Goal: Task Accomplishment & Management: Complete application form

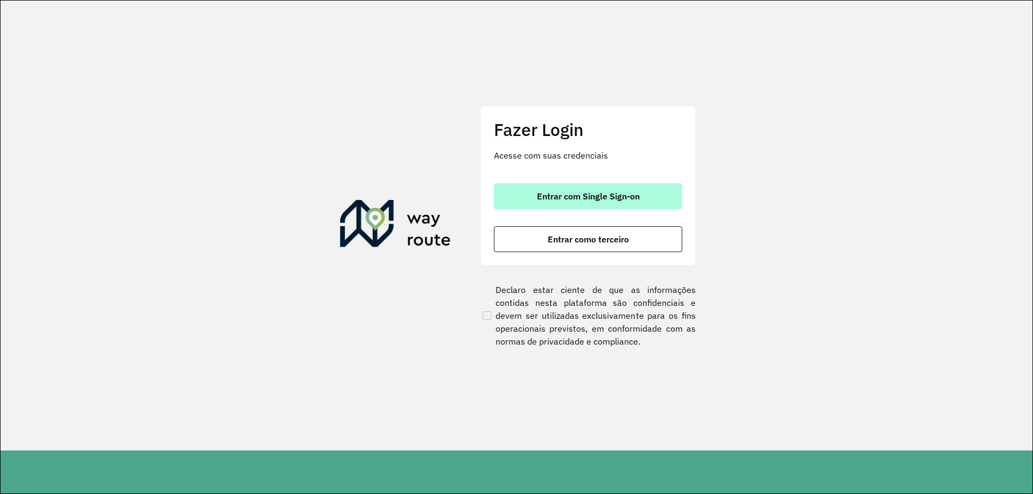
click at [574, 197] on span "Entrar com Single Sign-on" at bounding box center [588, 196] width 103 height 9
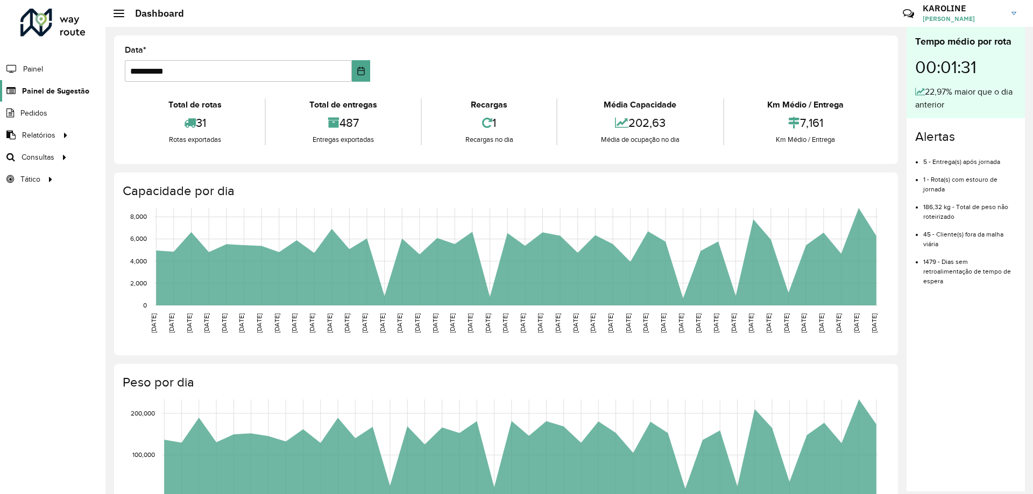
click at [35, 84] on link "Painel de Sugestão" at bounding box center [44, 91] width 89 height 22
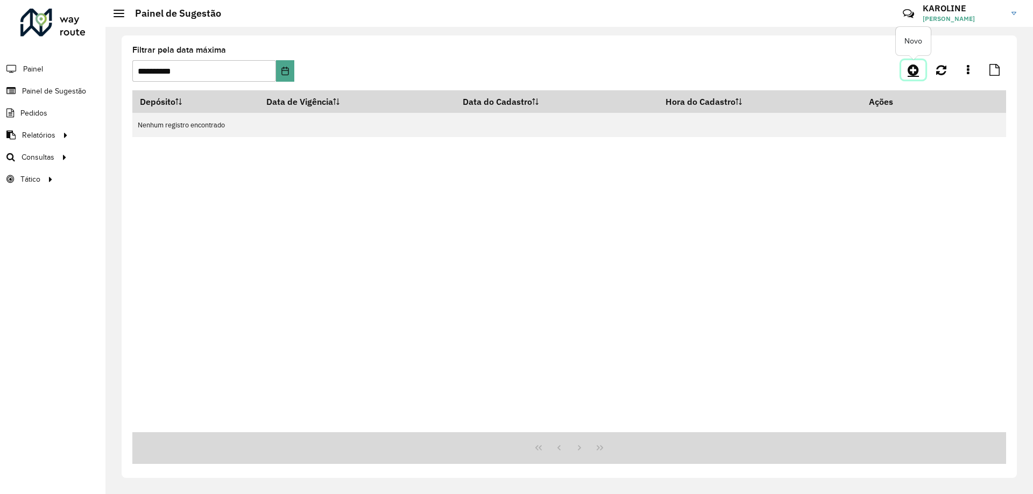
click at [916, 68] on icon at bounding box center [912, 69] width 11 height 13
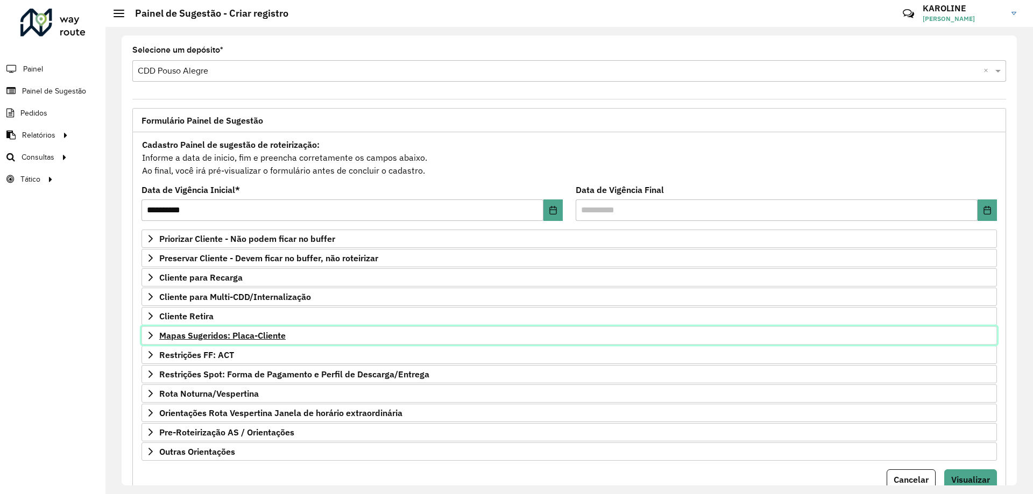
click at [234, 333] on span "Mapas Sugeridos: Placa-Cliente" at bounding box center [222, 335] width 126 height 9
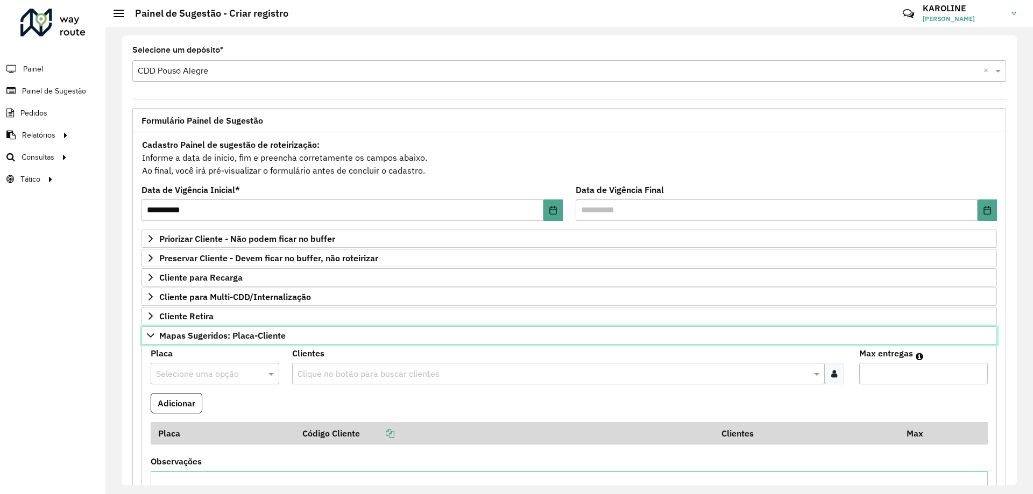
scroll to position [108, 0]
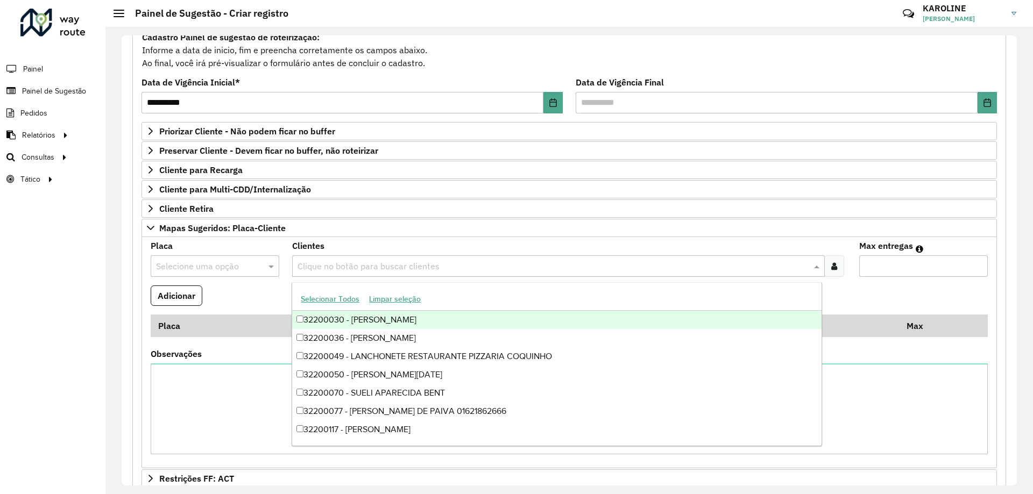
click at [318, 266] on input "text" at bounding box center [553, 266] width 516 height 13
click at [831, 270] on icon at bounding box center [834, 266] width 6 height 9
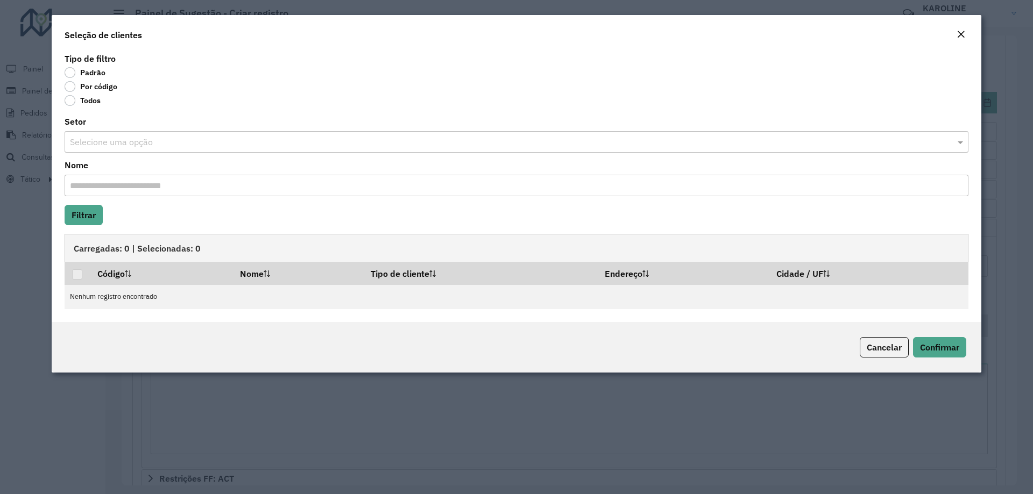
click at [71, 90] on label "Por código" at bounding box center [91, 86] width 53 height 11
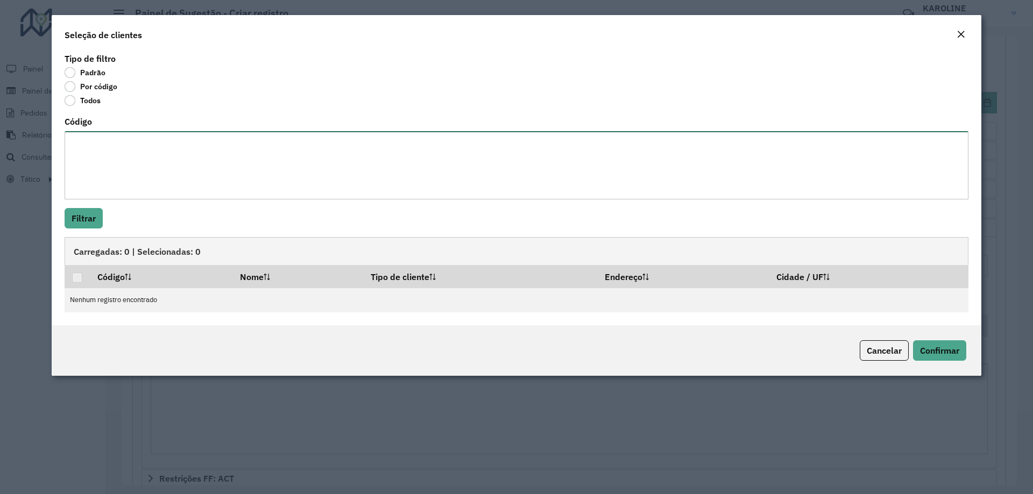
click at [180, 140] on textarea "Código" at bounding box center [516, 165] width 903 height 68
paste textarea "***"
type textarea "***"
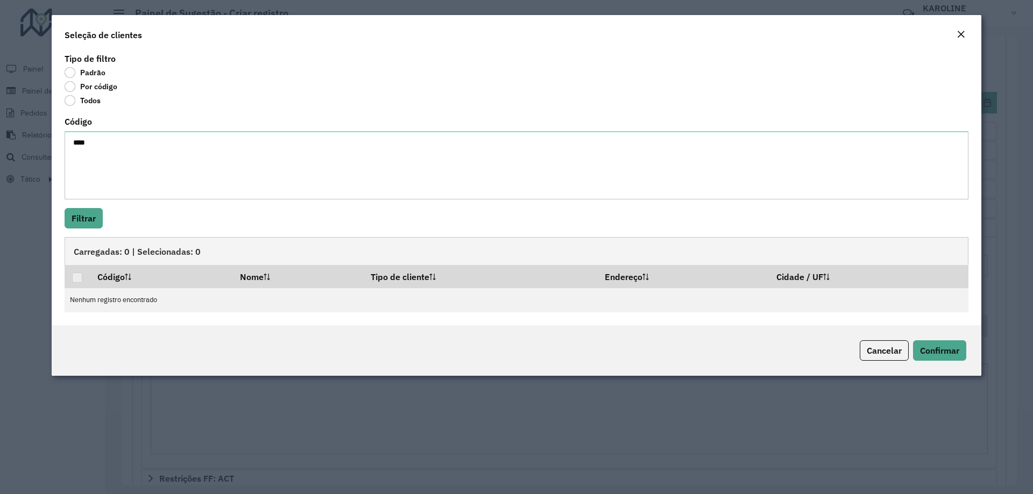
click at [64, 211] on div "Tipo de filtro Padrão Por código Todos Código *** Filtrar Carregadas: 0 | Selec…" at bounding box center [516, 188] width 929 height 275
click at [70, 212] on button "Filtrar" at bounding box center [84, 218] width 38 height 20
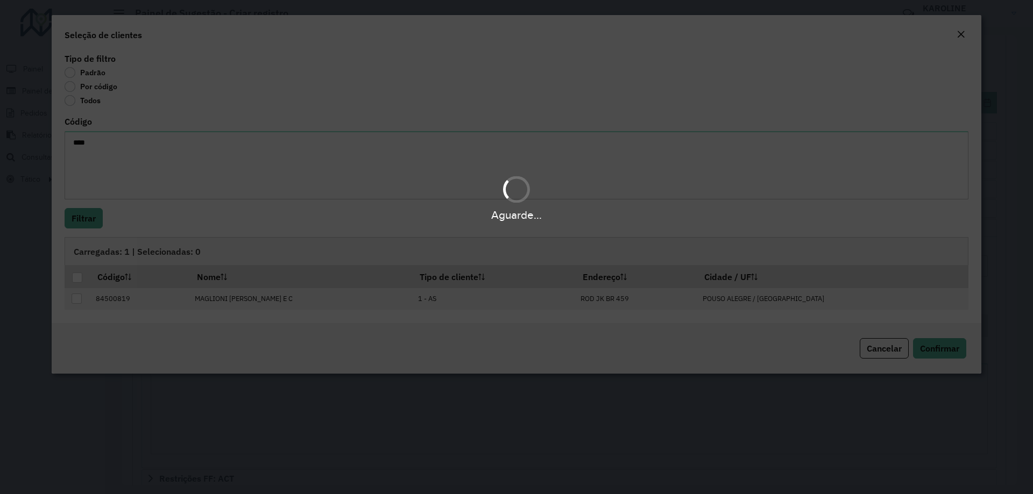
click at [78, 217] on div "Aguarde..." at bounding box center [516, 215] width 1033 height 17
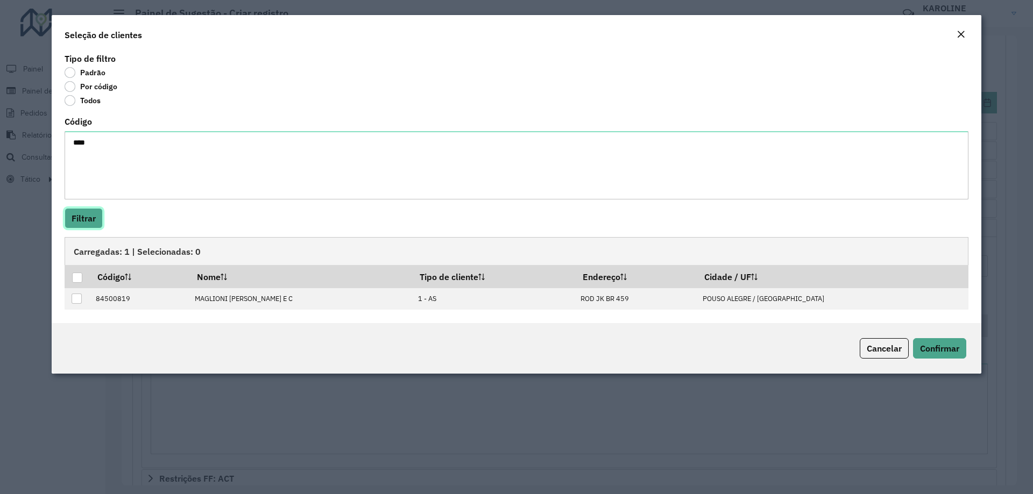
click at [80, 224] on button "Filtrar" at bounding box center [84, 218] width 38 height 20
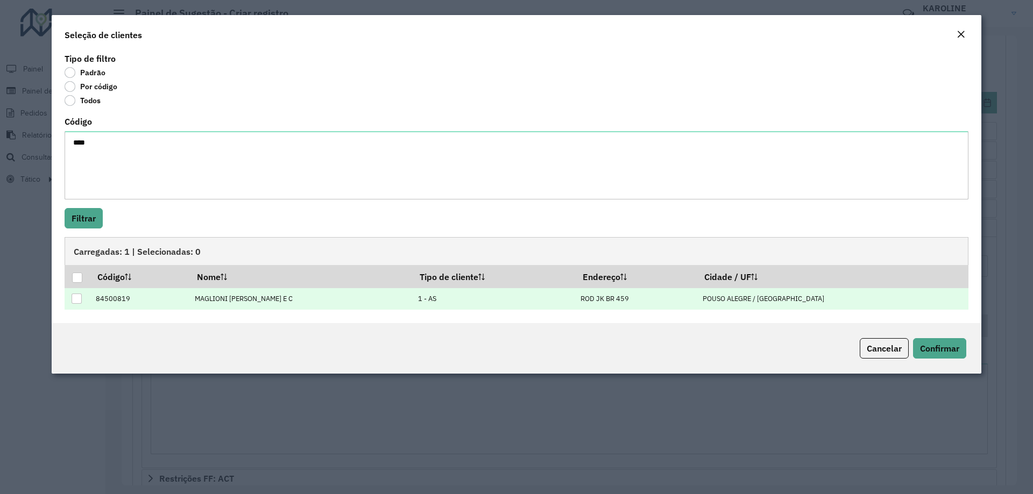
click at [80, 297] on div at bounding box center [77, 299] width 10 height 10
click at [950, 348] on span "Confirmar" at bounding box center [939, 348] width 39 height 11
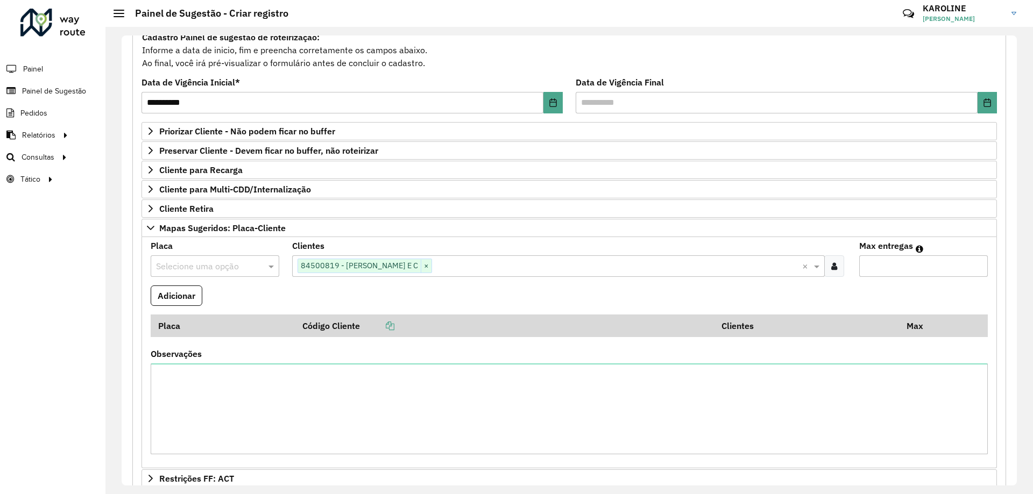
click at [234, 269] on input "text" at bounding box center [204, 266] width 96 height 13
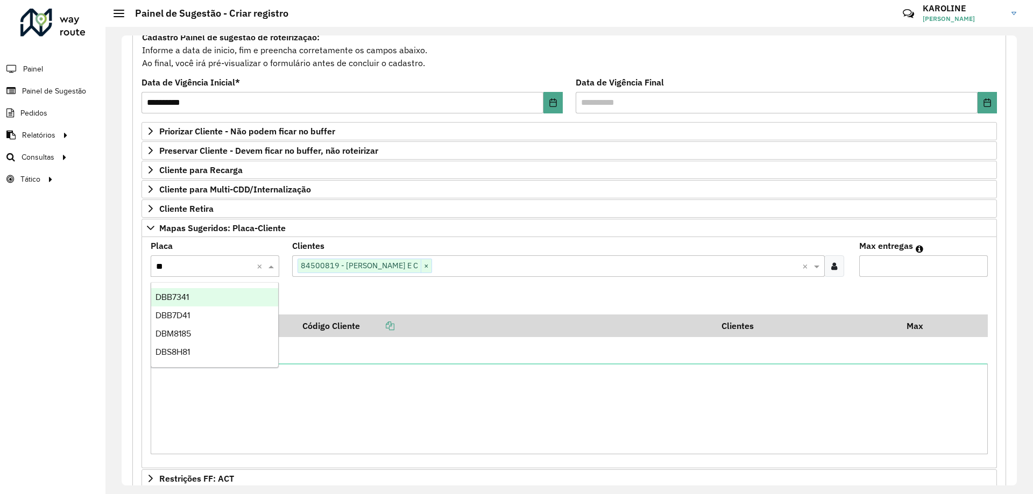
type input "***"
click at [187, 264] on input "***" at bounding box center [204, 266] width 96 height 13
click at [190, 296] on span "DBS8H81" at bounding box center [172, 297] width 34 height 9
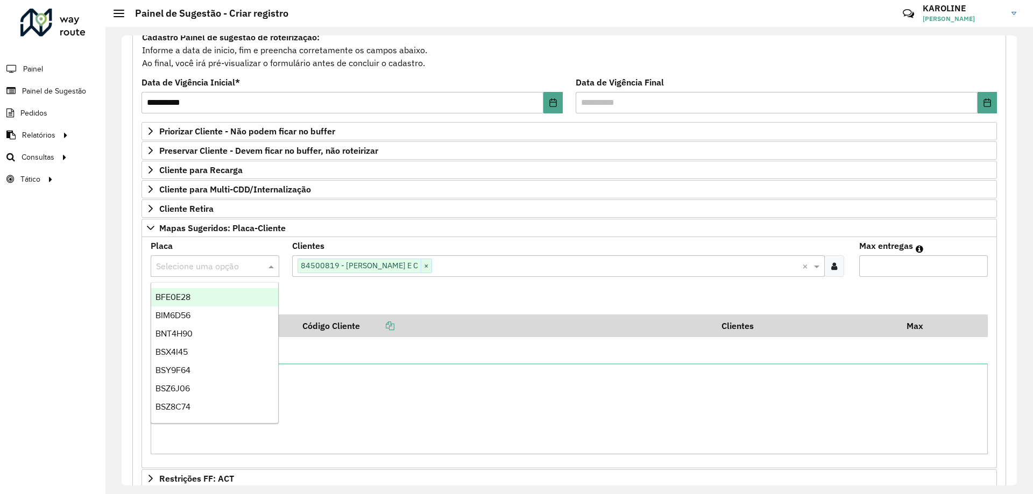
click at [232, 261] on input "text" at bounding box center [204, 266] width 96 height 13
type input "***"
click at [186, 291] on div "DGW2E76" at bounding box center [214, 297] width 127 height 18
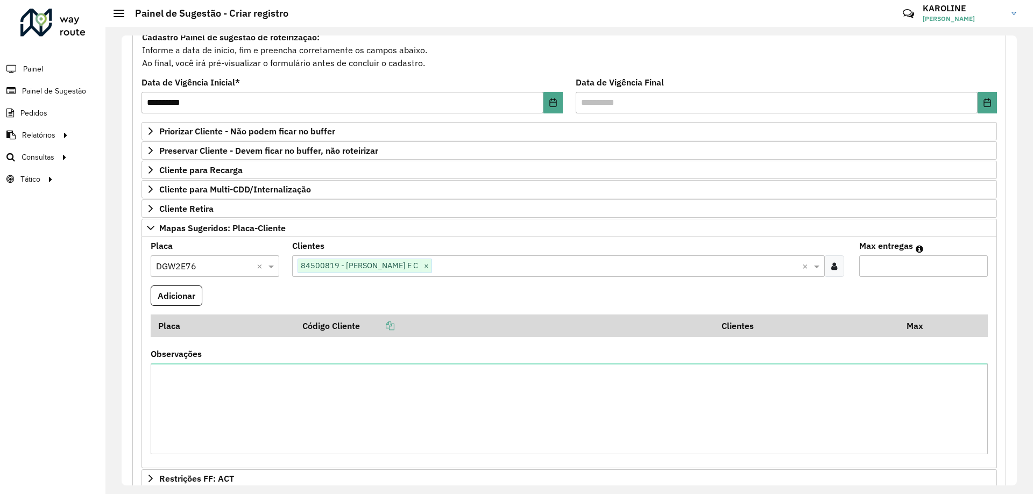
click at [265, 287] on formly-field "Adicionar" at bounding box center [569, 300] width 850 height 29
click at [901, 262] on input "Max entregas" at bounding box center [923, 266] width 129 height 22
type input "*"
click at [706, 298] on formly-field "Adicionar" at bounding box center [569, 300] width 850 height 29
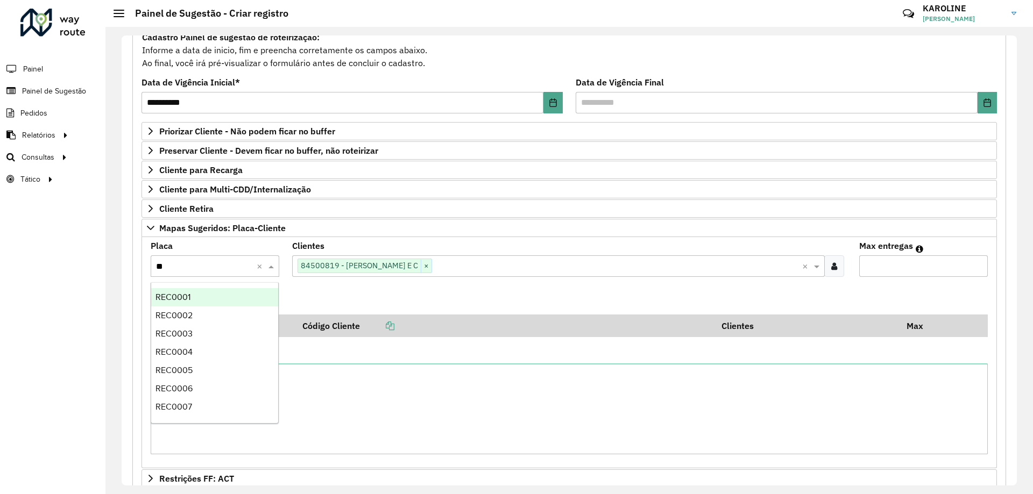
type input "***"
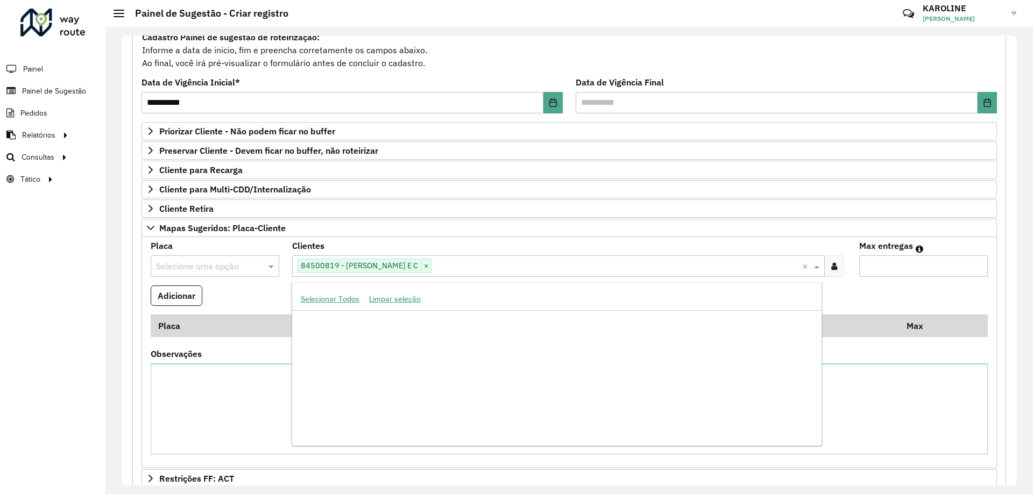
click at [436, 257] on div "Clique no botão para buscar clientes 84500819 - MAGLIONI RIBEIRO E C ×" at bounding box center [546, 266] width 509 height 20
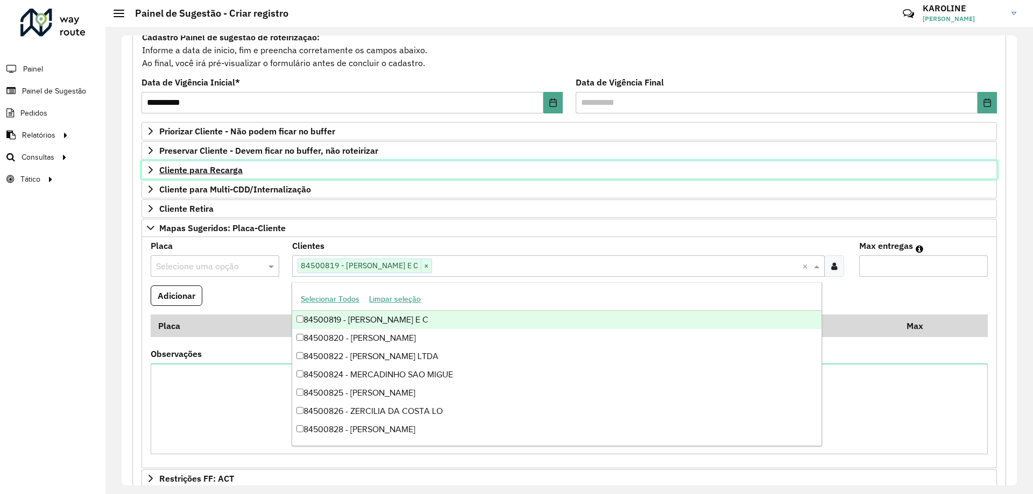
click at [209, 166] on span "Cliente para Recarga" at bounding box center [200, 170] width 83 height 9
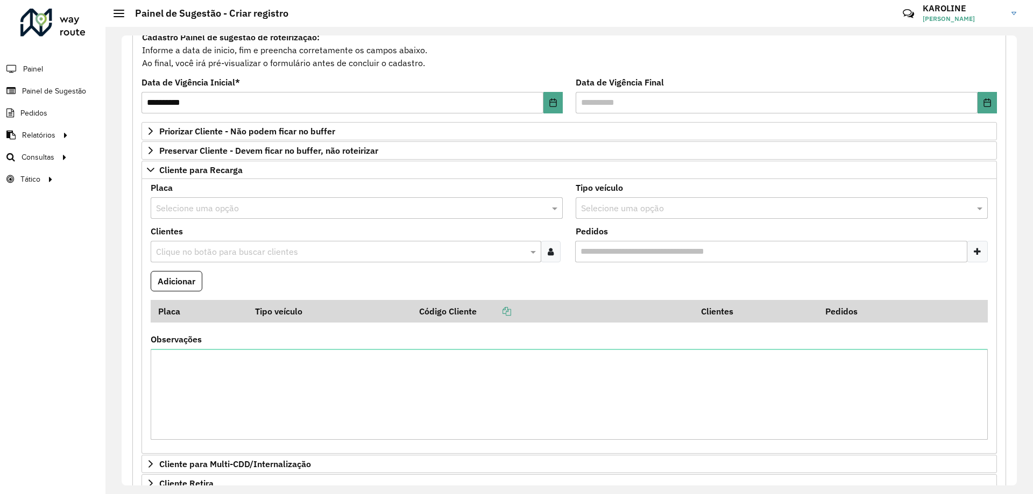
click at [203, 207] on input "text" at bounding box center [346, 208] width 380 height 13
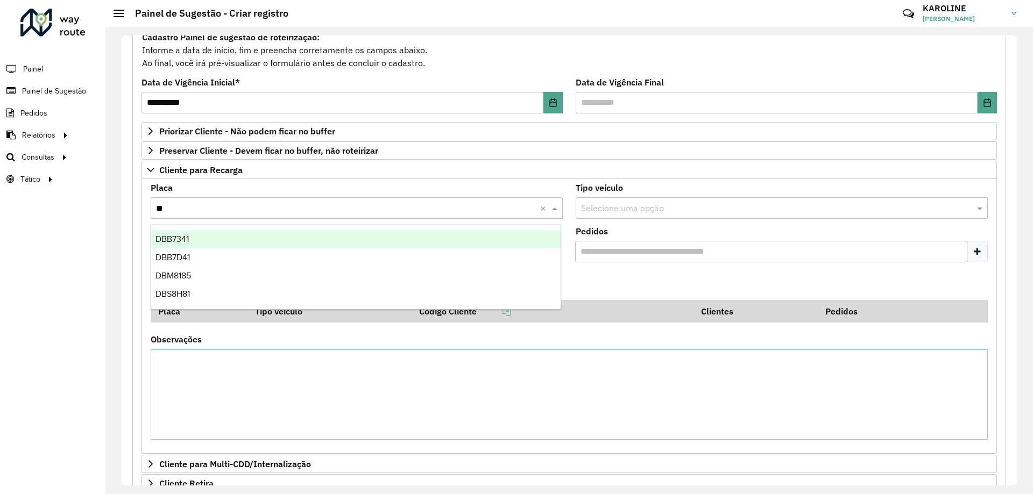
type input "***"
click at [193, 237] on div "DBS8H81" at bounding box center [355, 239] width 409 height 18
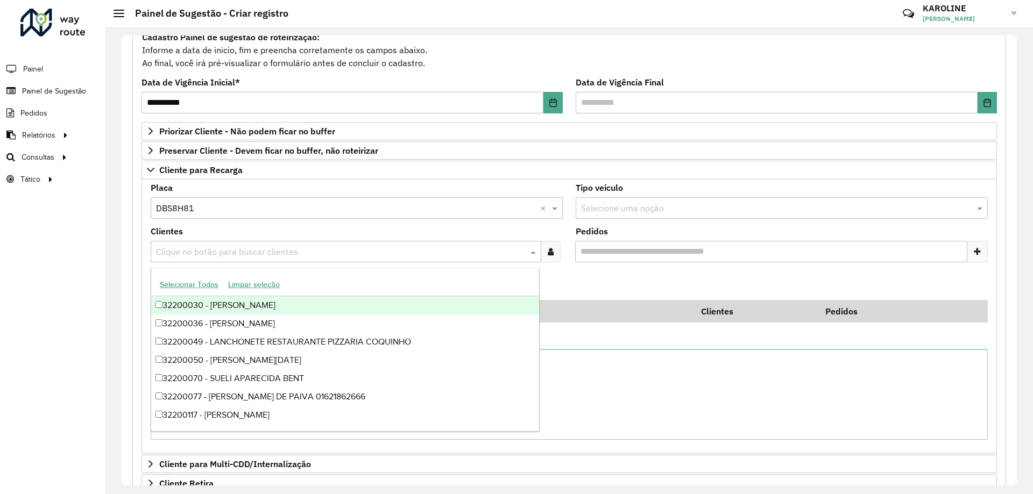
click at [191, 248] on input "text" at bounding box center [340, 252] width 374 height 13
type input "***"
click at [211, 209] on input "text" at bounding box center [346, 208] width 380 height 13
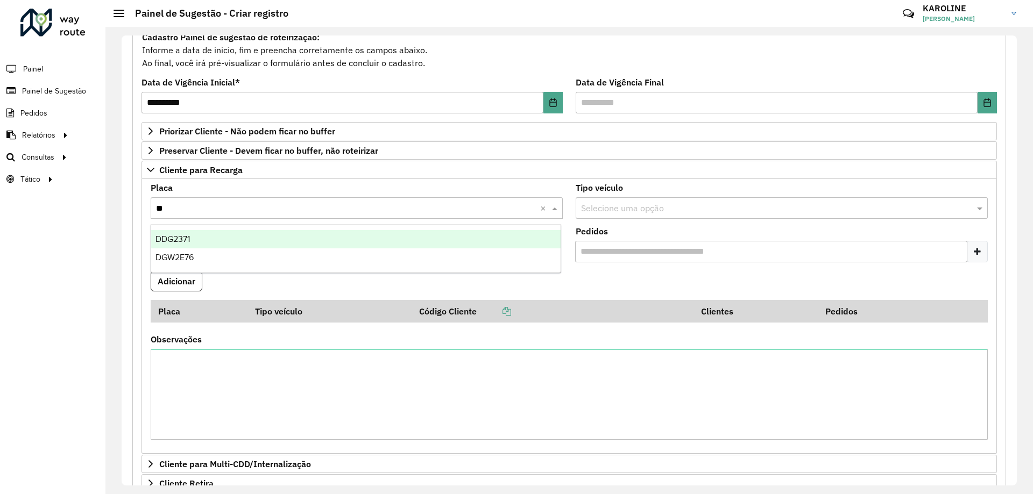
type input "***"
click at [189, 237] on span "DGW2E76" at bounding box center [174, 238] width 38 height 9
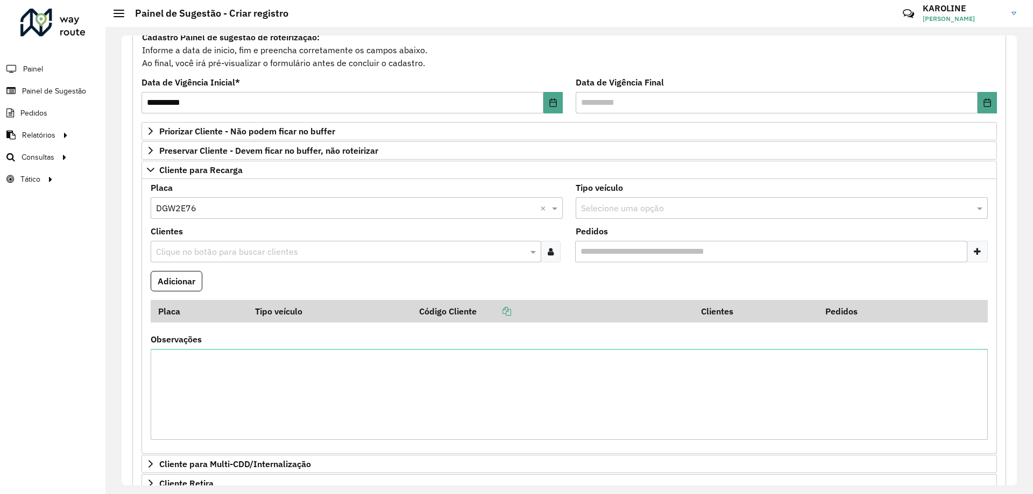
click at [187, 251] on input "text" at bounding box center [340, 252] width 374 height 13
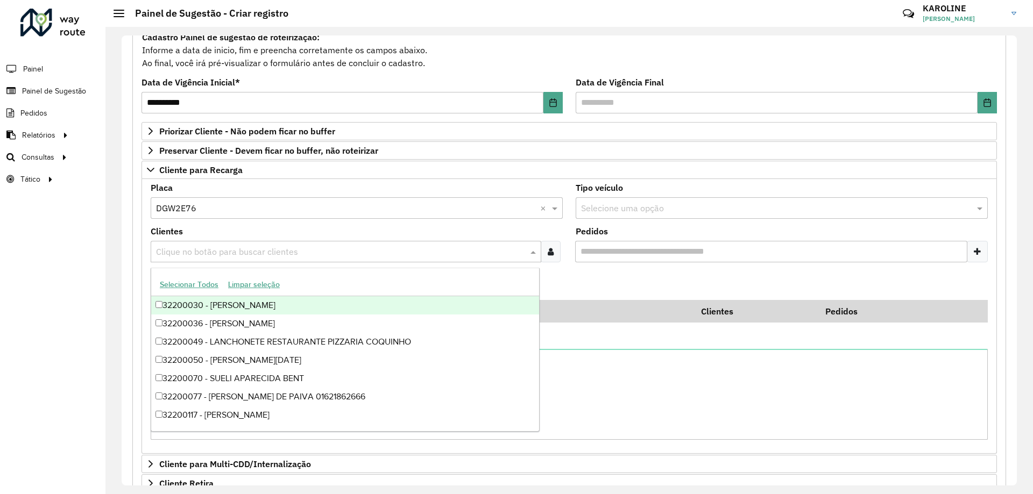
type input "*"
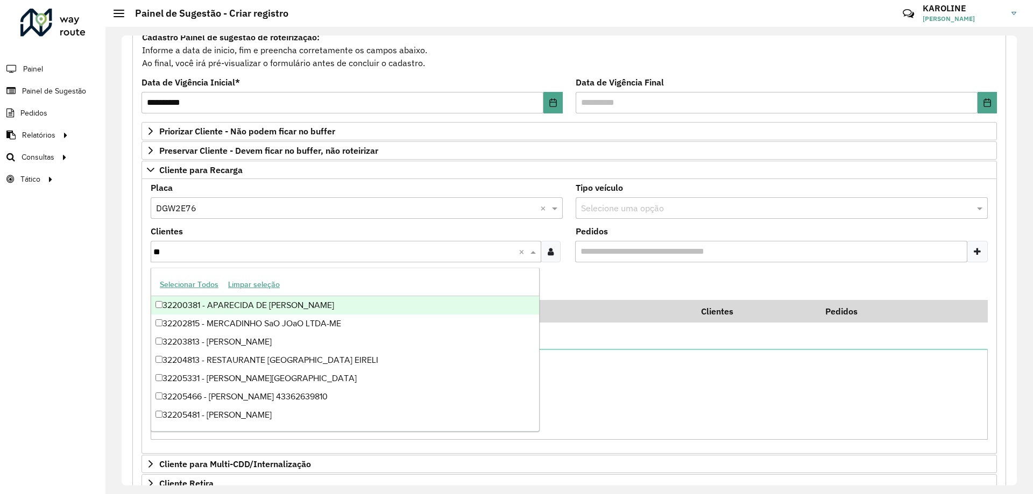
type input "***"
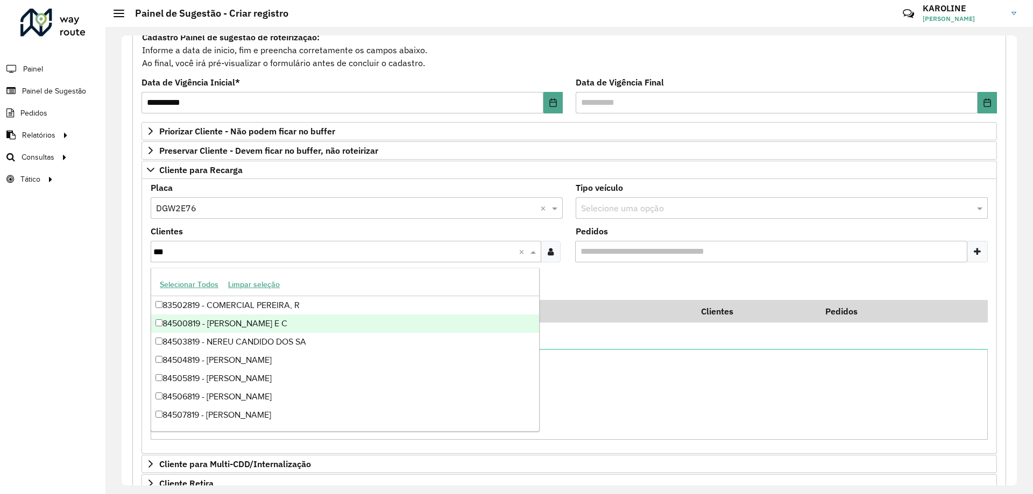
click at [182, 319] on div "84500819 - MAGLIONI RIBEIRO E C" at bounding box center [345, 324] width 388 height 18
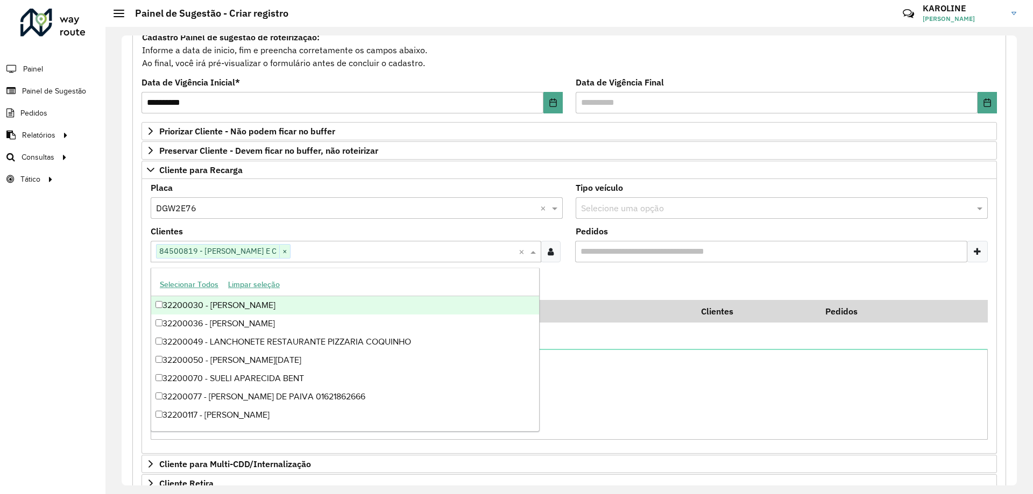
click at [563, 227] on formly-field "Clientes Clique no botão para buscar clientes 84500819 - MAGLIONI RIBEIRO E C ×…" at bounding box center [356, 249] width 425 height 44
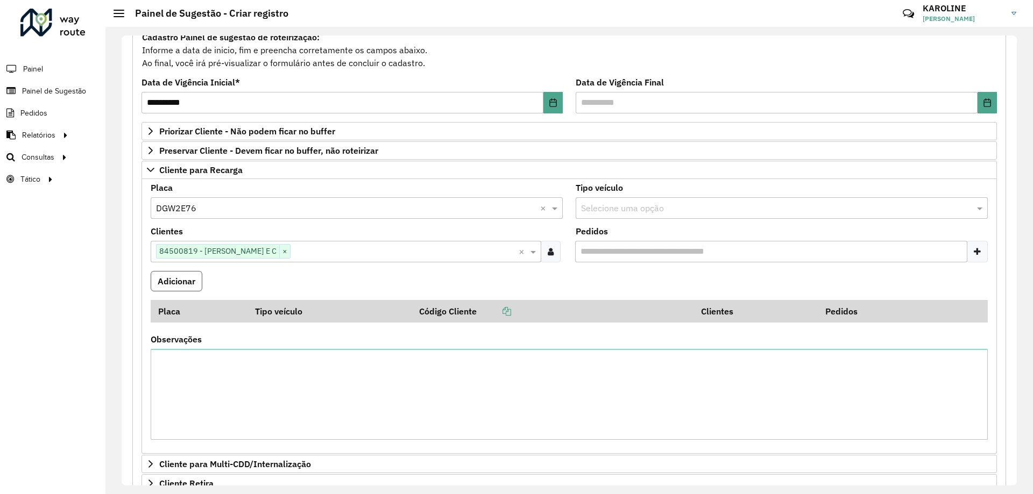
click at [188, 276] on button "Adicionar" at bounding box center [177, 281] width 52 height 20
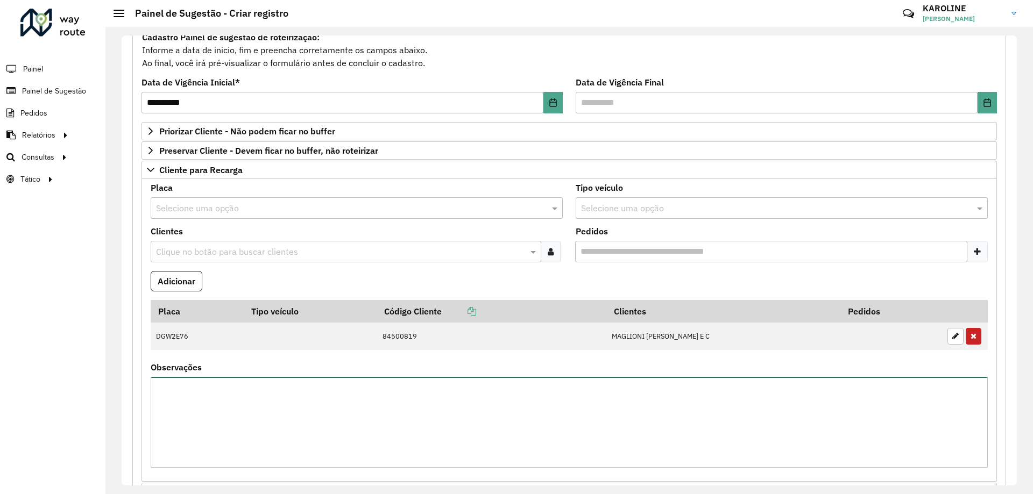
click at [188, 390] on textarea "Observações" at bounding box center [569, 422] width 837 height 91
type textarea "***"
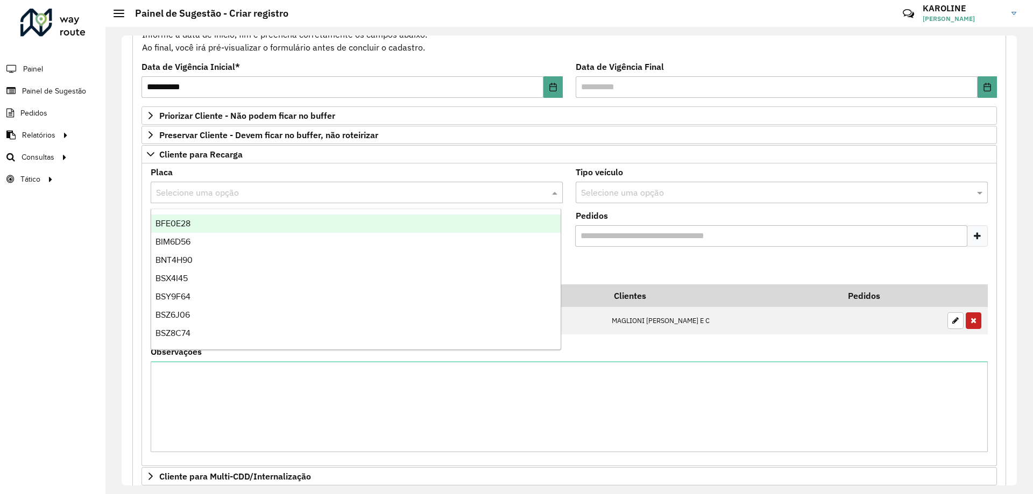
click at [187, 194] on input "text" at bounding box center [346, 193] width 380 height 13
type input "***"
click at [190, 226] on div "REC0001" at bounding box center [355, 224] width 409 height 18
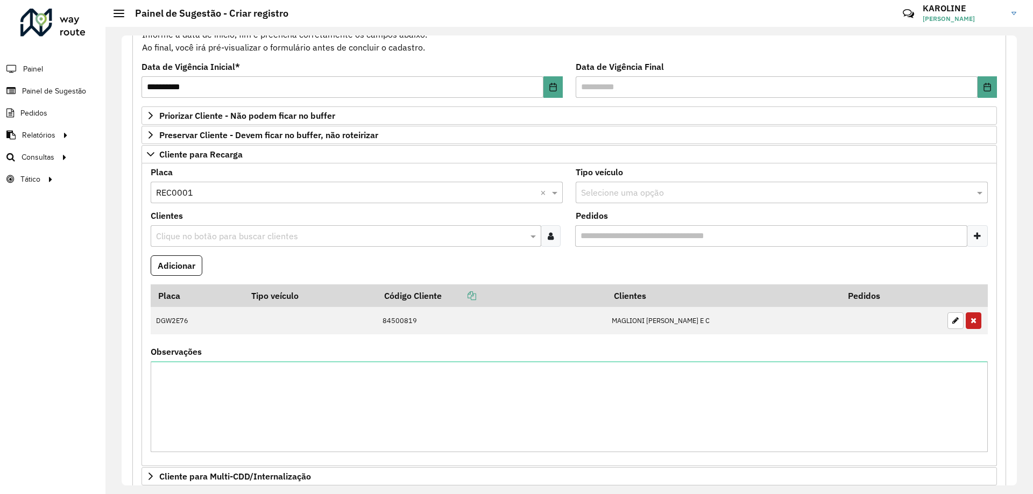
click at [296, 230] on input "text" at bounding box center [340, 236] width 374 height 13
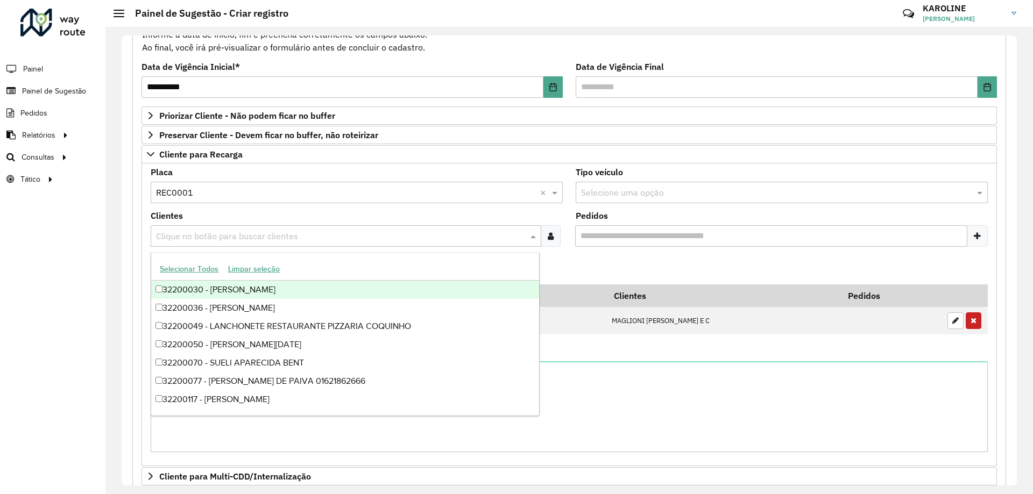
paste input "*****"
type input "*****"
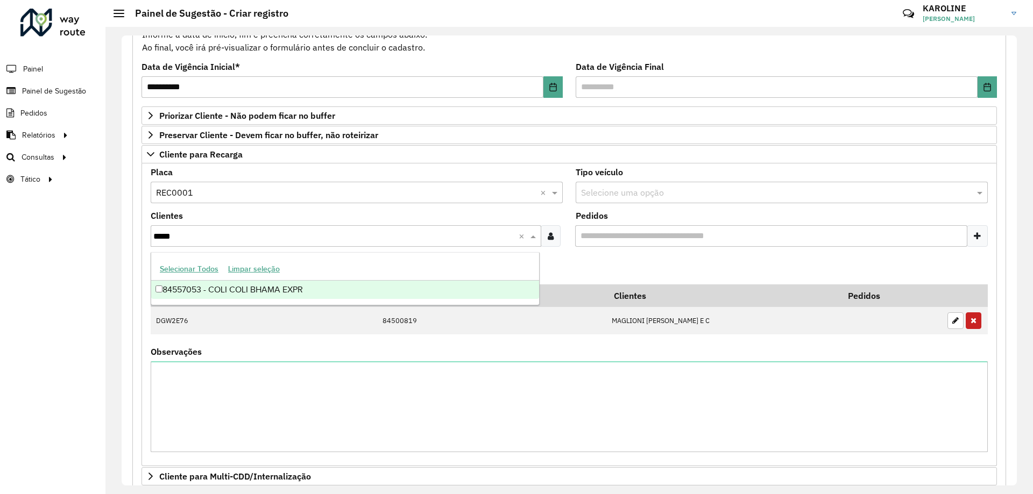
click at [244, 283] on div "84557053 - COLI COLI BHAMA EXPR" at bounding box center [345, 290] width 388 height 18
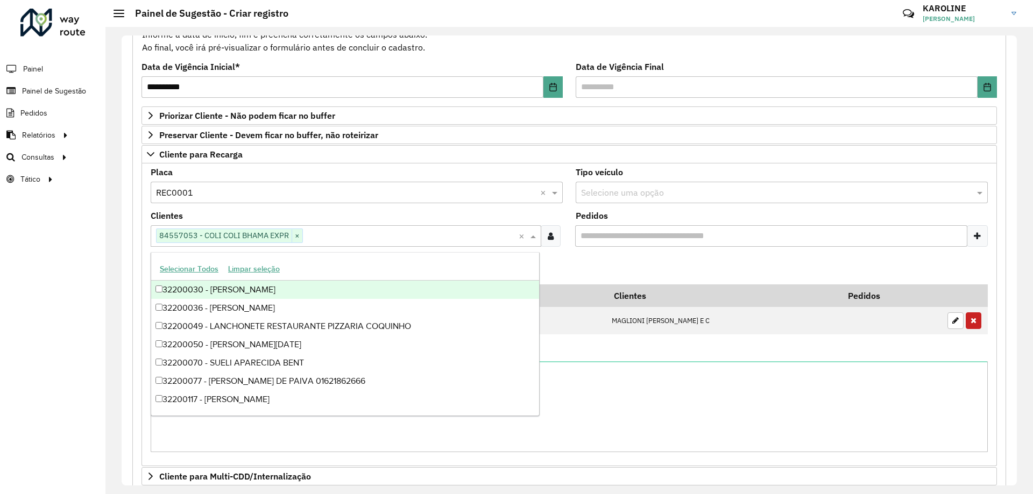
click at [362, 214] on div "Clientes Clique no botão para buscar clientes 84557053 - COLI COLI BHAMA EXPR ×…" at bounding box center [357, 229] width 412 height 35
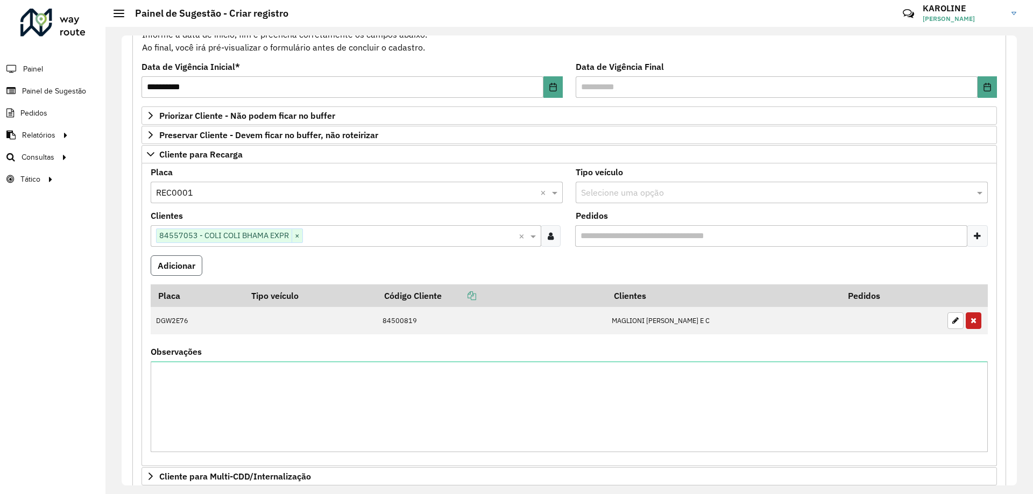
click at [179, 261] on button "Adicionar" at bounding box center [177, 265] width 52 height 20
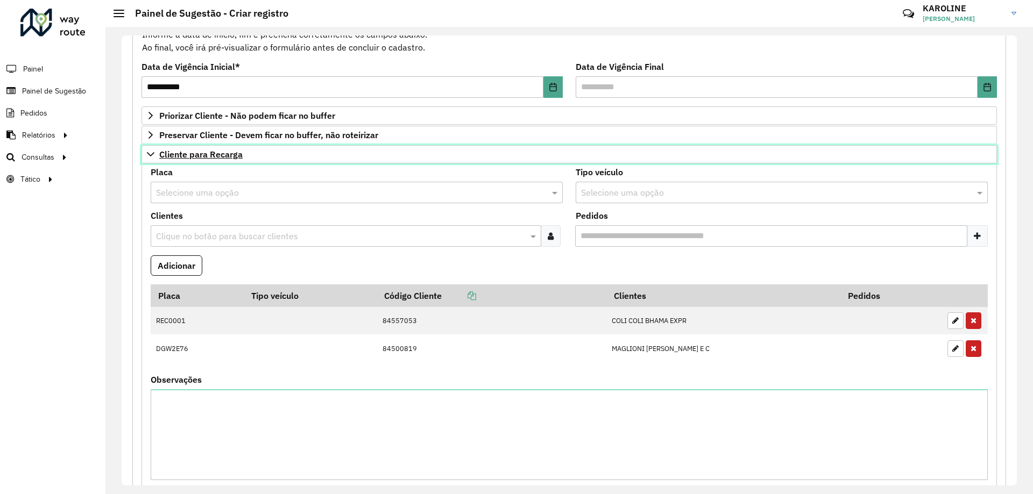
click at [215, 156] on span "Cliente para Recarga" at bounding box center [200, 154] width 83 height 9
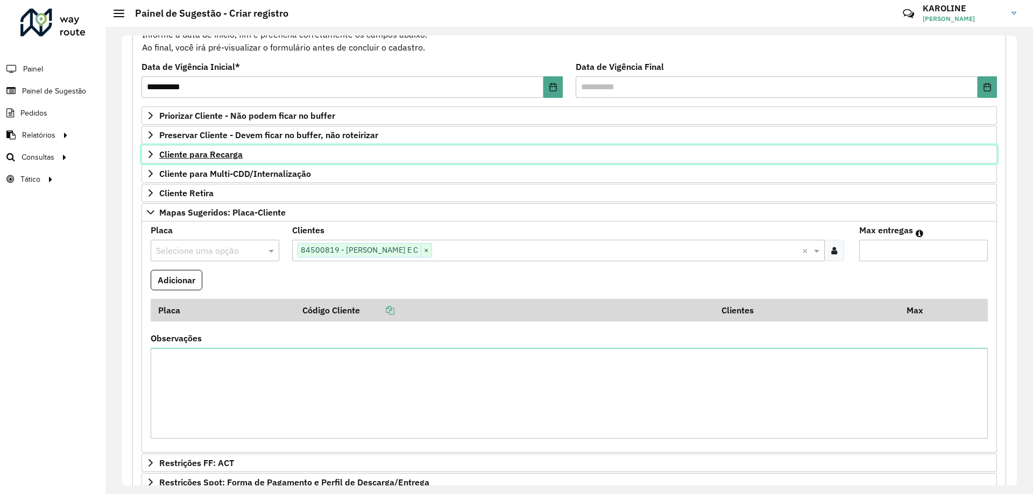
click at [219, 156] on span "Cliente para Recarga" at bounding box center [200, 154] width 83 height 9
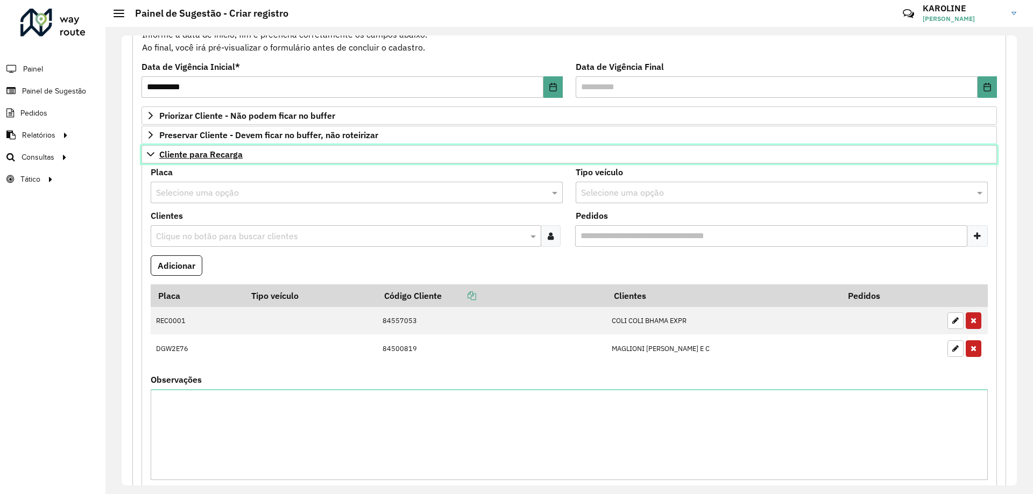
click at [219, 156] on span "Cliente para Recarga" at bounding box center [200, 154] width 83 height 9
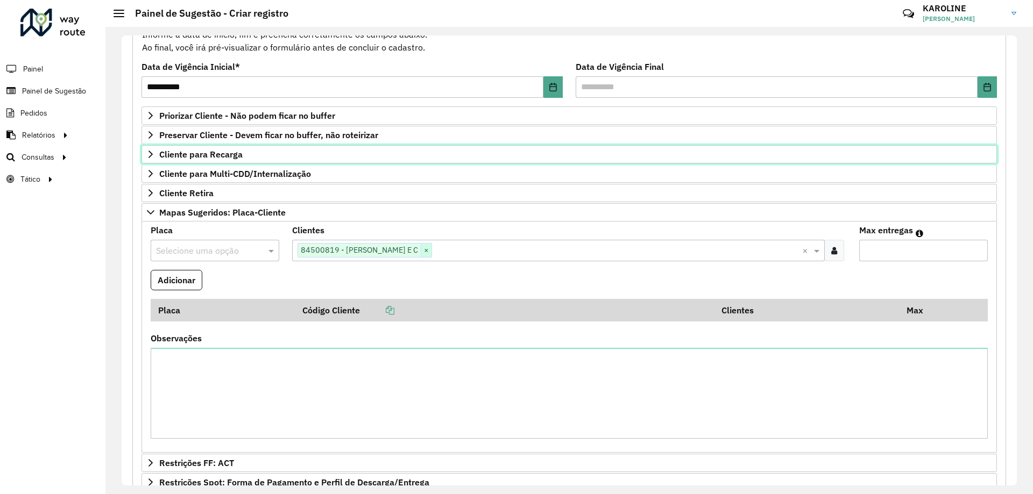
click at [431, 247] on span "×" at bounding box center [426, 250] width 11 height 13
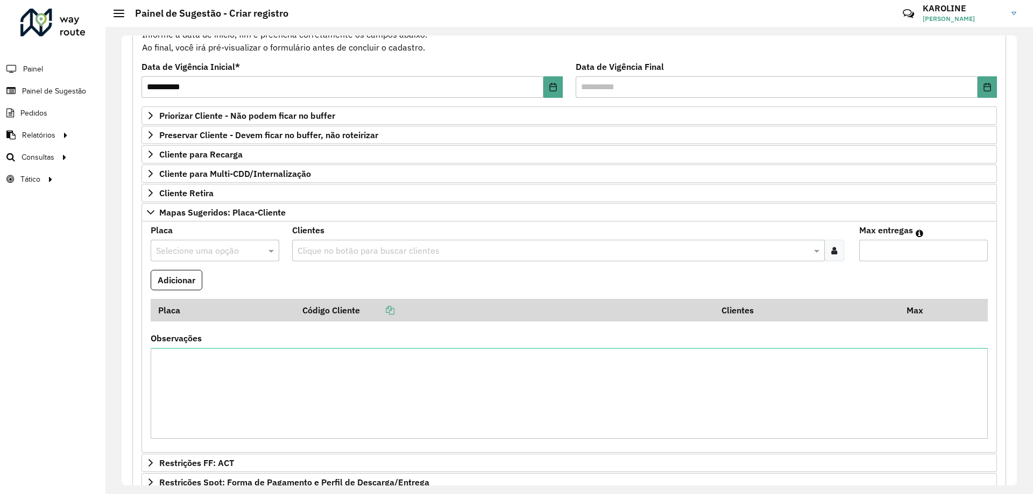
click at [832, 249] on icon at bounding box center [834, 250] width 6 height 9
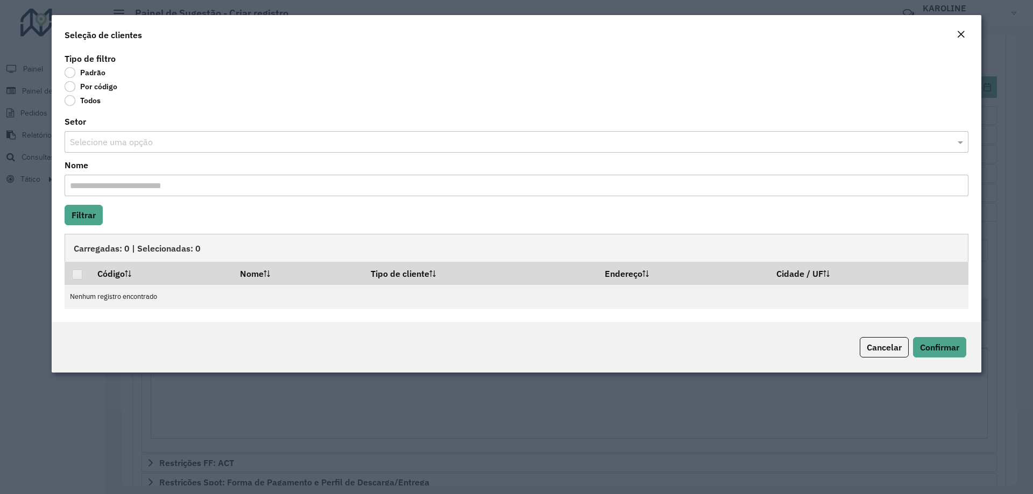
click at [86, 81] on div "Padrão" at bounding box center [516, 74] width 903 height 13
click at [95, 84] on label "Por código" at bounding box center [91, 86] width 53 height 11
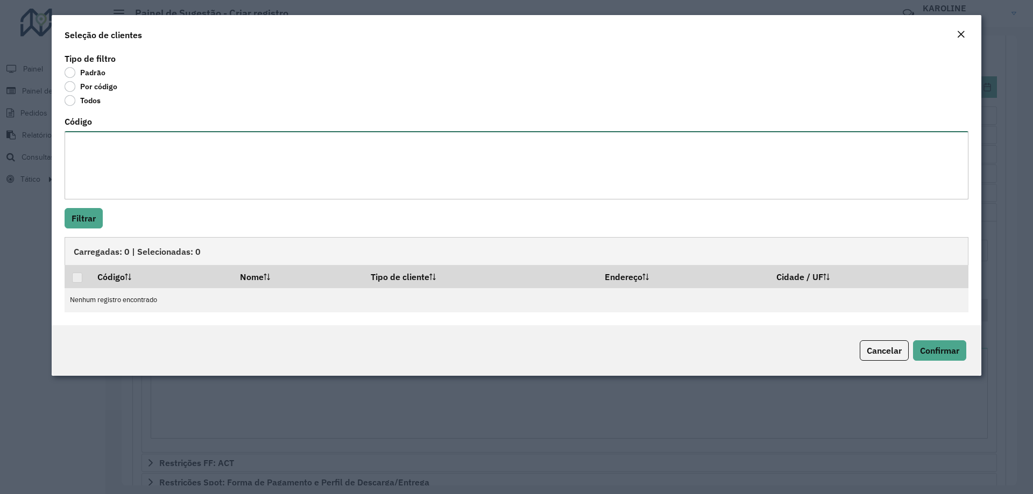
click at [89, 131] on textarea "Código" at bounding box center [516, 165] width 903 height 68
paste textarea "***** ***** ***** ***** ***** ***** **** **** ***** ***** ***** **** ***** ****…"
type textarea "***** ***** ***** ***** ***** ***** **** **** ***** ***** ***** **** ***** ****…"
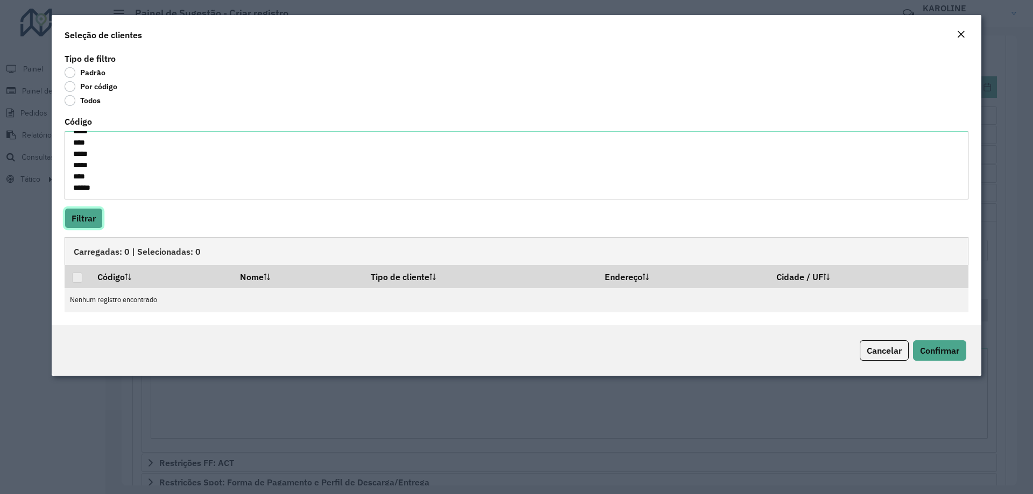
click at [98, 227] on button "Filtrar" at bounding box center [84, 218] width 38 height 20
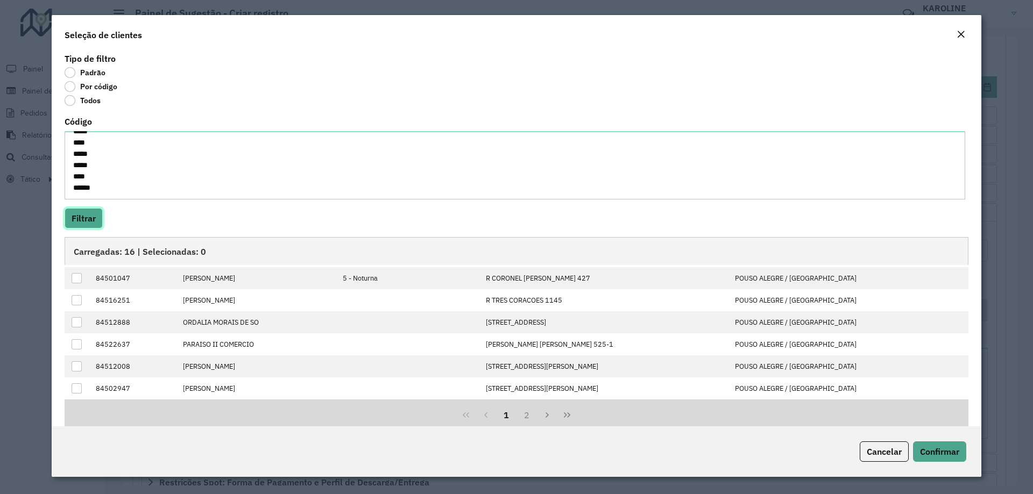
scroll to position [0, 0]
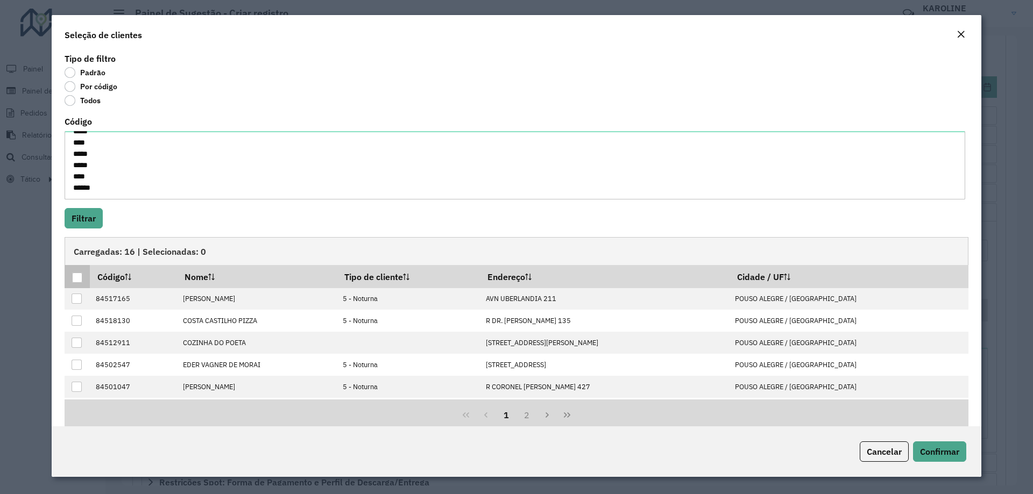
click at [80, 276] on div at bounding box center [77, 278] width 10 height 10
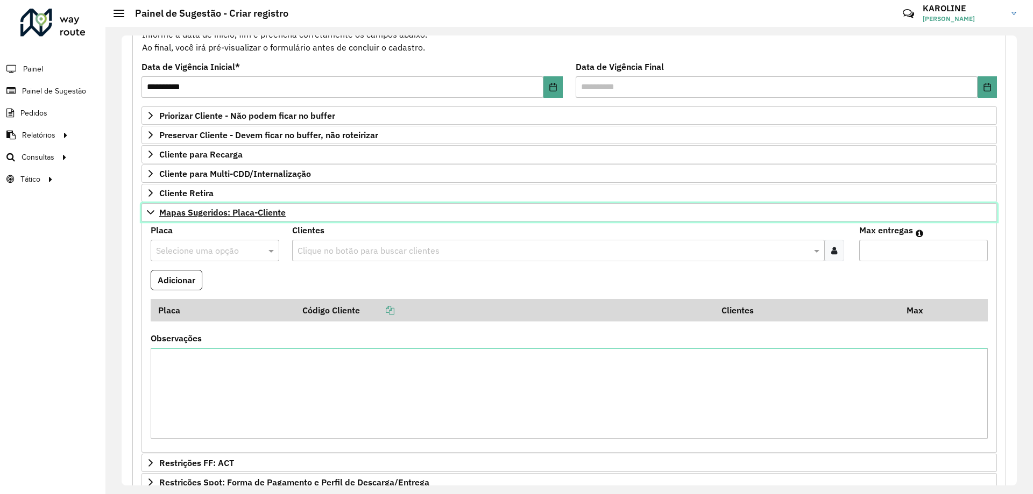
click at [186, 212] on span "Mapas Sugeridos: Placa-Cliente" at bounding box center [222, 212] width 126 height 9
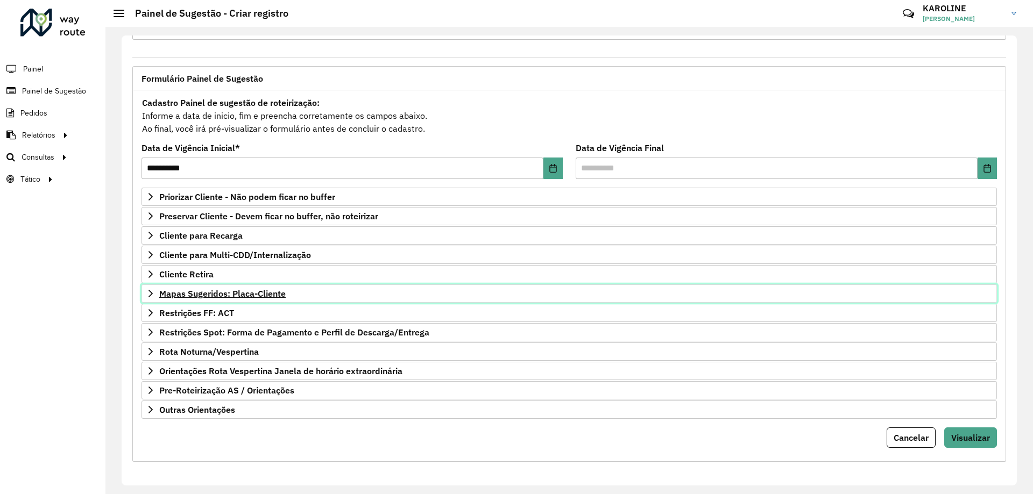
click at [216, 291] on span "Mapas Sugeridos: Placa-Cliente" at bounding box center [222, 293] width 126 height 9
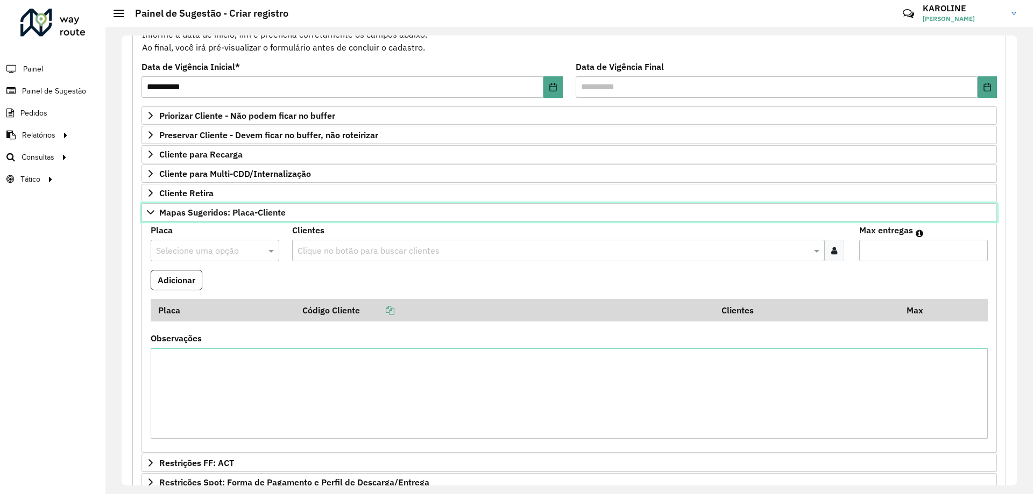
scroll to position [123, 0]
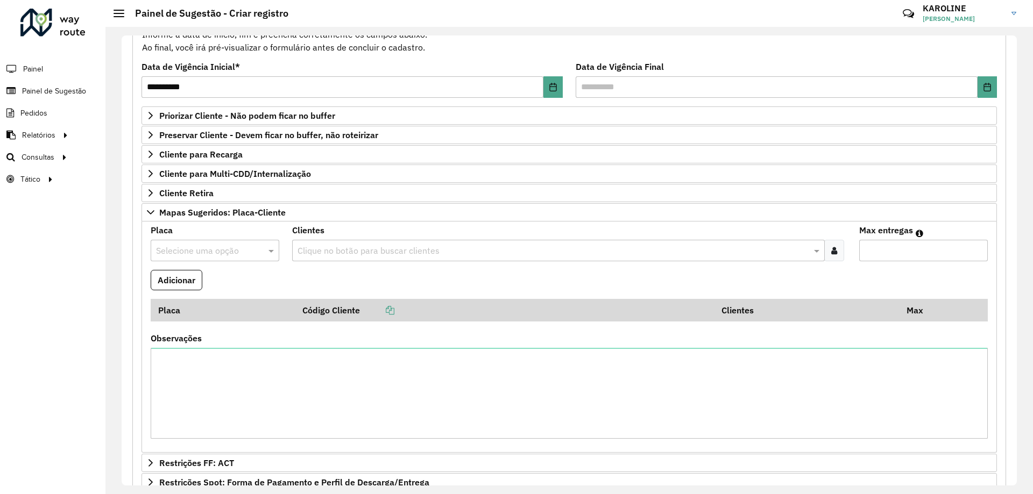
click at [226, 258] on div "Selecione uma opção" at bounding box center [215, 251] width 129 height 22
type input "***"
click at [196, 275] on div "BWQ0295" at bounding box center [214, 282] width 127 height 18
click at [475, 265] on formly-field "Clientes Clique no botão para buscar clientes" at bounding box center [569, 248] width 566 height 44
click at [834, 250] on icon at bounding box center [834, 250] width 6 height 9
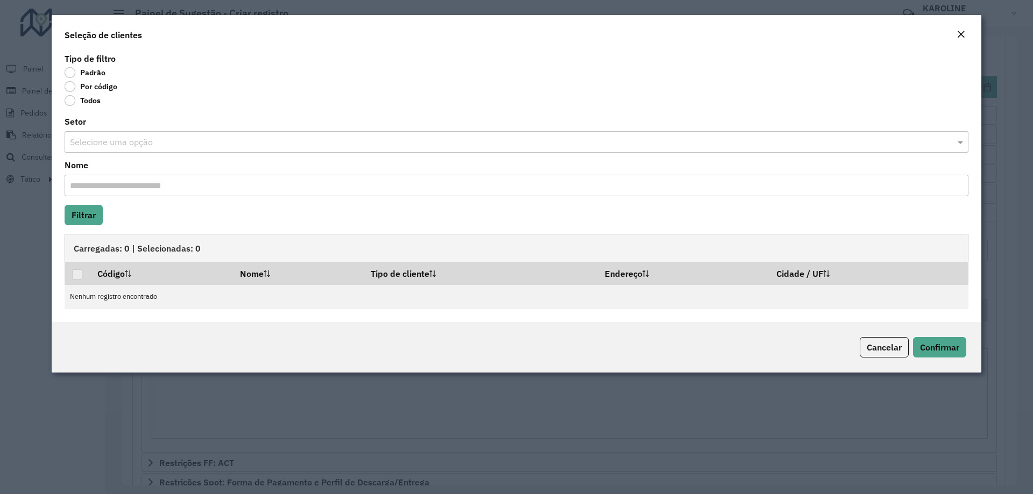
click at [69, 84] on label "Por código" at bounding box center [91, 86] width 53 height 11
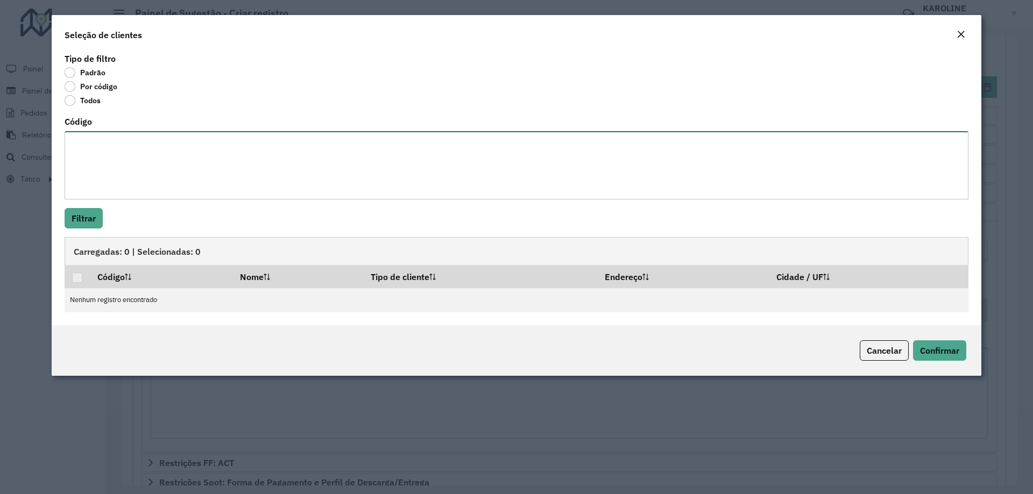
click at [87, 155] on textarea "Código" at bounding box center [516, 165] width 903 height 68
paste textarea "***** **** **** **** **** **** **** **** **** **** ***** **** **** **** ***** *…"
type textarea "***** **** **** **** **** **** **** **** **** **** ***** **** **** **** ***** *…"
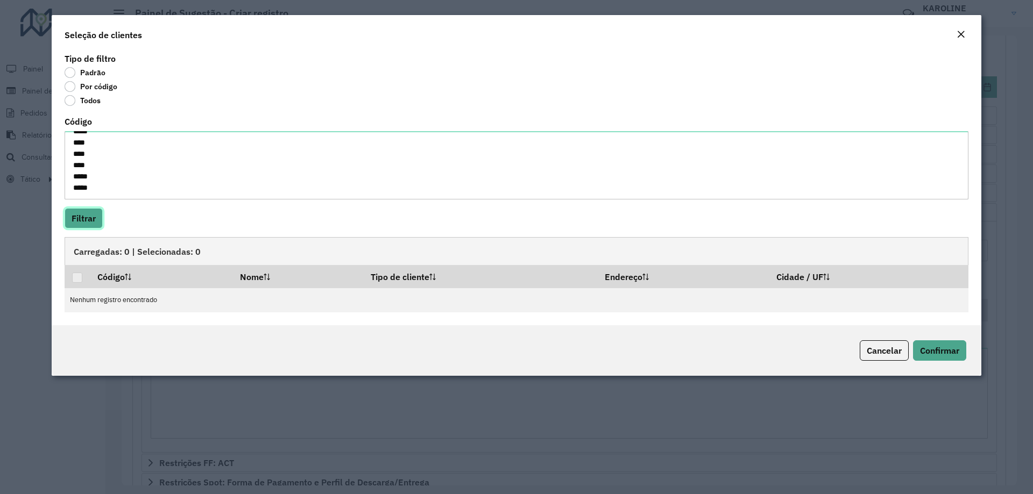
click at [99, 222] on button "Filtrar" at bounding box center [84, 218] width 38 height 20
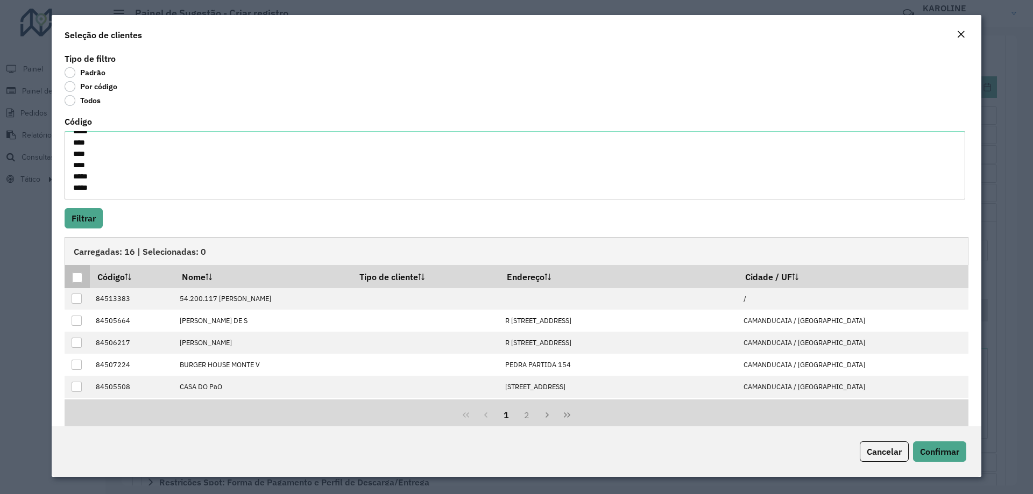
click at [76, 278] on div at bounding box center [77, 278] width 10 height 10
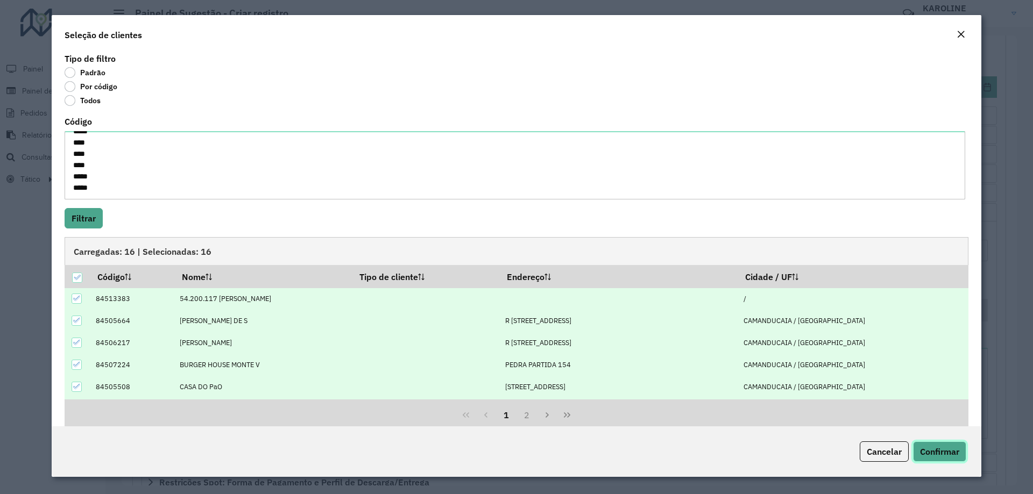
click at [935, 450] on span "Confirmar" at bounding box center [939, 451] width 39 height 11
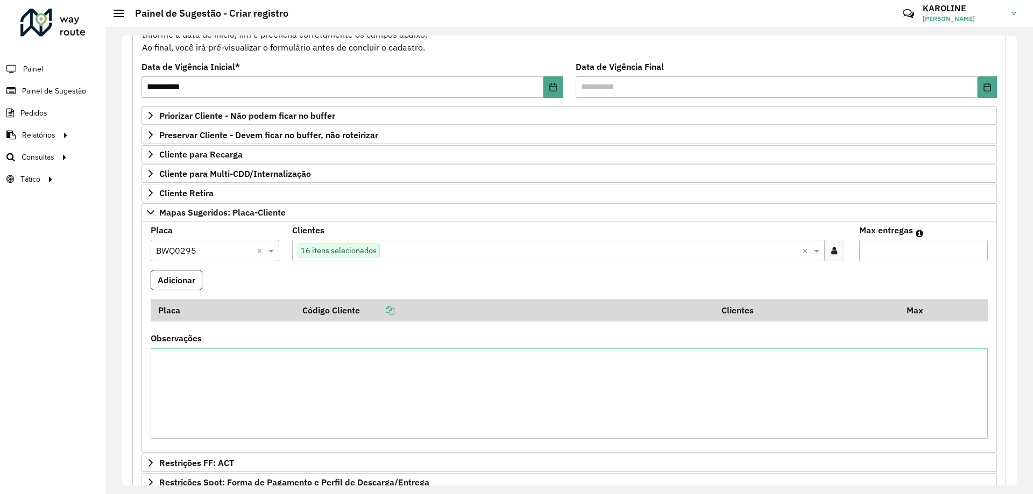
click at [892, 251] on input "*" at bounding box center [923, 251] width 129 height 22
type input "**"
click at [191, 285] on button "Adicionar" at bounding box center [177, 280] width 52 height 20
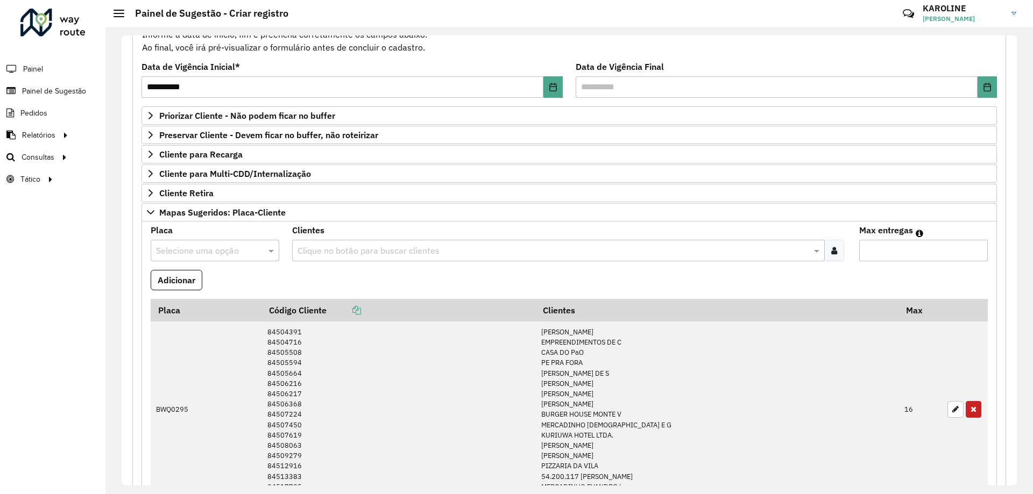
scroll to position [446, 0]
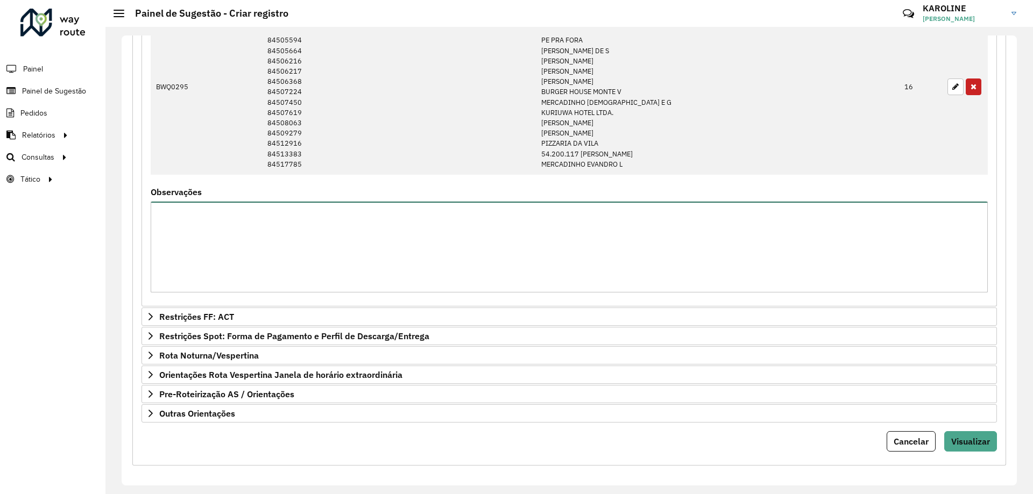
click at [248, 239] on textarea "Observações" at bounding box center [569, 247] width 837 height 91
type textarea "*"
type textarea "**********"
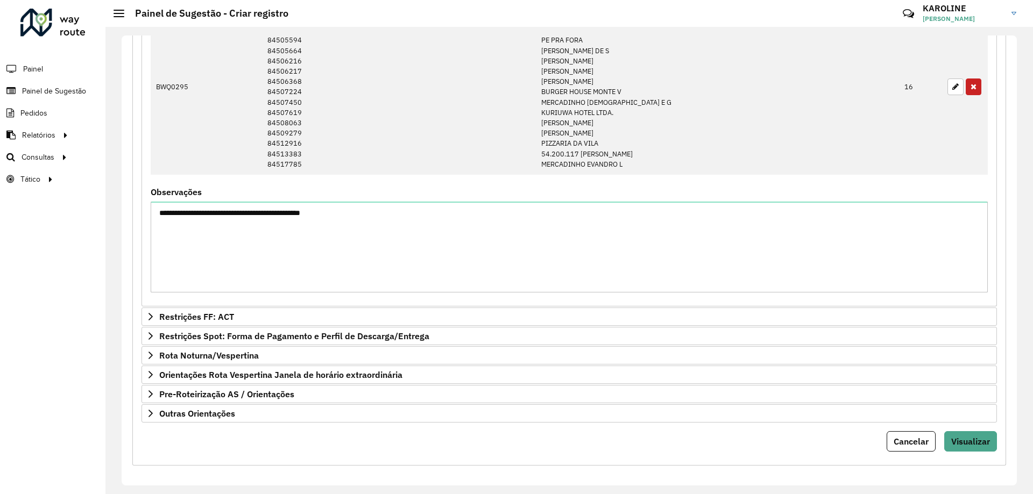
click at [119, 266] on div "**********" at bounding box center [568, 260] width 927 height 467
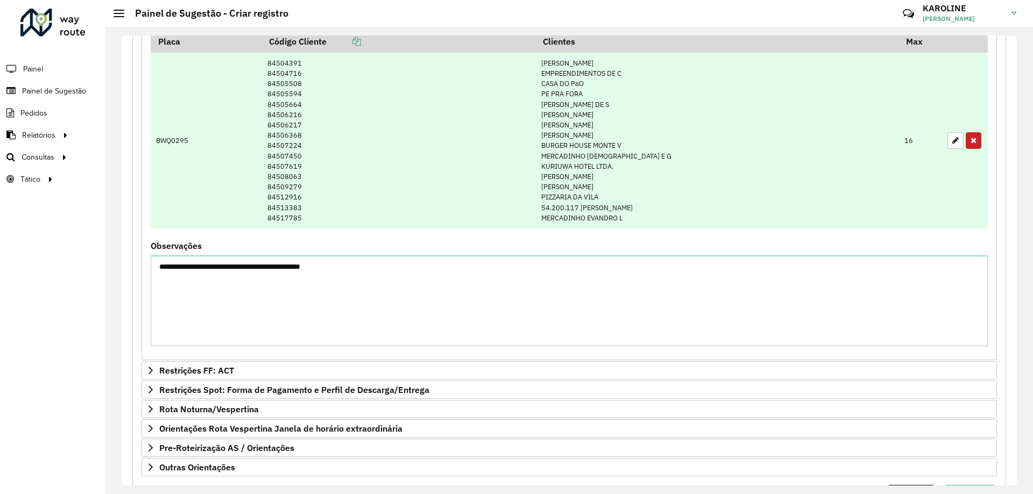
scroll to position [123, 0]
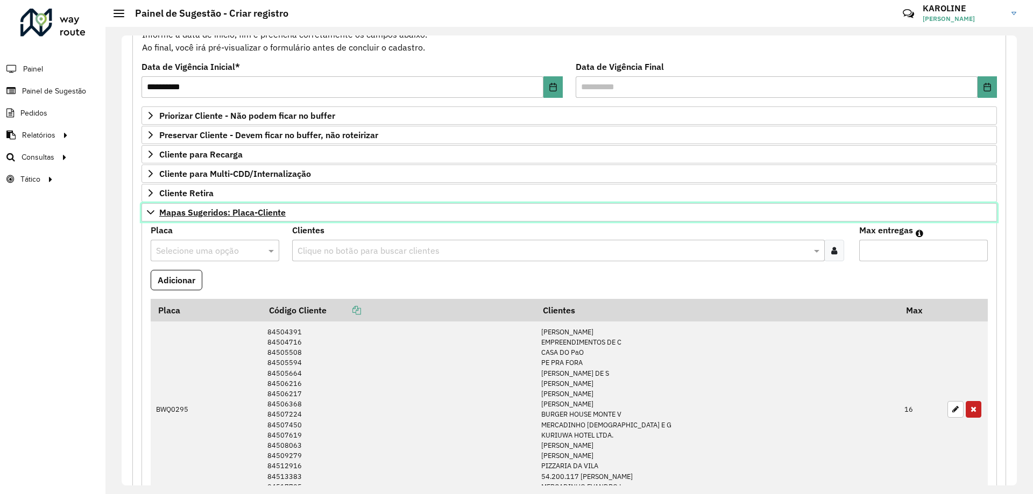
click at [192, 208] on span "Mapas Sugeridos: Placa-Cliente" at bounding box center [222, 212] width 126 height 9
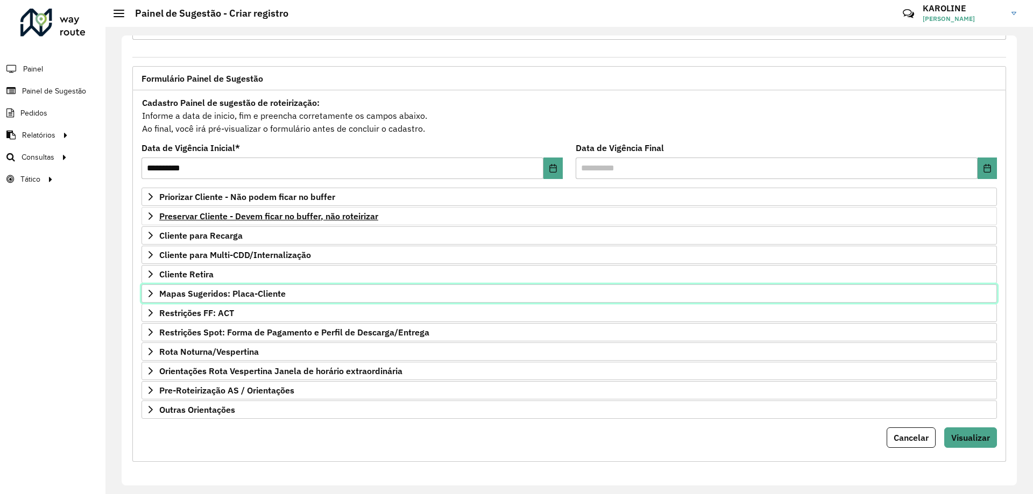
scroll to position [42, 0]
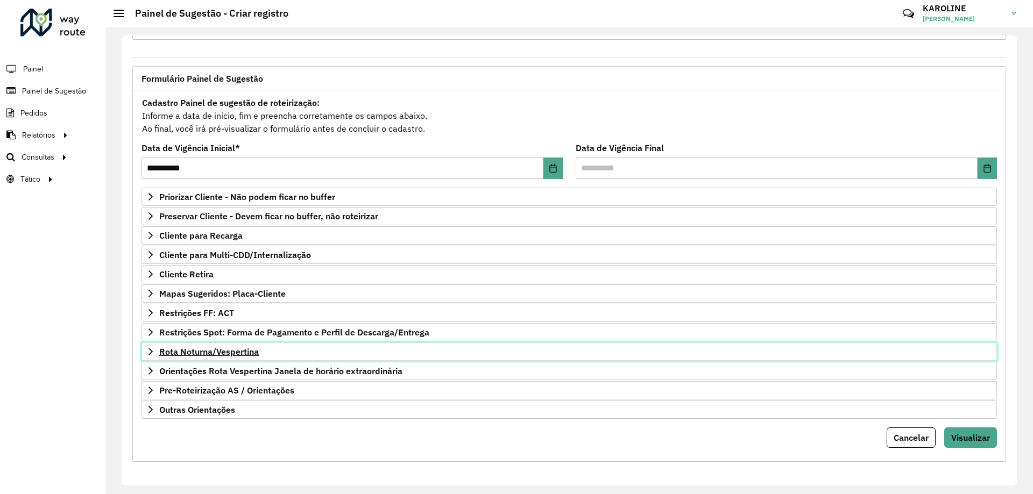
click at [205, 355] on span "Rota Noturna/Vespertina" at bounding box center [208, 351] width 99 height 9
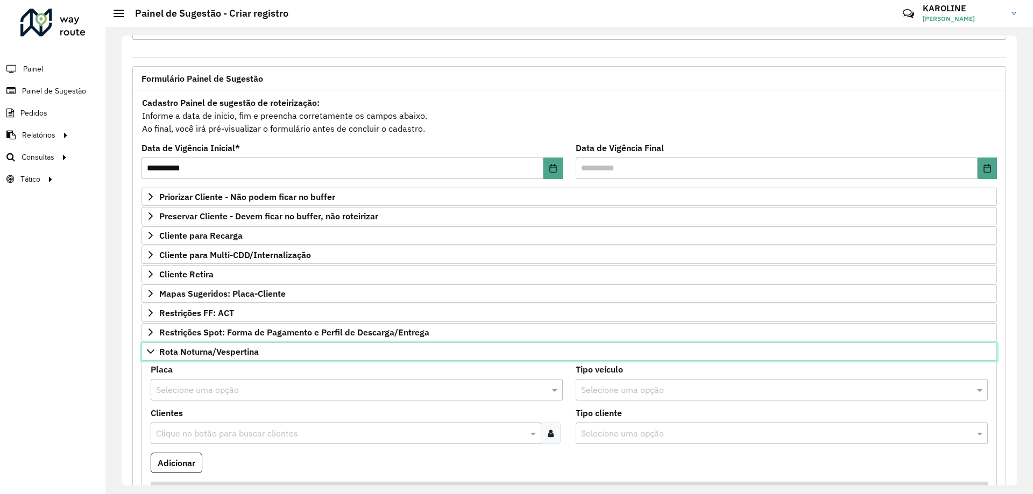
scroll to position [203, 0]
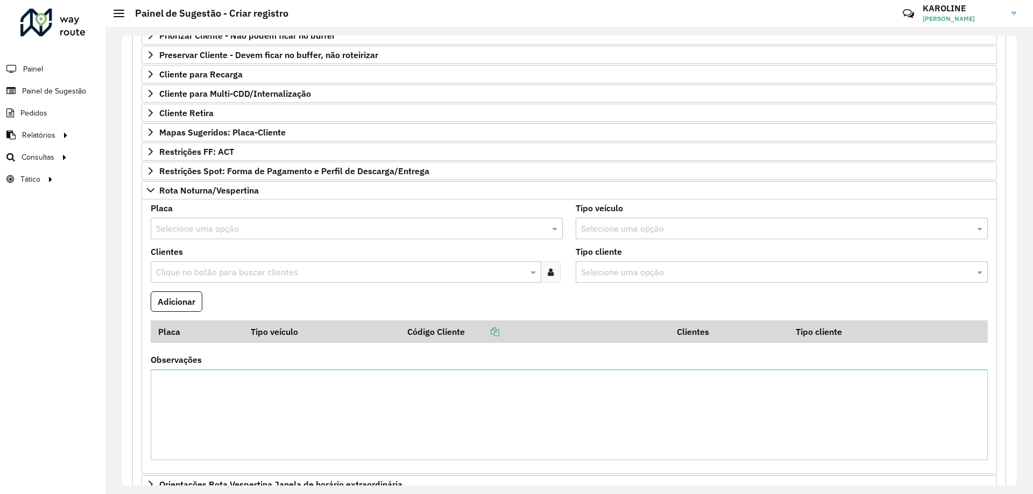
click at [228, 229] on input "text" at bounding box center [346, 229] width 380 height 13
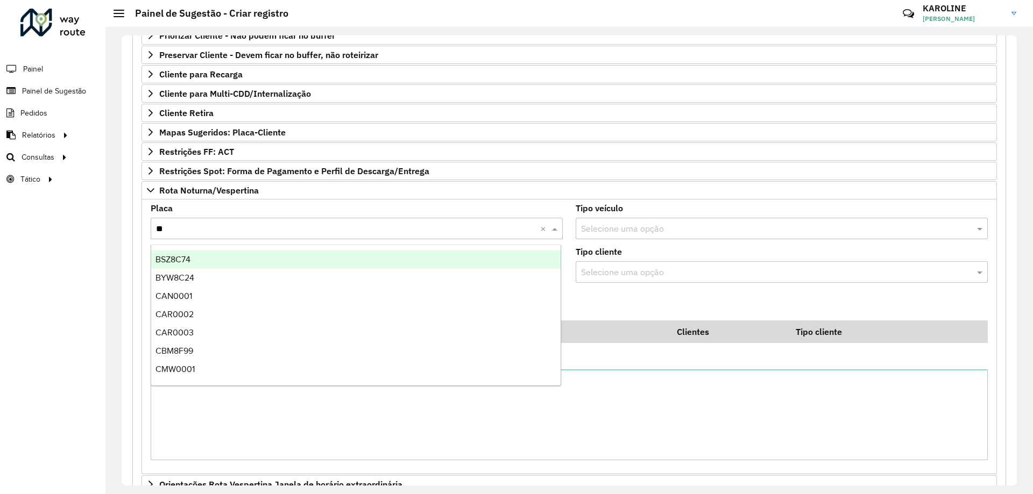
type input "***"
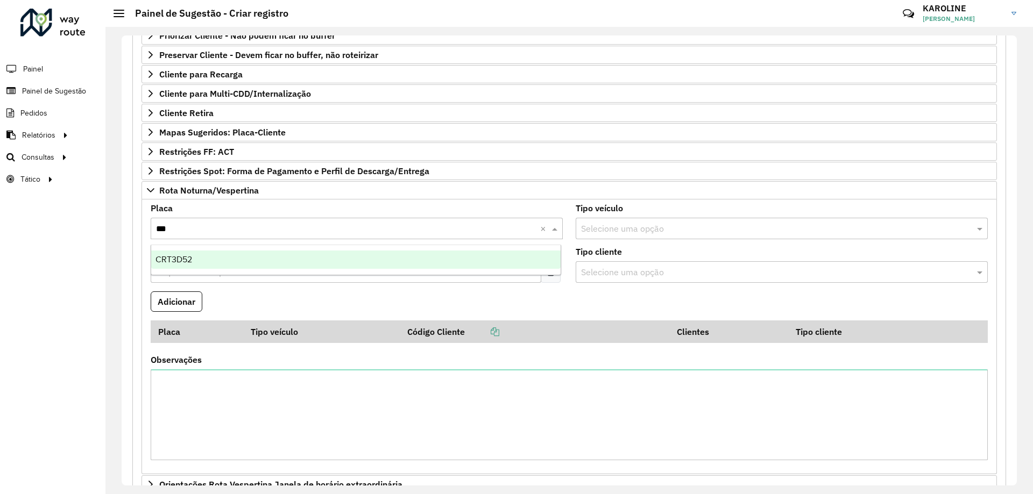
click at [209, 255] on div "CRT3D52" at bounding box center [355, 260] width 409 height 18
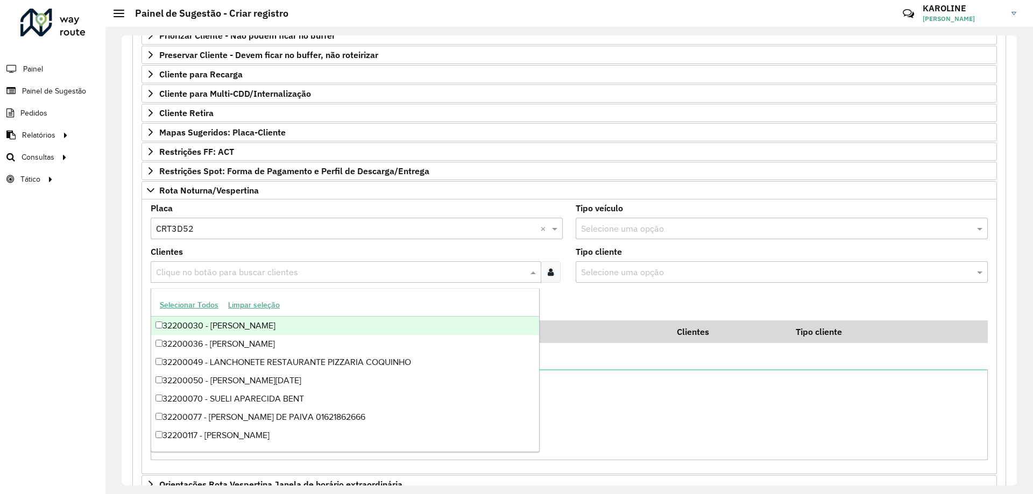
click at [381, 277] on input "text" at bounding box center [340, 272] width 374 height 13
click at [555, 270] on div at bounding box center [550, 272] width 20 height 22
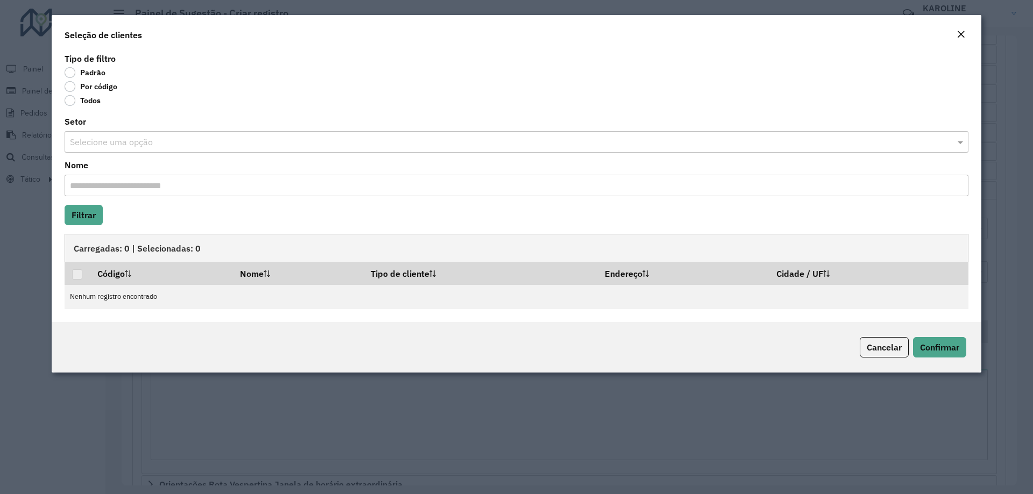
click at [70, 87] on label "Por código" at bounding box center [91, 86] width 53 height 11
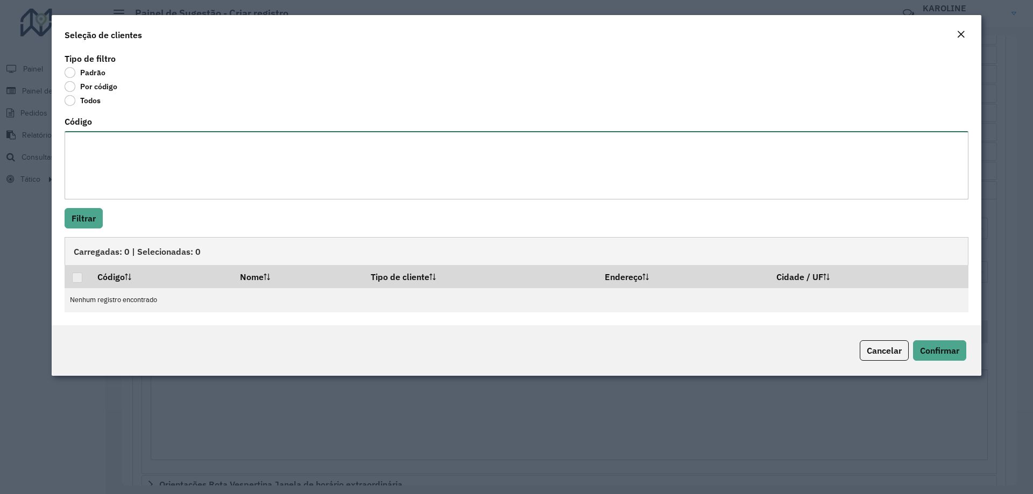
click at [98, 145] on textarea "Código" at bounding box center [516, 165] width 903 height 68
paste textarea "***** ***** ***** ***** ***** ***** **** **** ***** ***** ***** **** ***** ****…"
type textarea "***** ***** ***** ***** ***** ***** **** **** ***** ***** ***** **** ***** ****…"
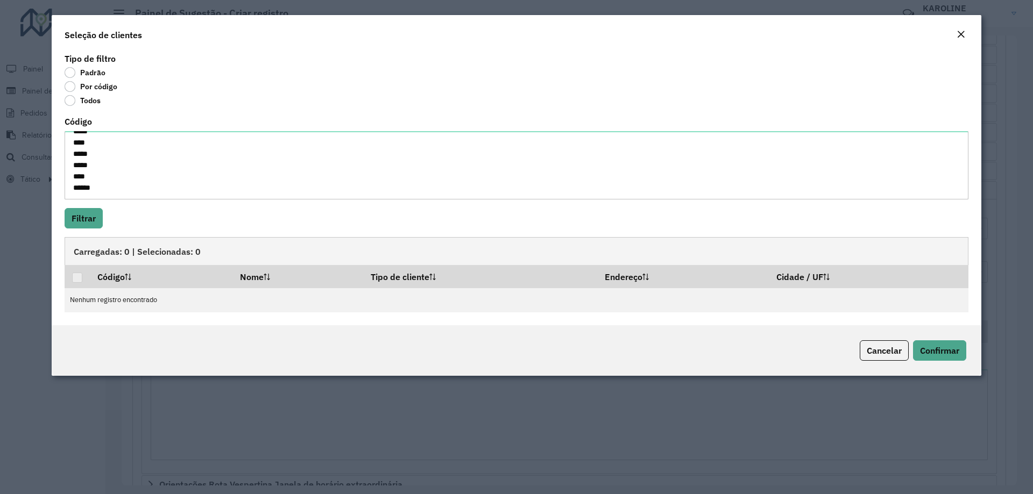
click at [87, 232] on div "Tipo de filtro Padrão Por código Todos Código ***** ***** ***** ***** ***** ***…" at bounding box center [516, 188] width 929 height 275
click at [88, 222] on button "Filtrar" at bounding box center [84, 218] width 38 height 20
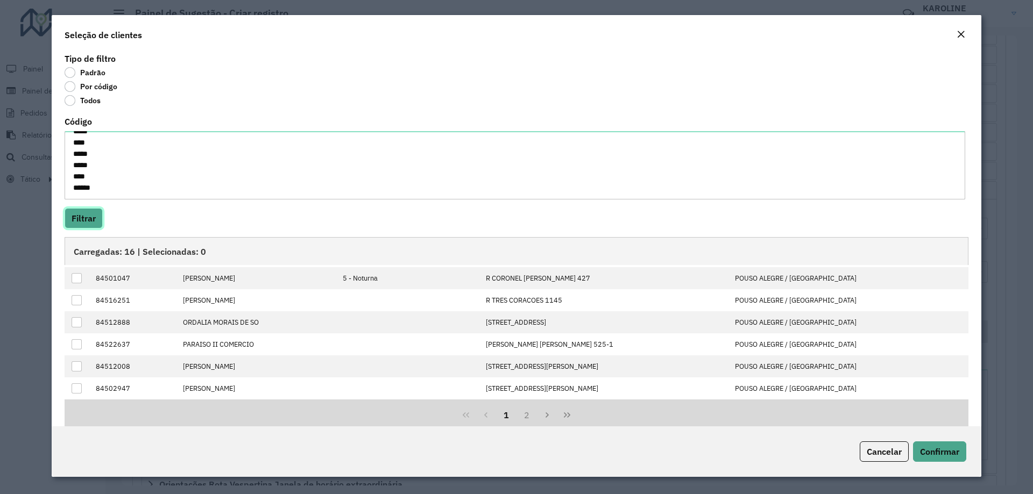
scroll to position [0, 0]
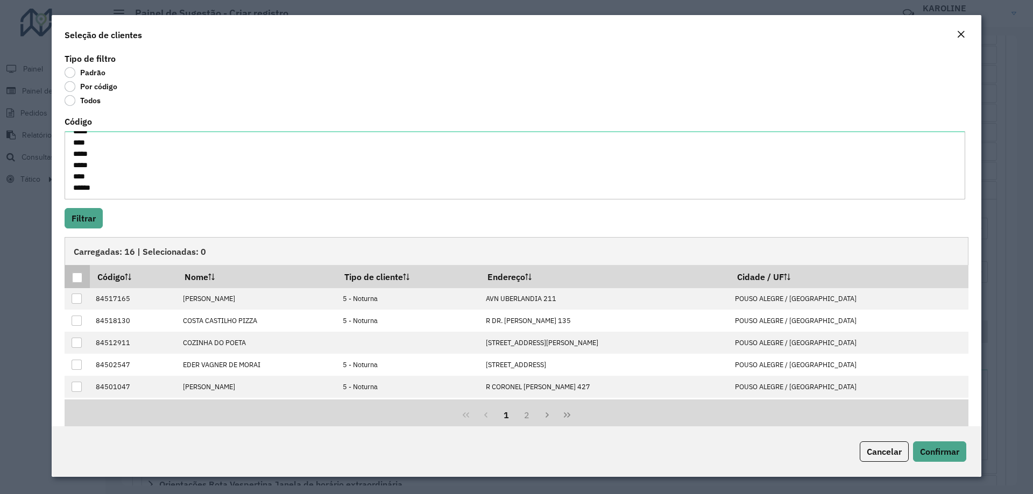
click at [74, 275] on div at bounding box center [77, 278] width 10 height 10
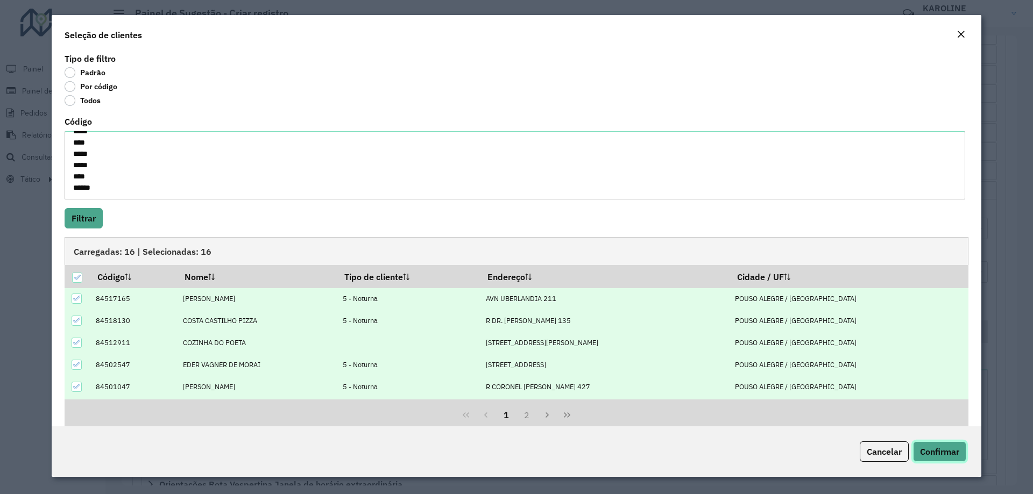
click at [929, 446] on span "Confirmar" at bounding box center [939, 451] width 39 height 11
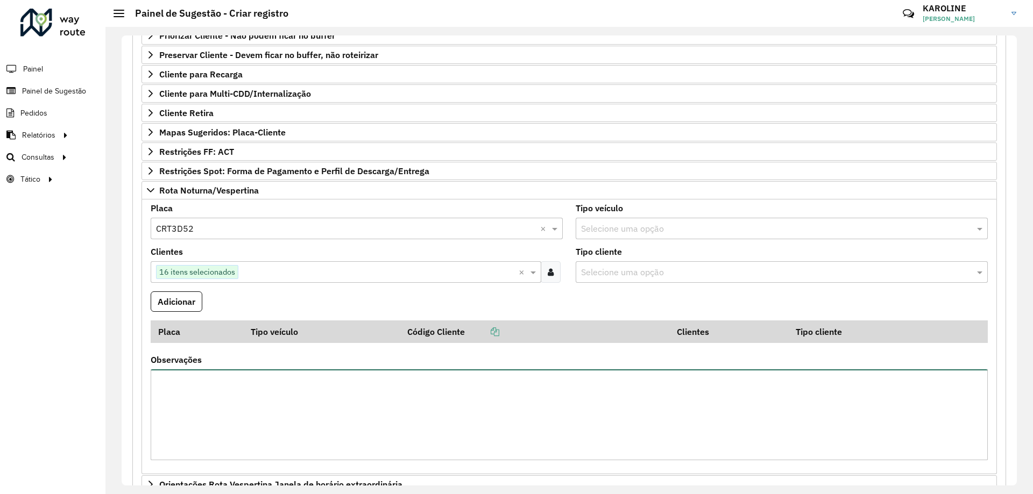
click at [226, 394] on textarea "Observações" at bounding box center [569, 414] width 837 height 91
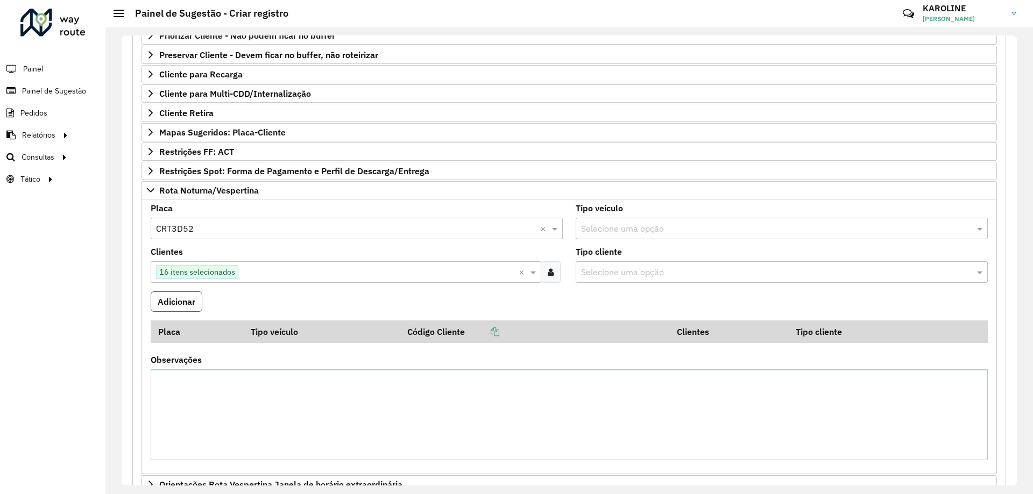
click at [186, 305] on button "Adicionar" at bounding box center [177, 301] width 52 height 20
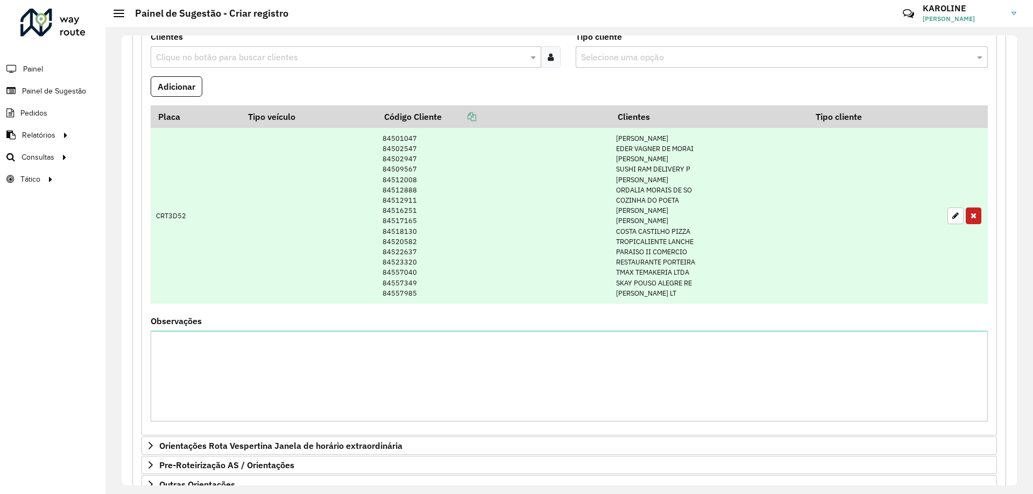
scroll to position [150, 0]
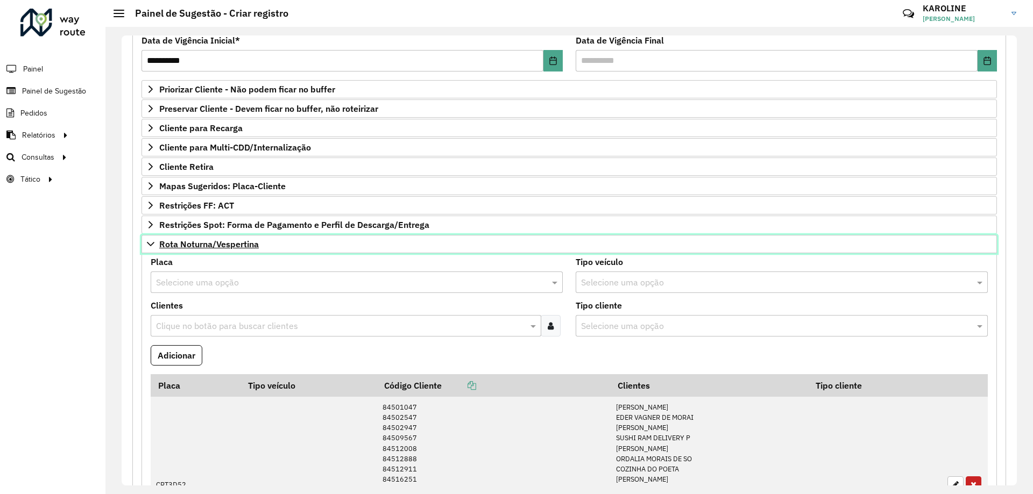
click at [178, 244] on span "Rota Noturna/Vespertina" at bounding box center [208, 244] width 99 height 9
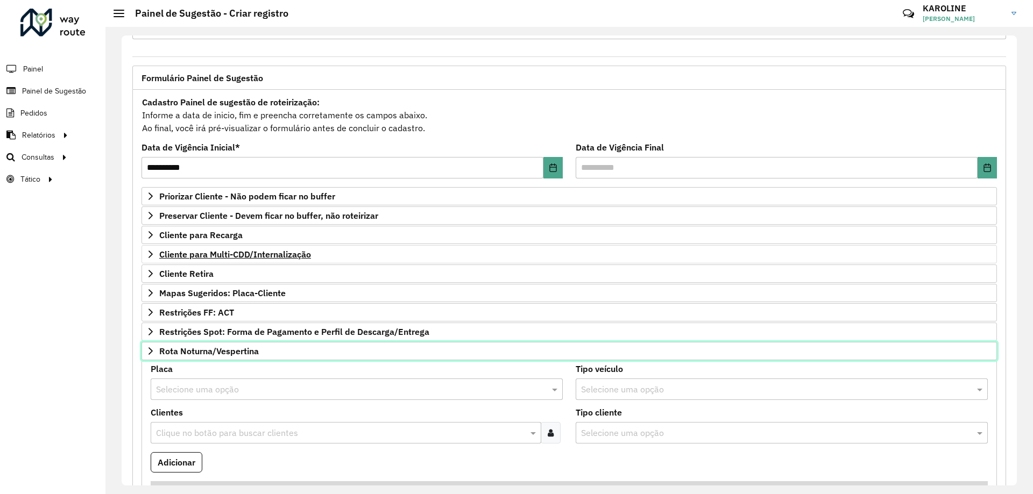
scroll to position [42, 0]
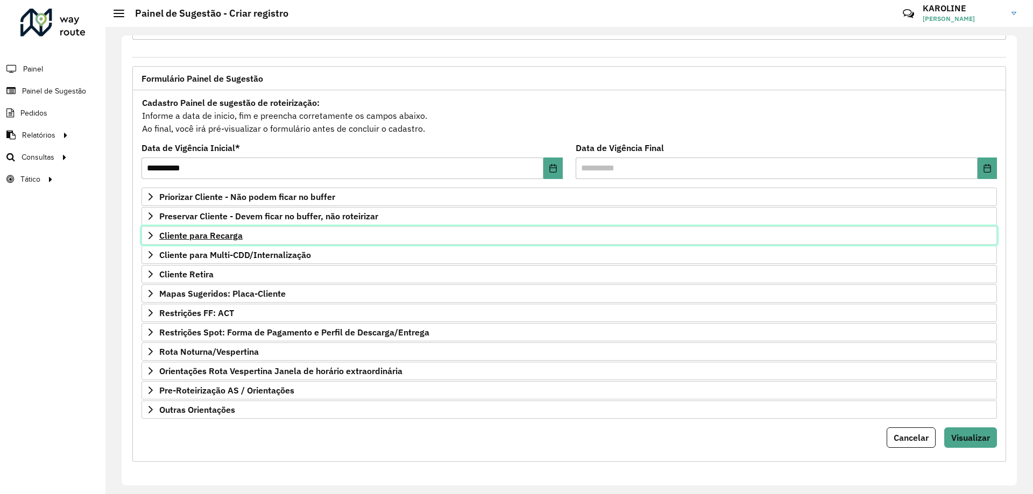
click at [193, 238] on span "Cliente para Recarga" at bounding box center [200, 235] width 83 height 9
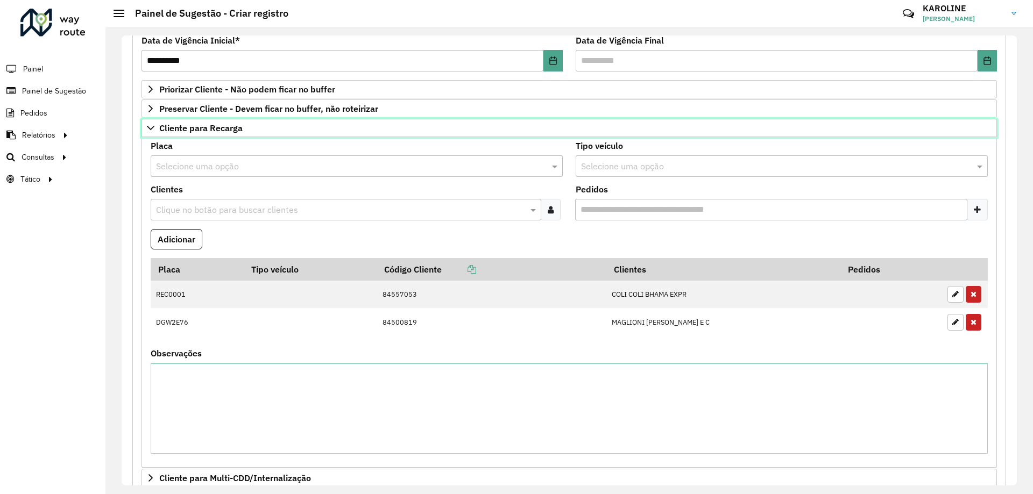
scroll to position [203, 0]
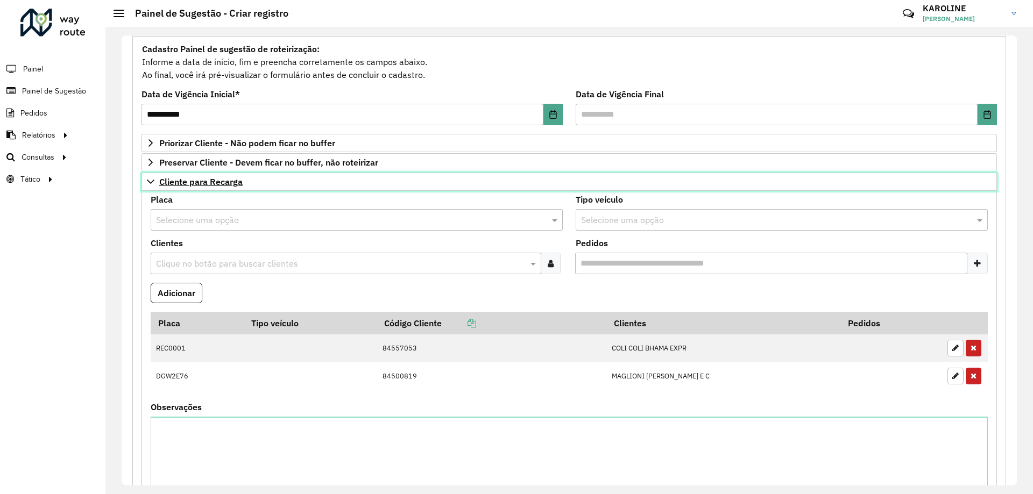
click at [195, 182] on span "Cliente para Recarga" at bounding box center [200, 181] width 83 height 9
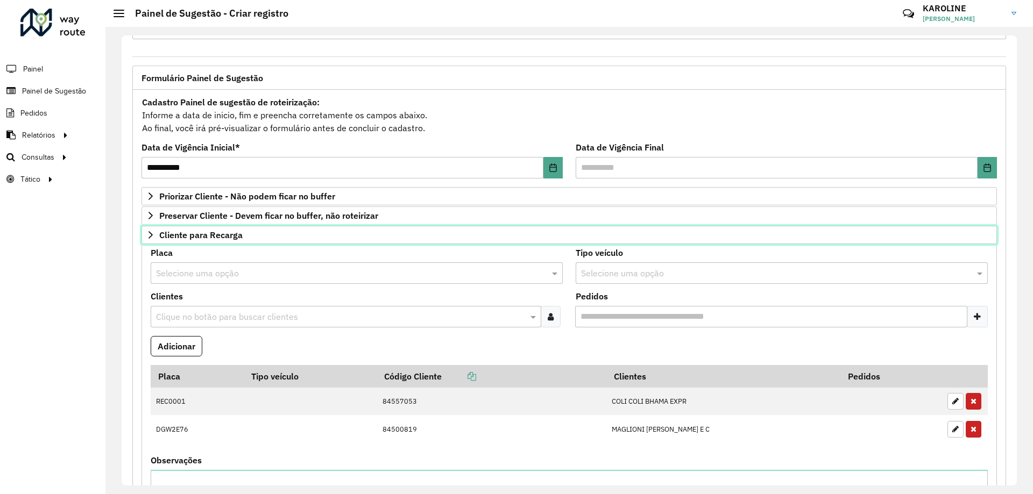
scroll to position [42, 0]
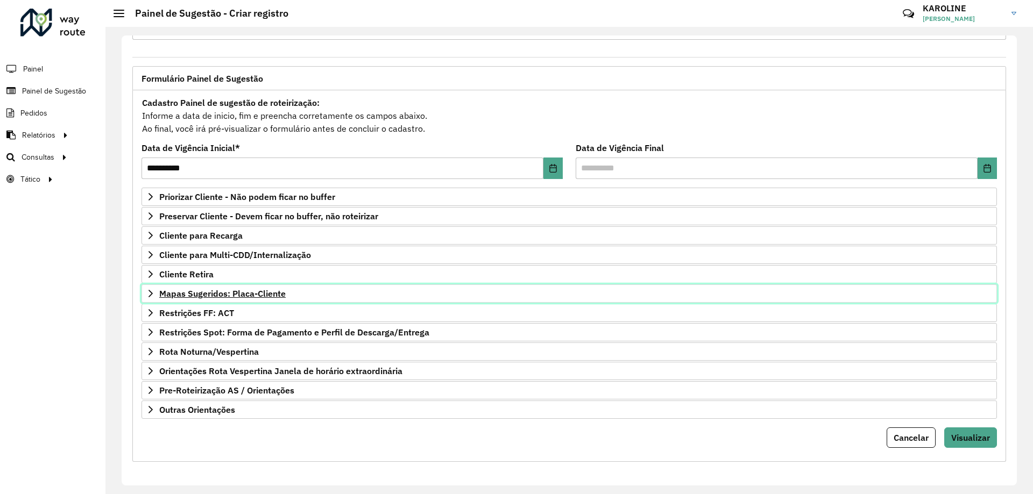
click at [219, 290] on span "Mapas Sugeridos: Placa-Cliente" at bounding box center [222, 293] width 126 height 9
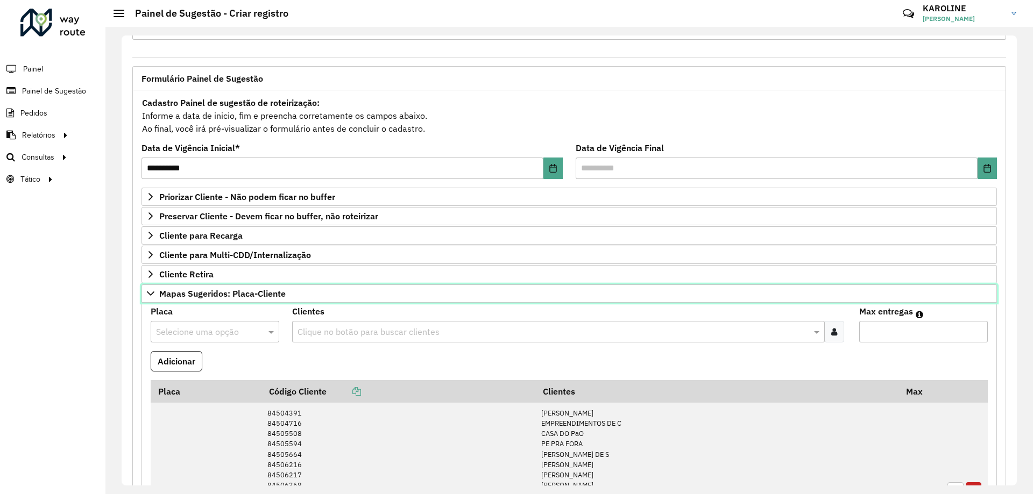
scroll to position [203, 0]
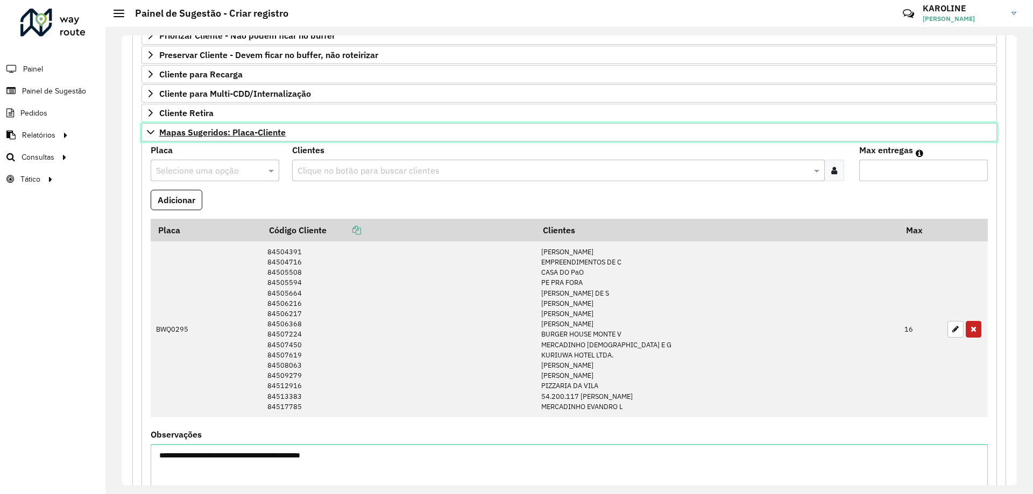
click at [208, 134] on span "Mapas Sugeridos: Placa-Cliente" at bounding box center [222, 132] width 126 height 9
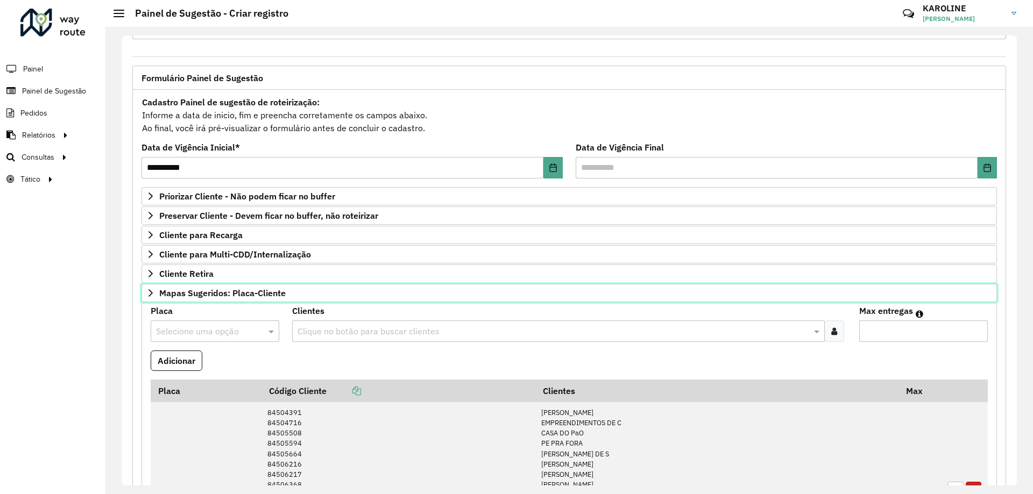
scroll to position [42, 0]
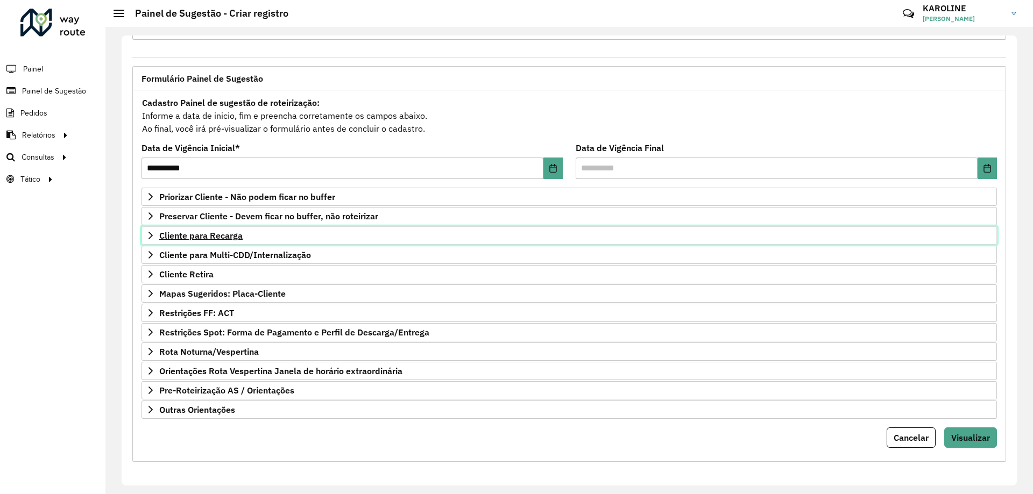
click at [218, 238] on span "Cliente para Recarga" at bounding box center [200, 235] width 83 height 9
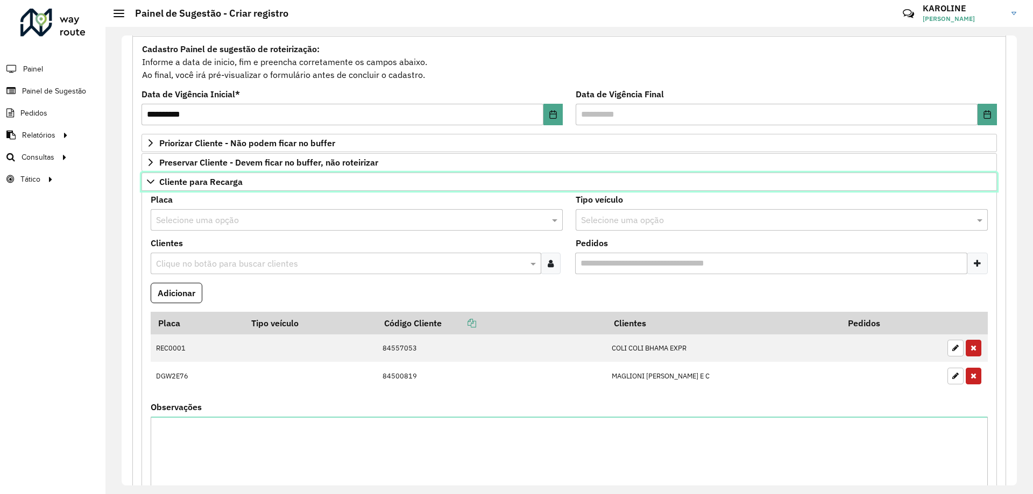
scroll to position [150, 0]
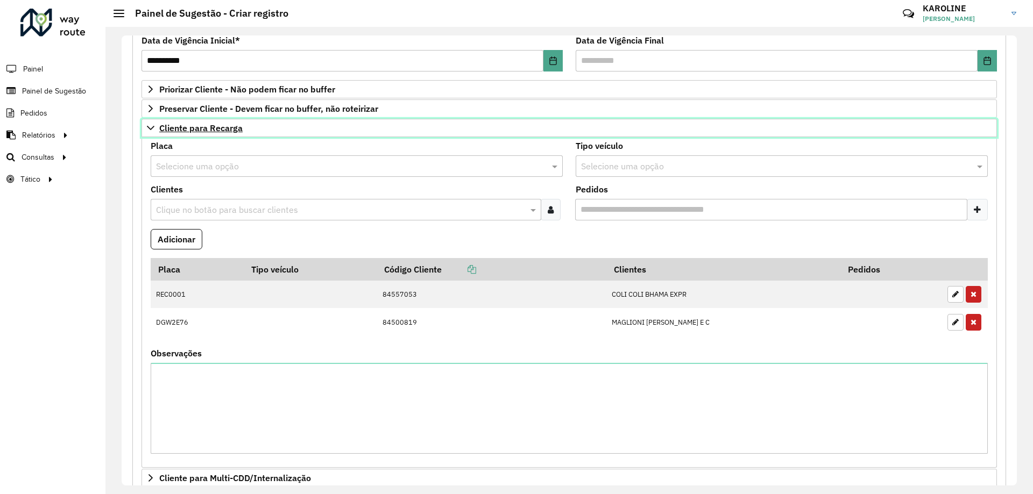
click at [213, 130] on span "Cliente para Recarga" at bounding box center [200, 128] width 83 height 9
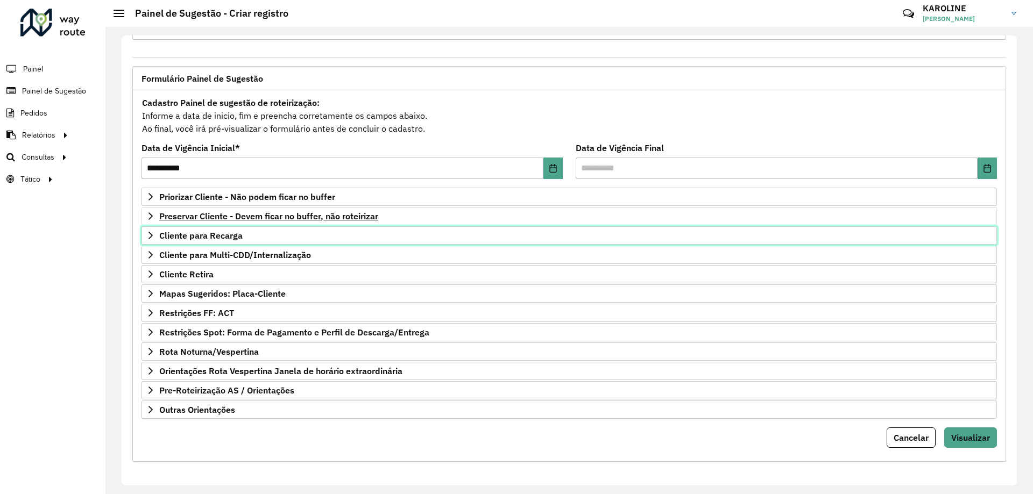
scroll to position [42, 0]
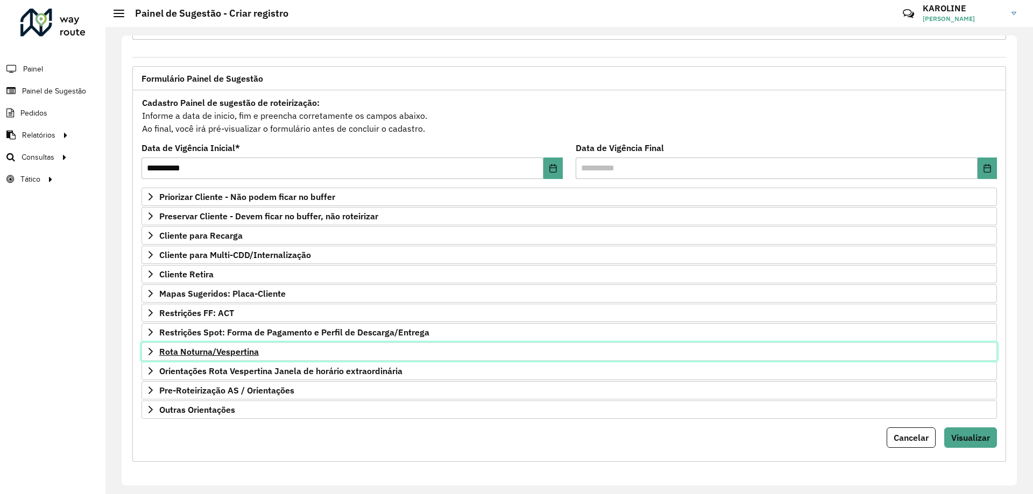
click at [209, 347] on span "Rota Noturna/Vespertina" at bounding box center [208, 351] width 99 height 9
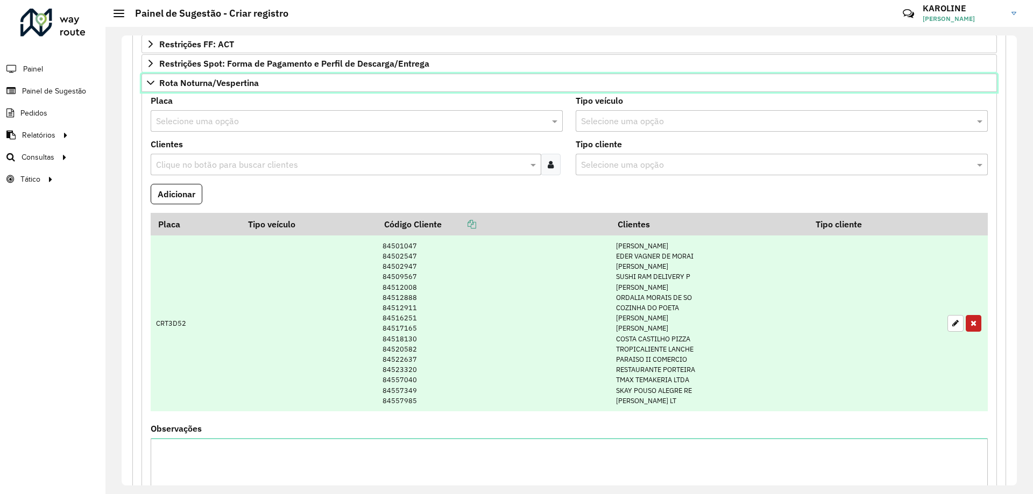
scroll to position [150, 0]
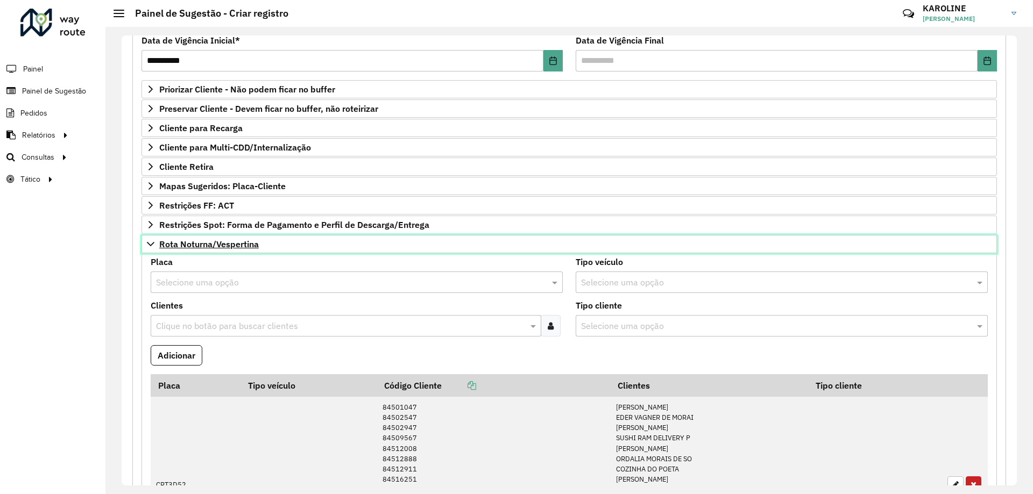
click at [187, 243] on span "Rota Noturna/Vespertina" at bounding box center [208, 244] width 99 height 9
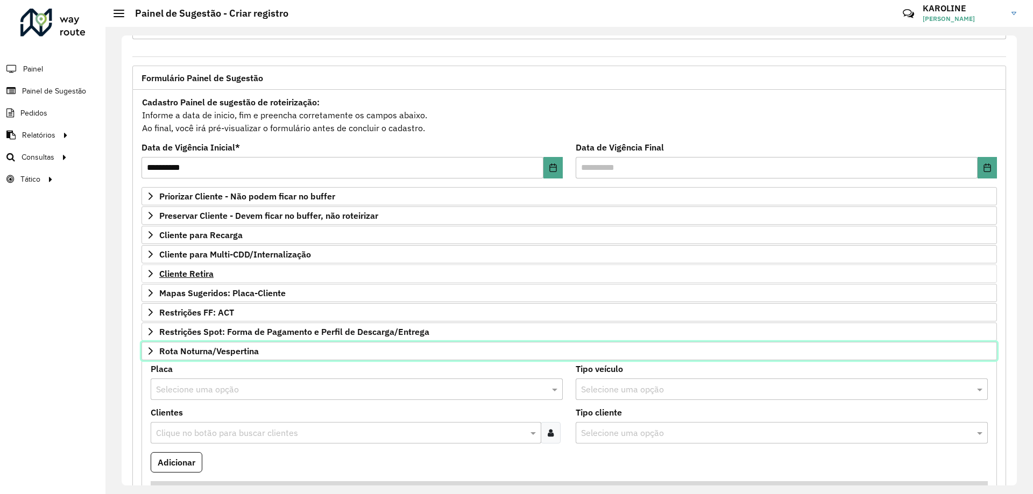
scroll to position [42, 0]
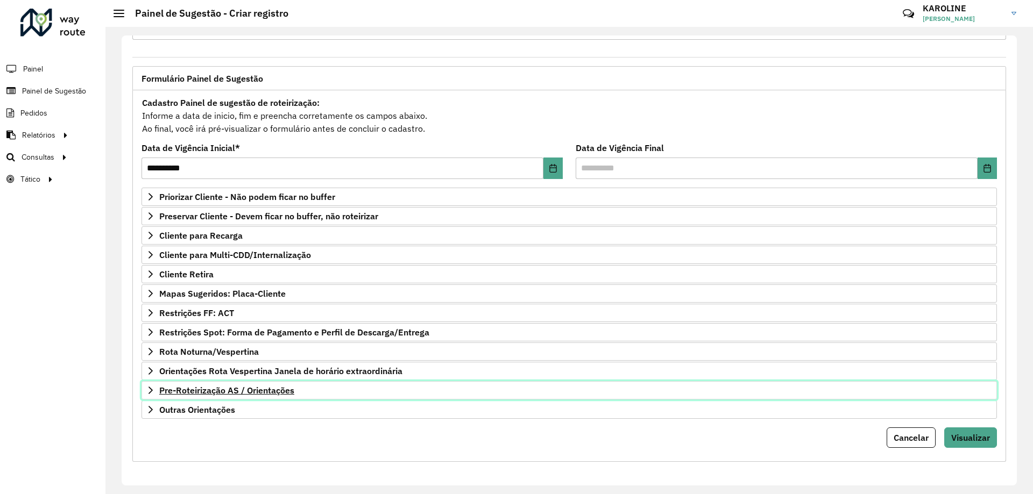
click at [224, 392] on span "Pre-Roteirização AS / Orientações" at bounding box center [226, 390] width 135 height 9
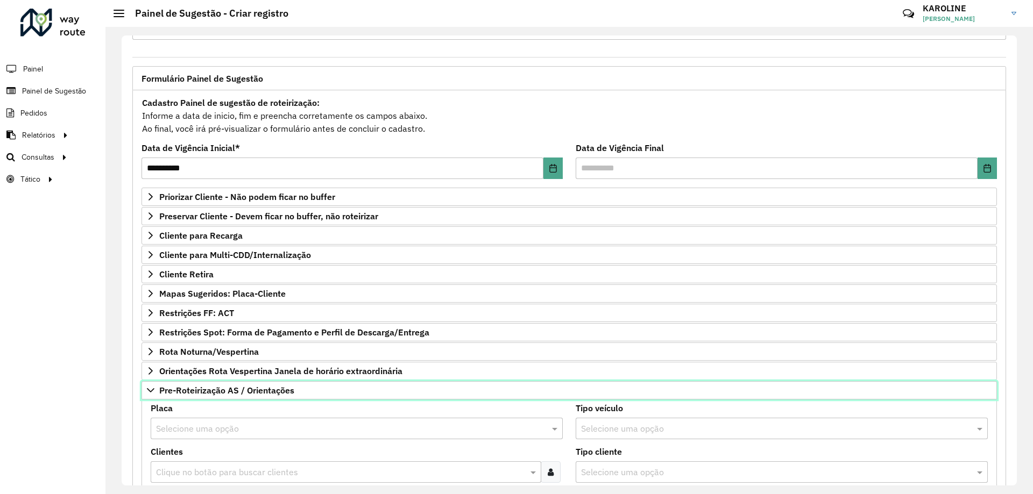
scroll to position [203, 0]
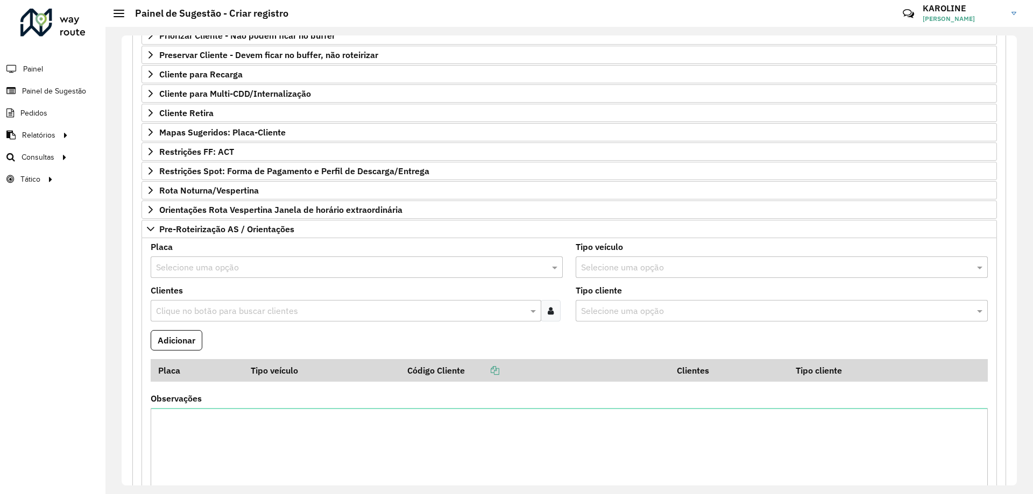
click at [220, 264] on input "text" at bounding box center [346, 267] width 380 height 13
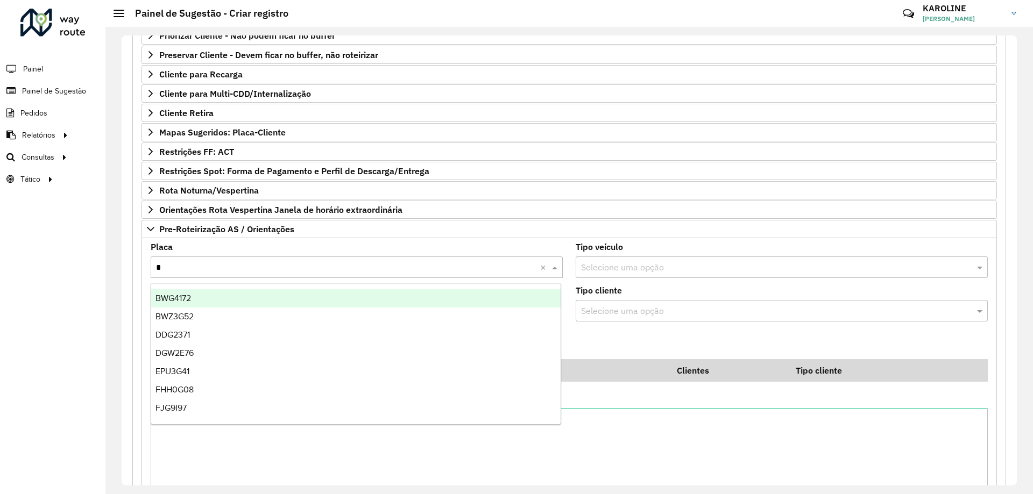
type input "**"
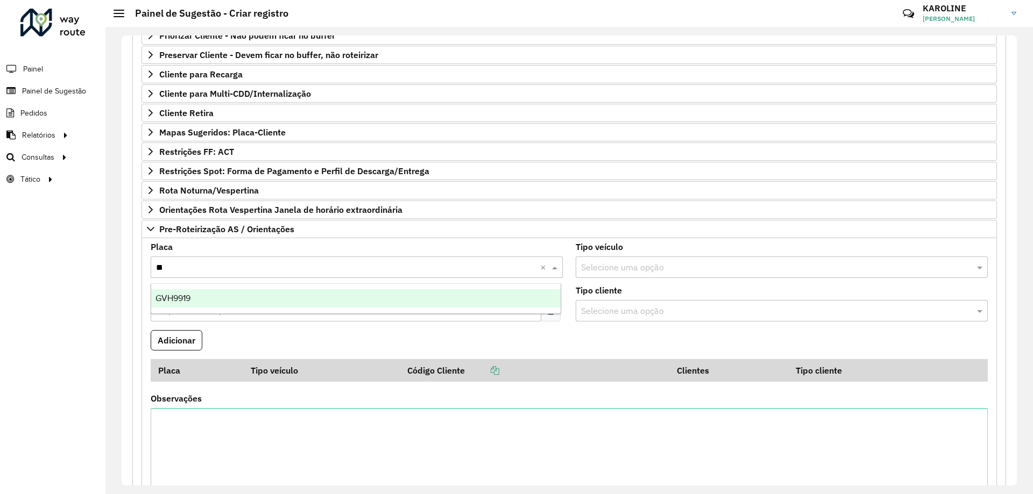
click at [190, 296] on span "GVH9919" at bounding box center [172, 298] width 35 height 9
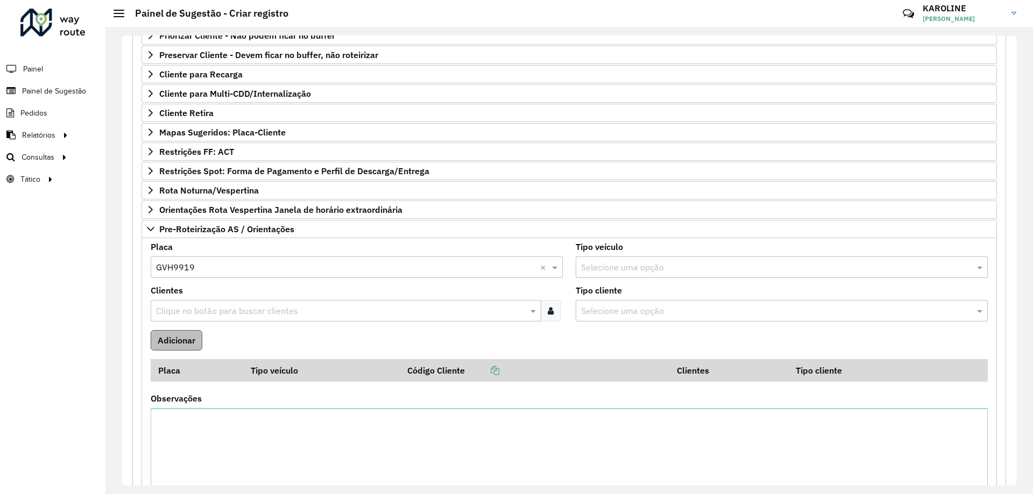
scroll to position [257, 0]
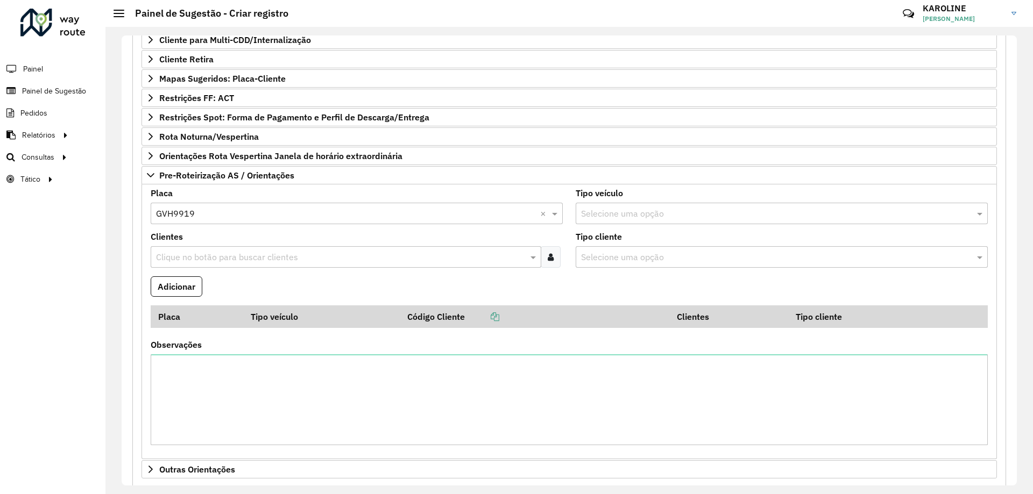
click at [228, 259] on input "text" at bounding box center [340, 257] width 374 height 13
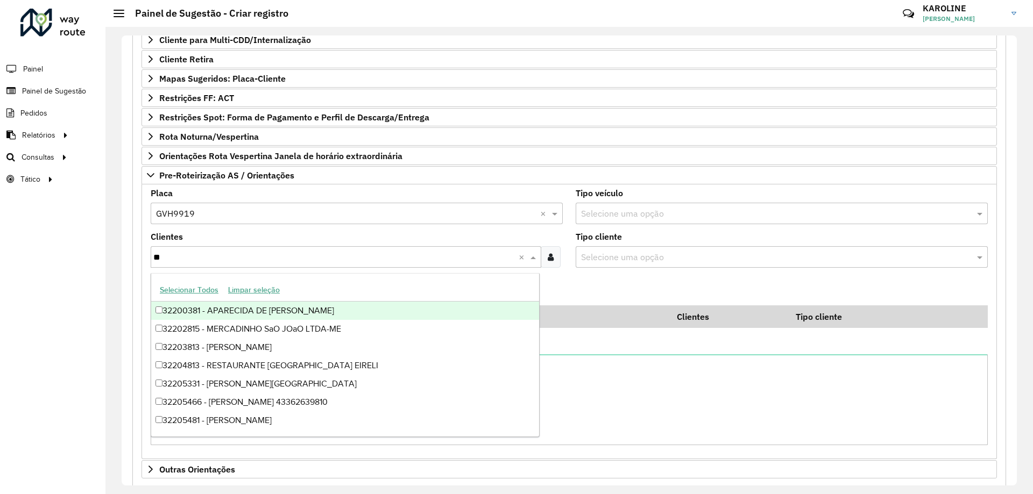
type input "***"
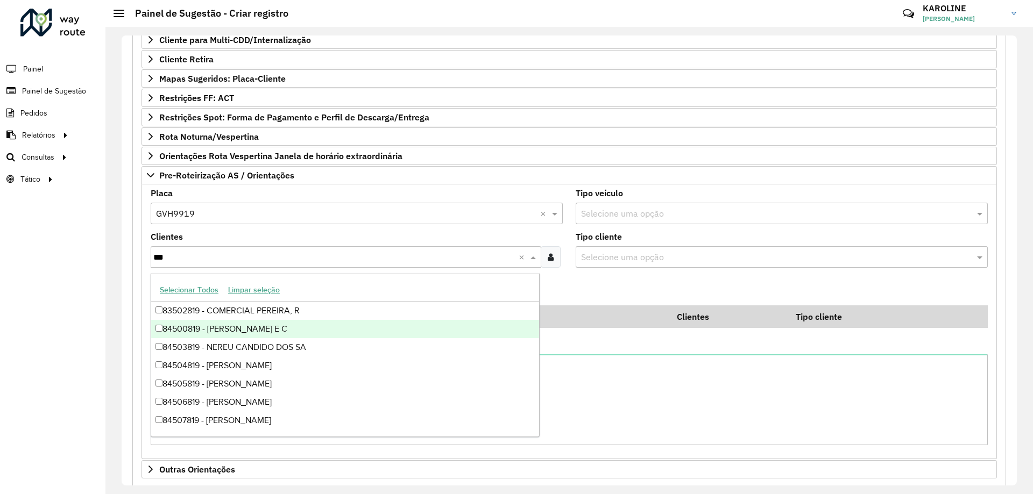
click at [190, 334] on div "84500819 - MAGLIONI RIBEIRO E C" at bounding box center [345, 329] width 388 height 18
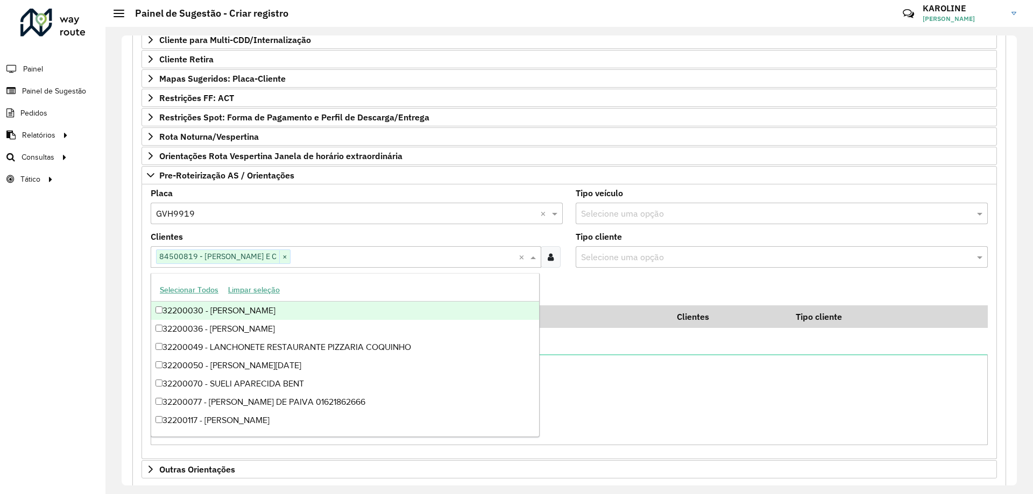
click at [324, 233] on div "Clientes Clique no botão para buscar clientes 84500819 - MAGLIONI RIBEIRO E C ×…" at bounding box center [357, 250] width 412 height 35
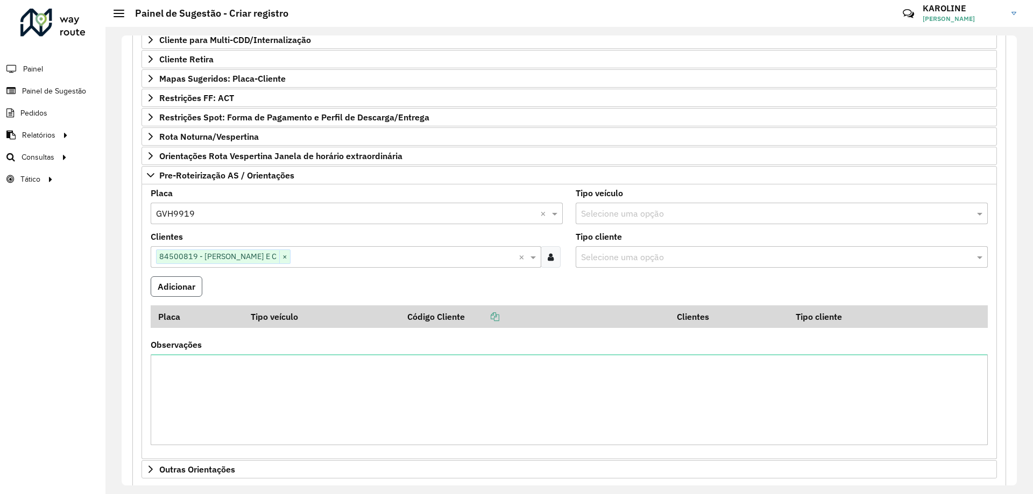
click at [197, 288] on button "Adicionar" at bounding box center [177, 286] width 52 height 20
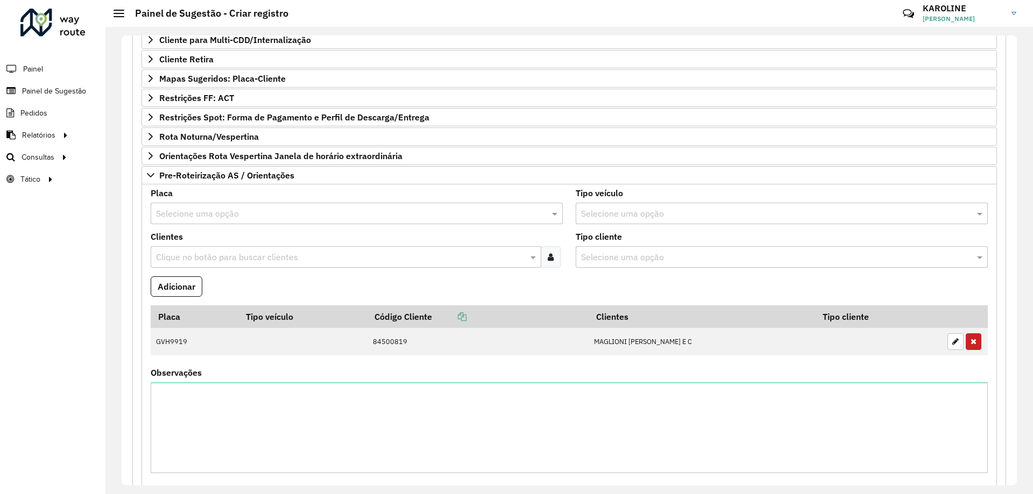
scroll to position [311, 0]
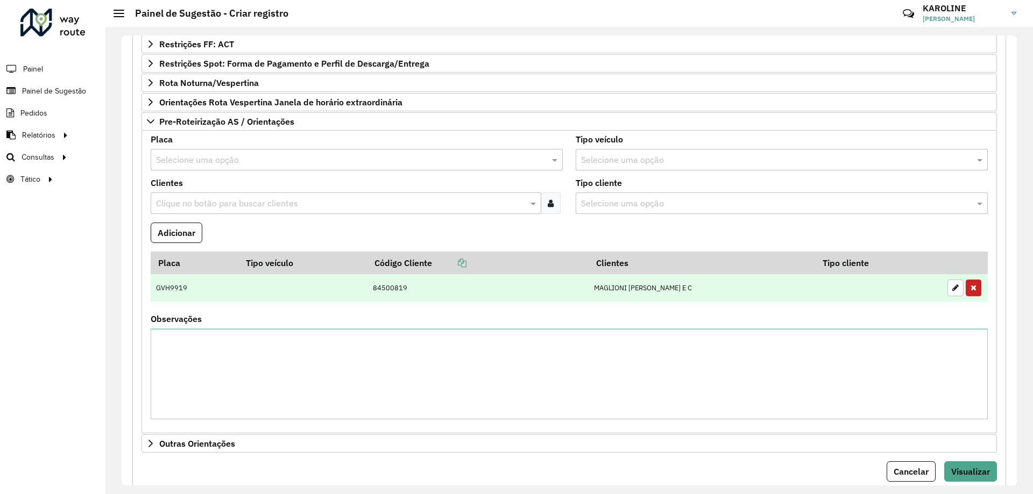
click at [284, 284] on td at bounding box center [302, 288] width 129 height 28
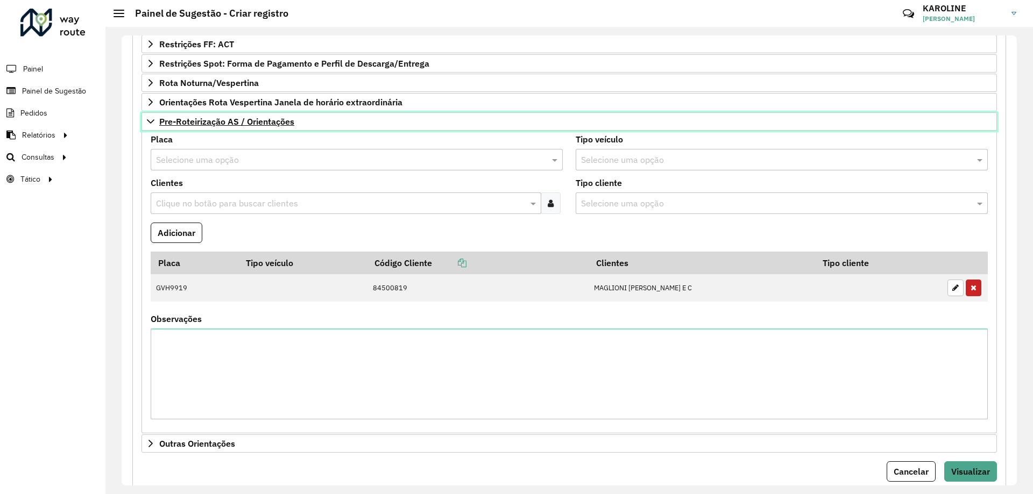
click at [218, 122] on span "Pre-Roteirização AS / Orientações" at bounding box center [226, 121] width 135 height 9
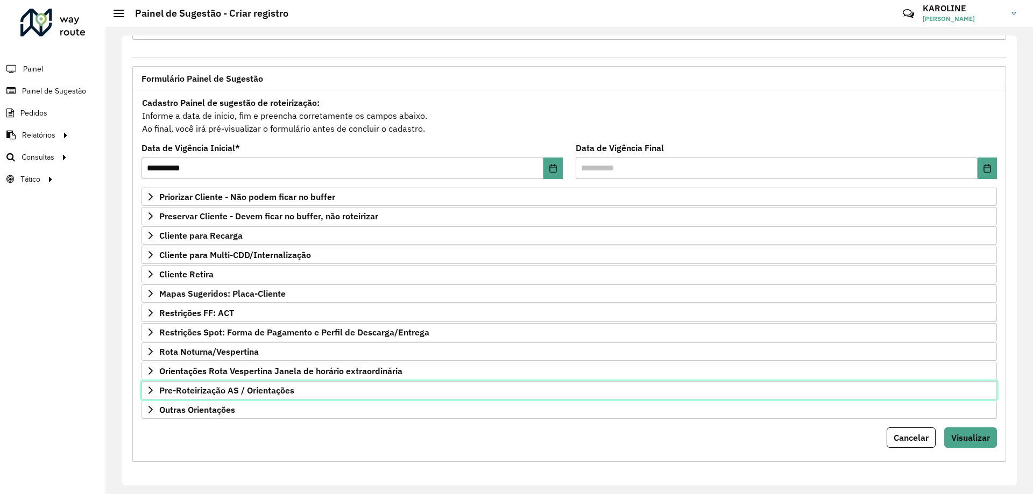
scroll to position [0, 0]
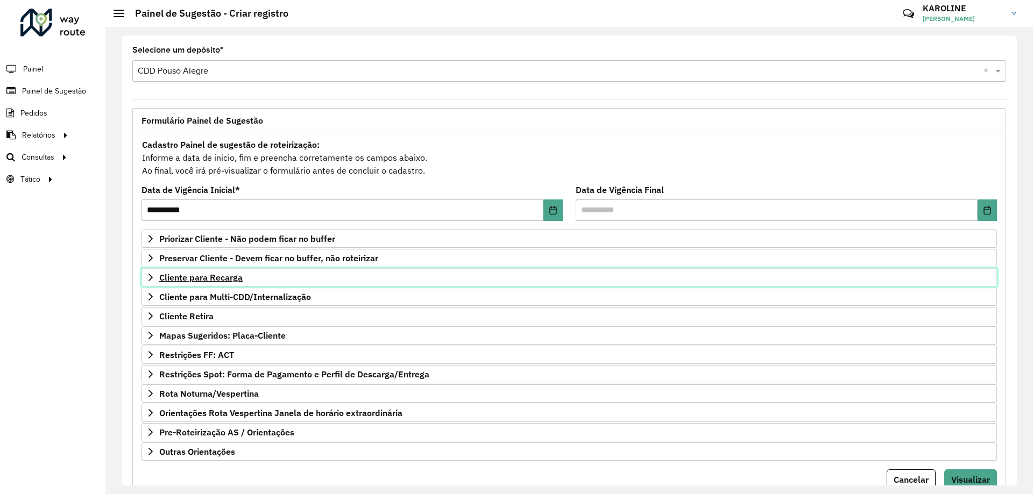
click at [196, 282] on span "Cliente para Recarga" at bounding box center [200, 277] width 83 height 9
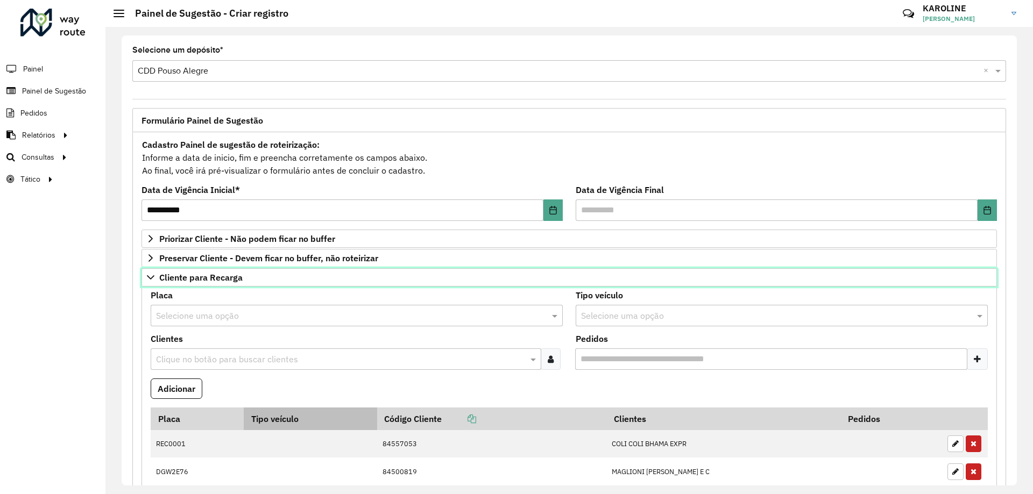
scroll to position [108, 0]
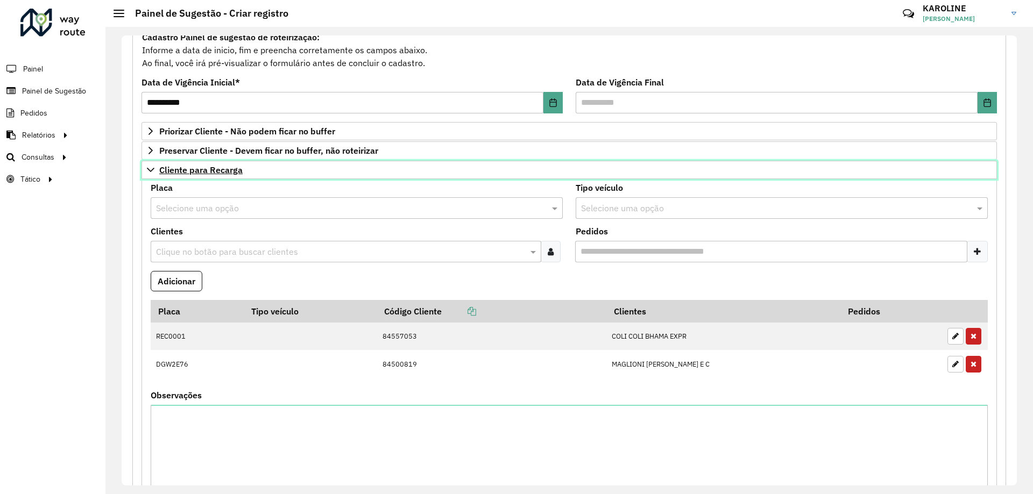
click at [202, 169] on span "Cliente para Recarga" at bounding box center [200, 170] width 83 height 9
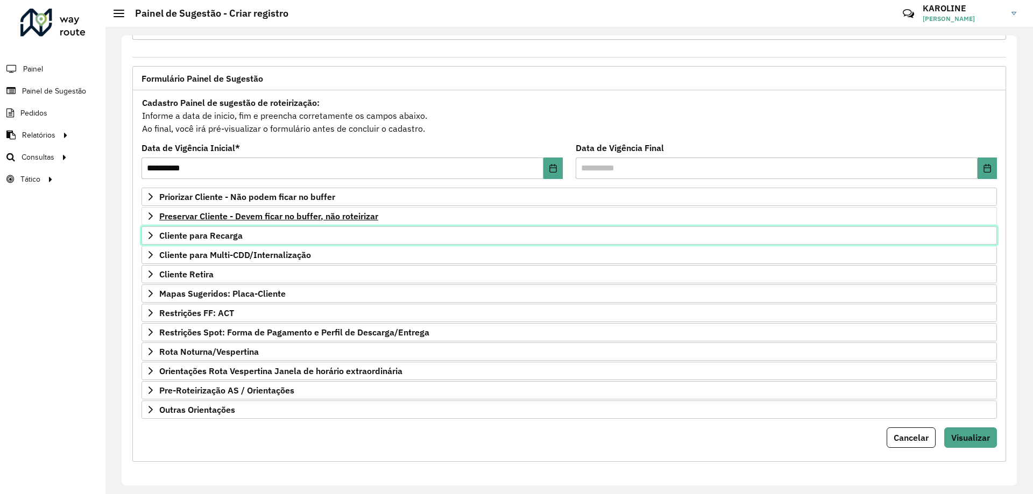
scroll to position [42, 0]
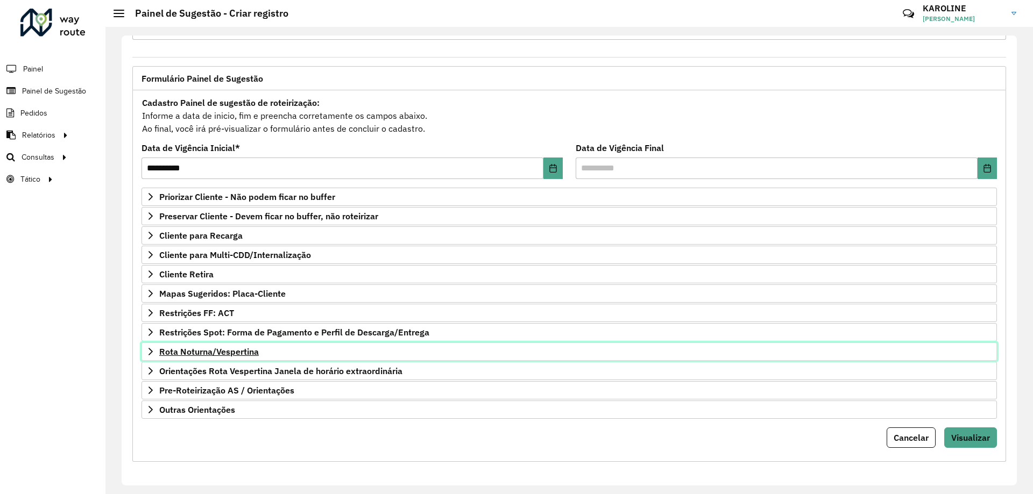
click at [206, 353] on span "Rota Noturna/Vespertina" at bounding box center [208, 351] width 99 height 9
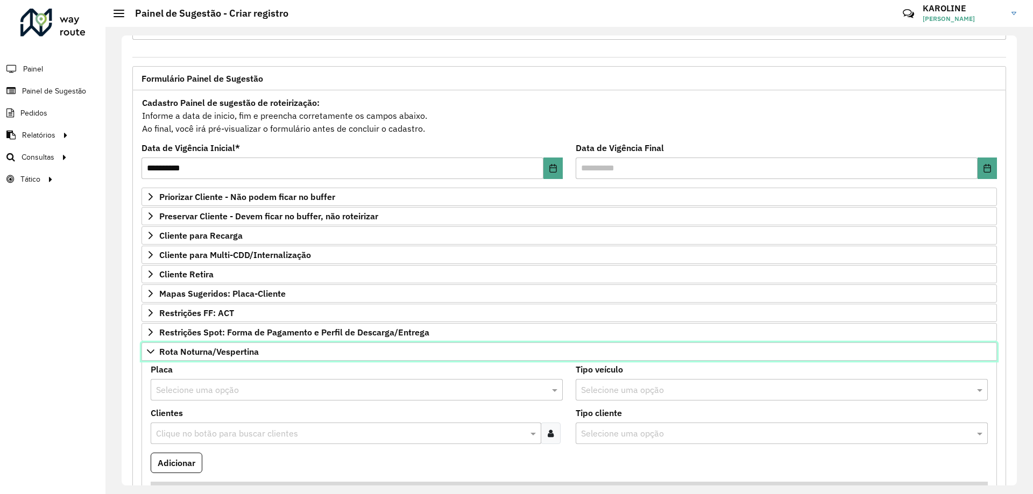
scroll to position [150, 0]
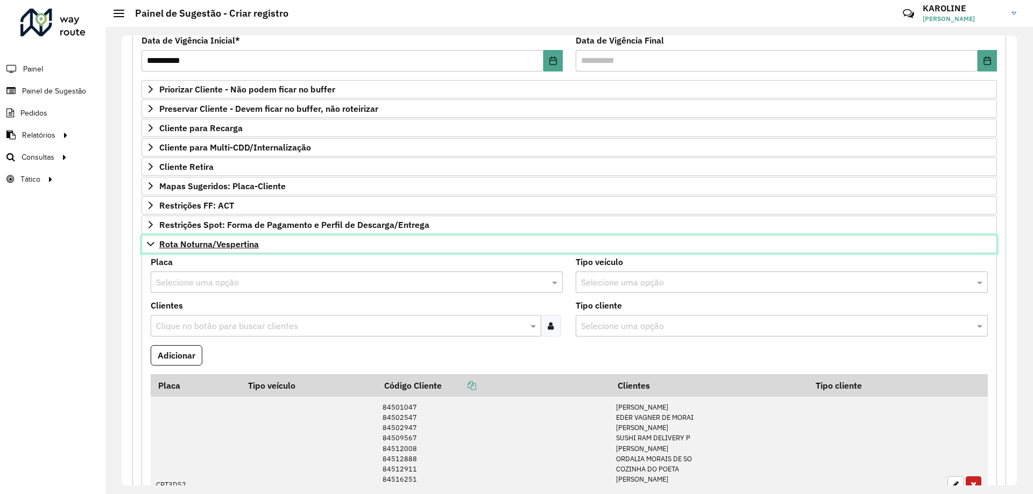
click at [214, 247] on span "Rota Noturna/Vespertina" at bounding box center [208, 244] width 99 height 9
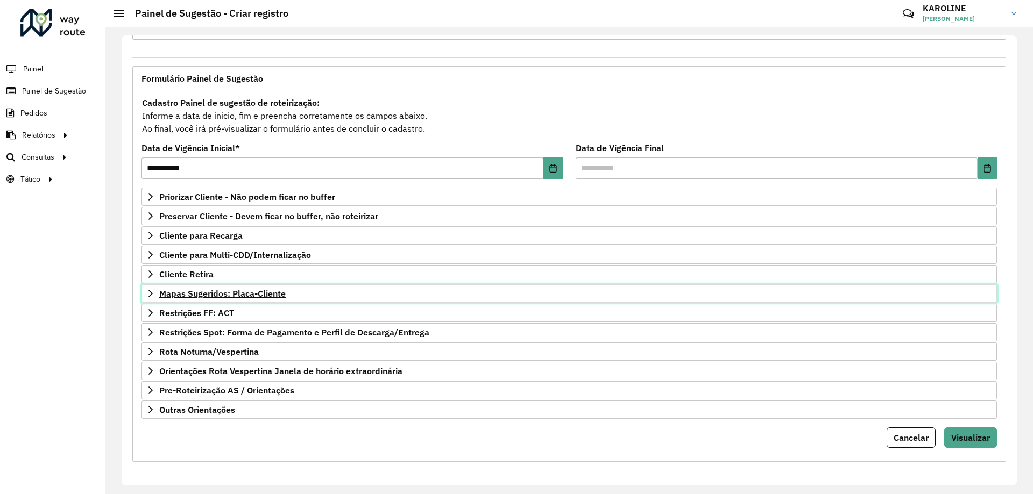
click at [205, 296] on span "Mapas Sugeridos: Placa-Cliente" at bounding box center [222, 293] width 126 height 9
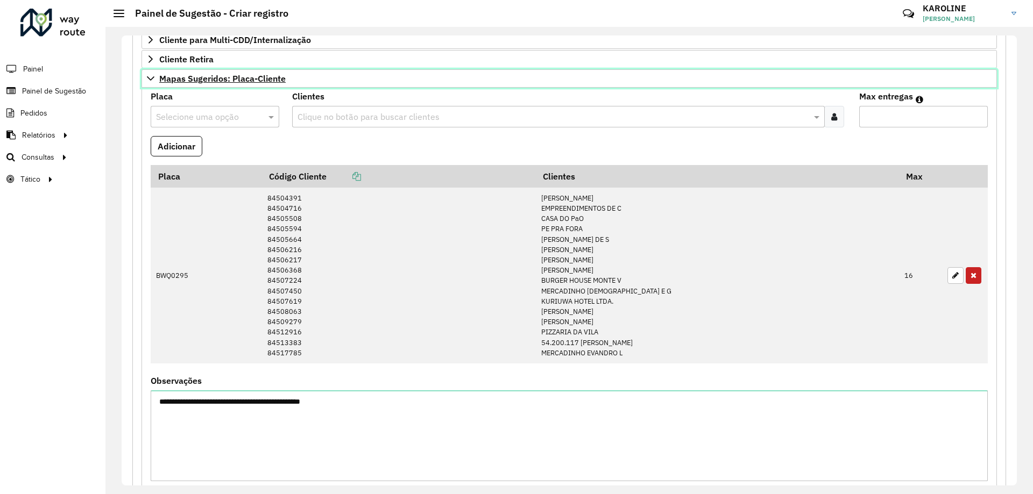
scroll to position [203, 0]
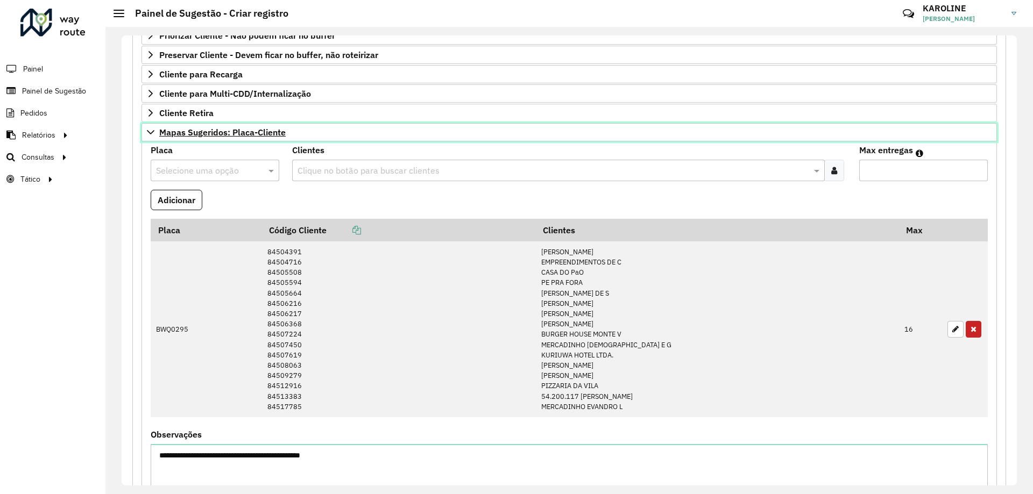
click at [221, 130] on span "Mapas Sugeridos: Placa-Cliente" at bounding box center [222, 132] width 126 height 9
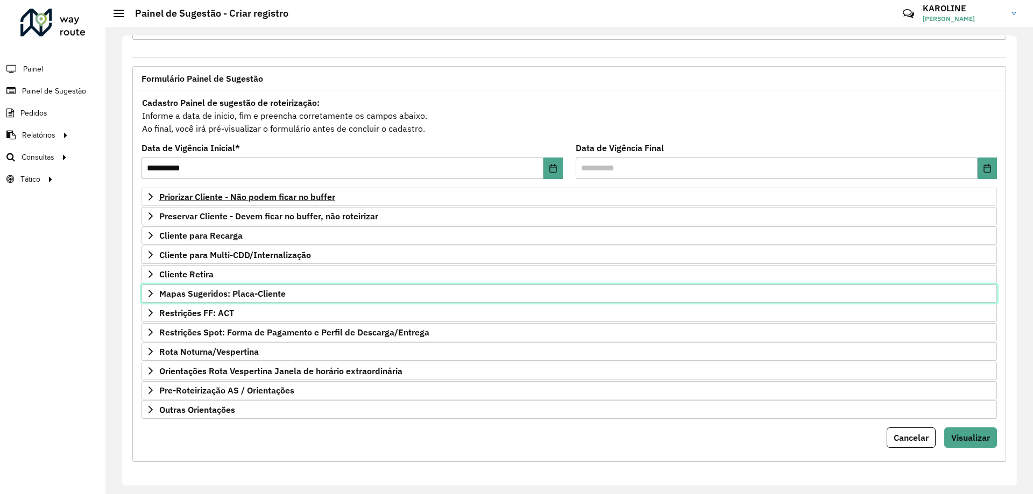
scroll to position [42, 0]
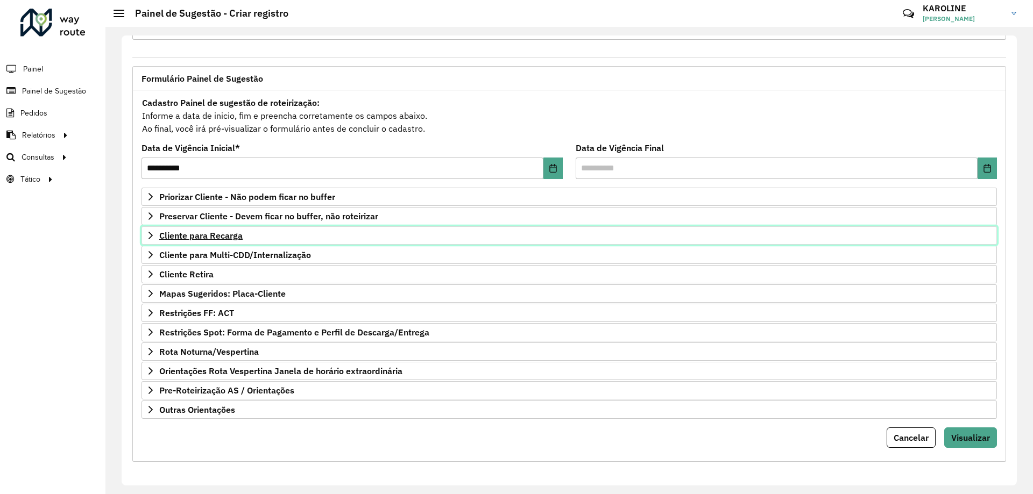
click at [204, 239] on span "Cliente para Recarga" at bounding box center [200, 235] width 83 height 9
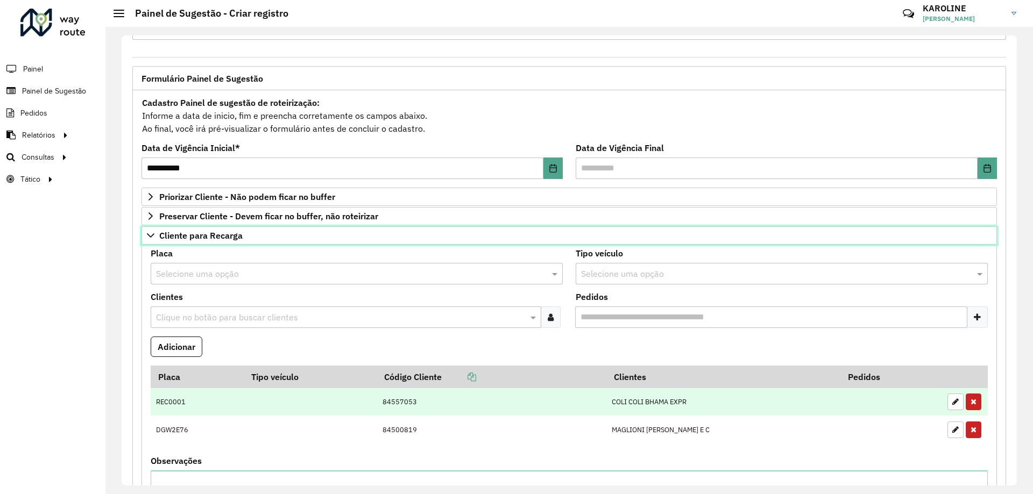
scroll to position [150, 0]
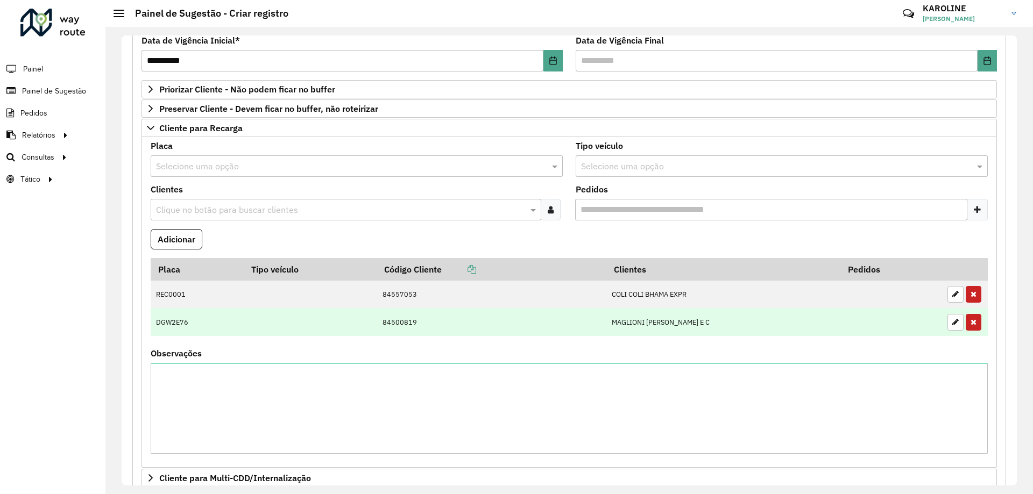
click at [162, 323] on td "DGW2E76" at bounding box center [197, 322] width 93 height 28
click at [161, 323] on td "DGW2E76" at bounding box center [197, 322] width 93 height 28
click at [954, 323] on icon "button" at bounding box center [955, 322] width 6 height 8
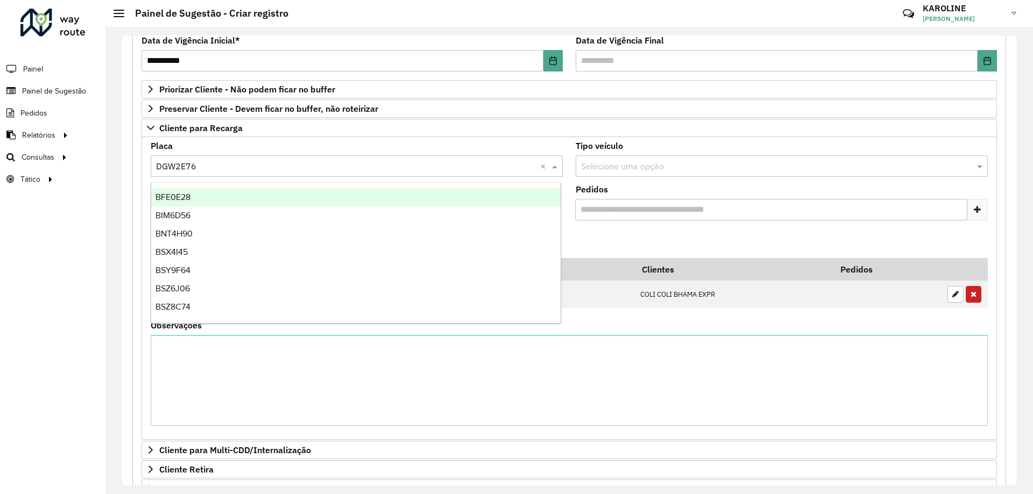
click at [196, 168] on input "text" at bounding box center [346, 166] width 380 height 13
type input "***"
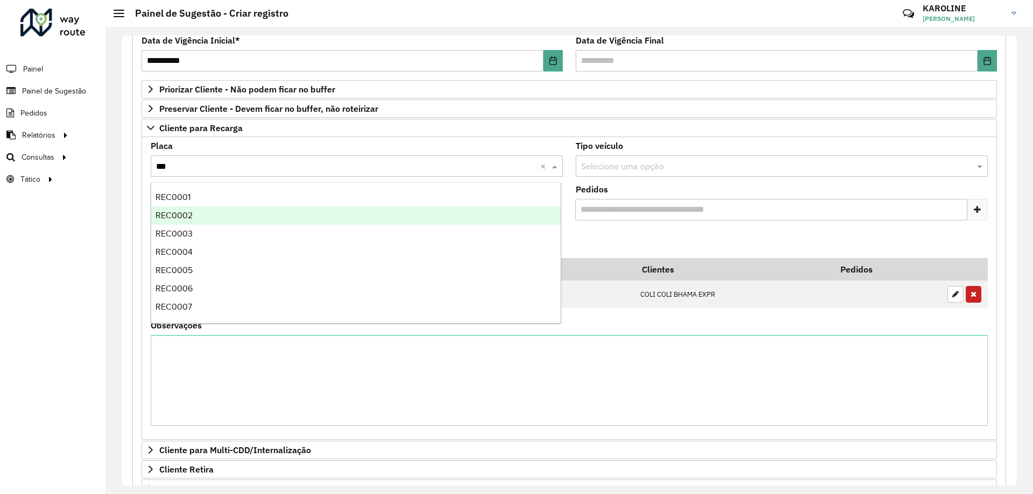
click at [182, 217] on span "REC0002" at bounding box center [173, 215] width 37 height 9
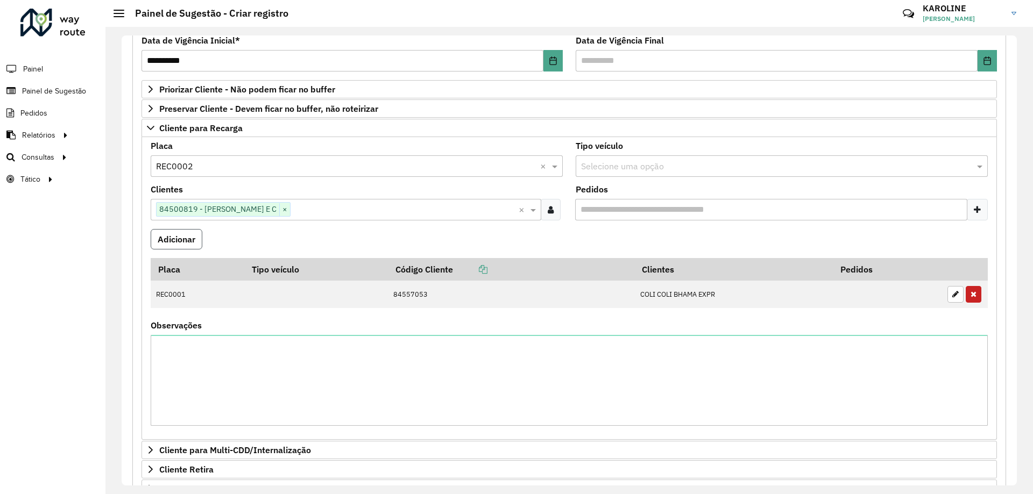
click at [185, 236] on button "Adicionar" at bounding box center [177, 239] width 52 height 20
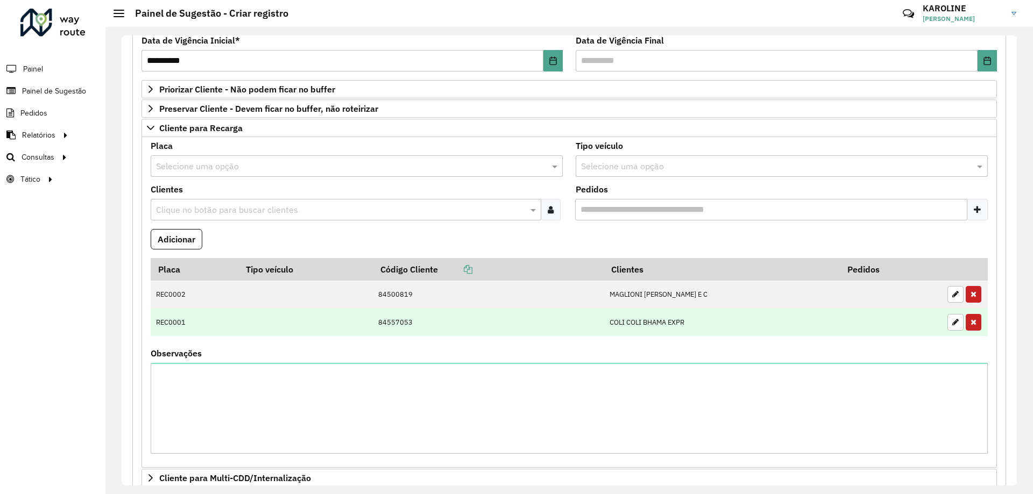
click at [170, 318] on td "REC0001" at bounding box center [195, 322] width 88 height 28
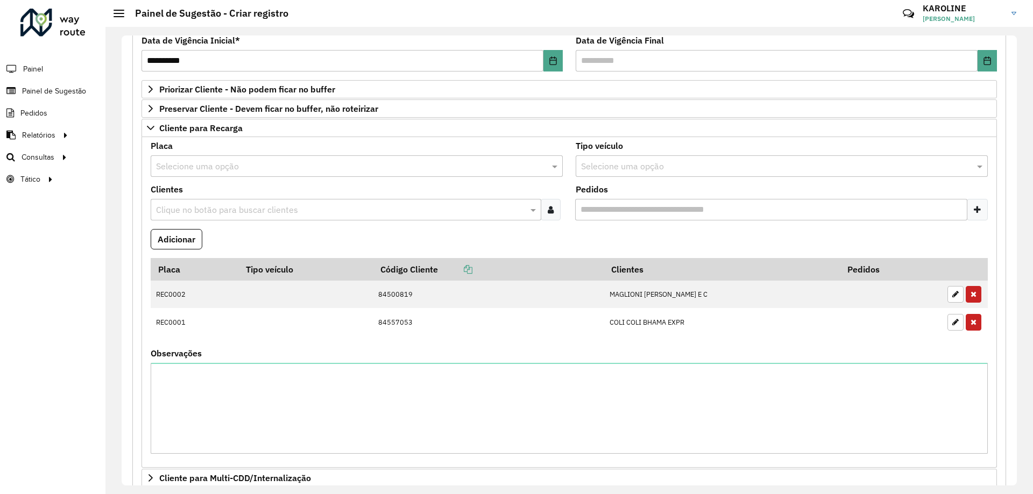
click at [211, 342] on formly-field "Placa Tipo veículo Código Cliente Clientes Pedidos REC0002 84500819 MAGLIONI RI…" at bounding box center [569, 303] width 850 height 91
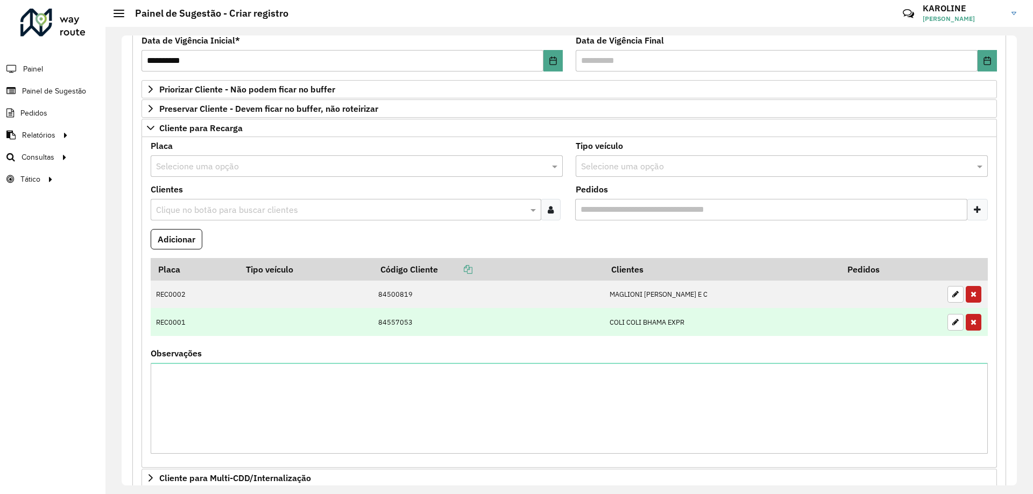
click at [181, 323] on td "REC0001" at bounding box center [195, 322] width 88 height 28
click at [947, 323] on button "button" at bounding box center [955, 322] width 16 height 17
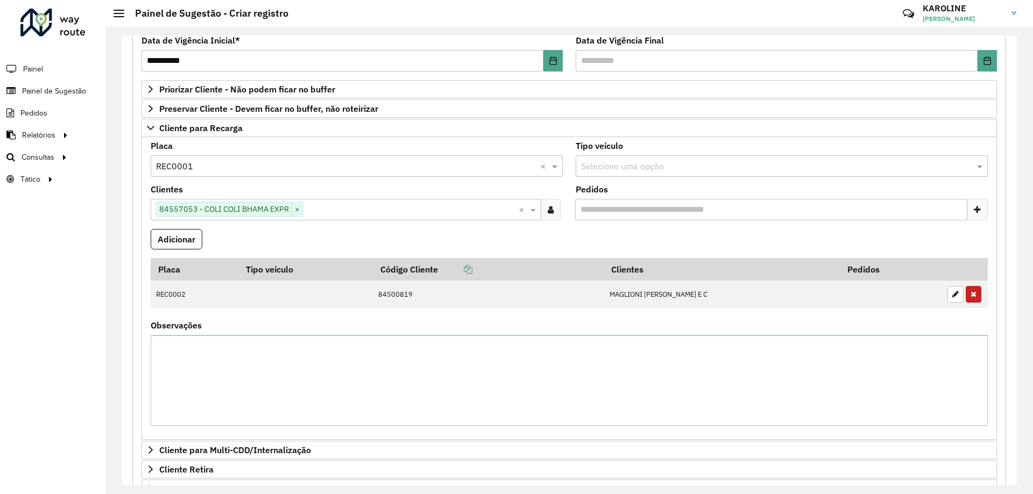
click at [230, 170] on input "text" at bounding box center [346, 166] width 380 height 13
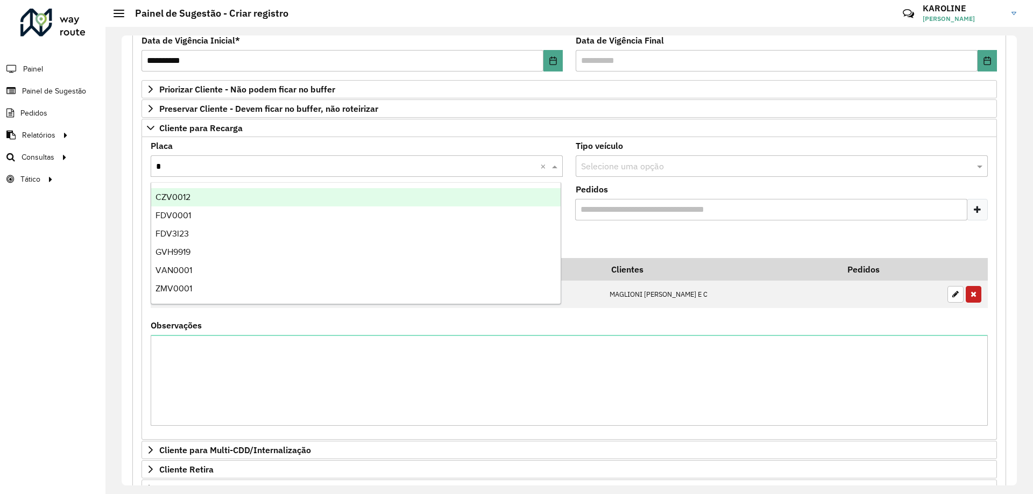
type input "**"
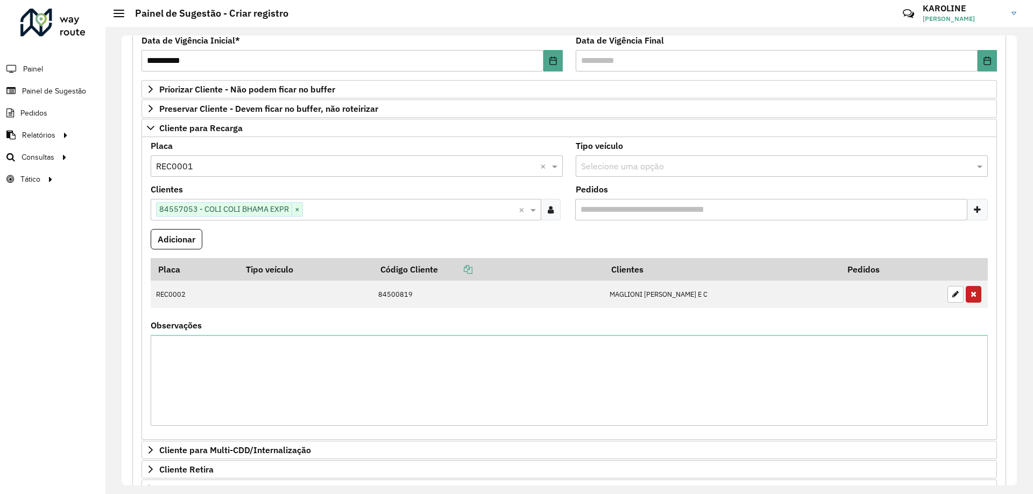
click at [230, 233] on formly-field "Adicionar" at bounding box center [569, 243] width 850 height 29
click at [190, 234] on button "Adicionar" at bounding box center [177, 239] width 52 height 20
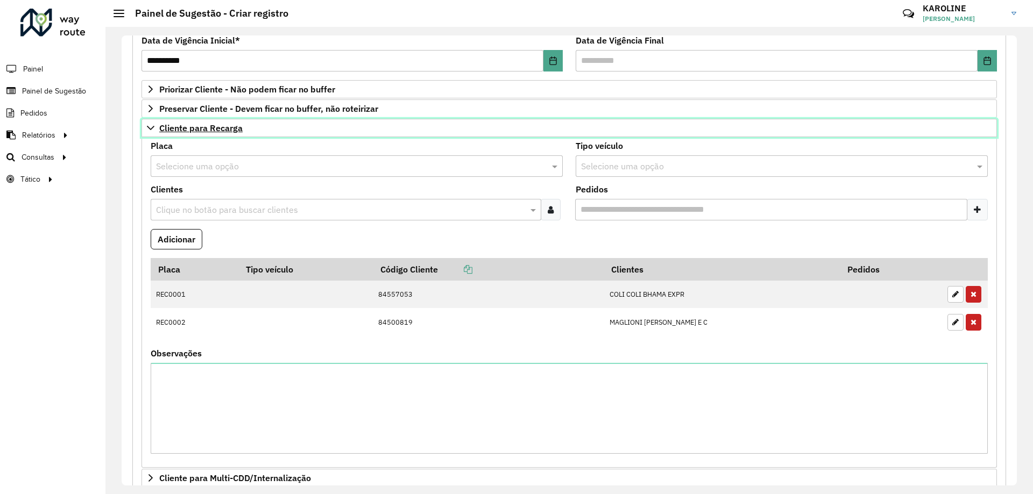
click at [177, 124] on span "Cliente para Recarga" at bounding box center [200, 128] width 83 height 9
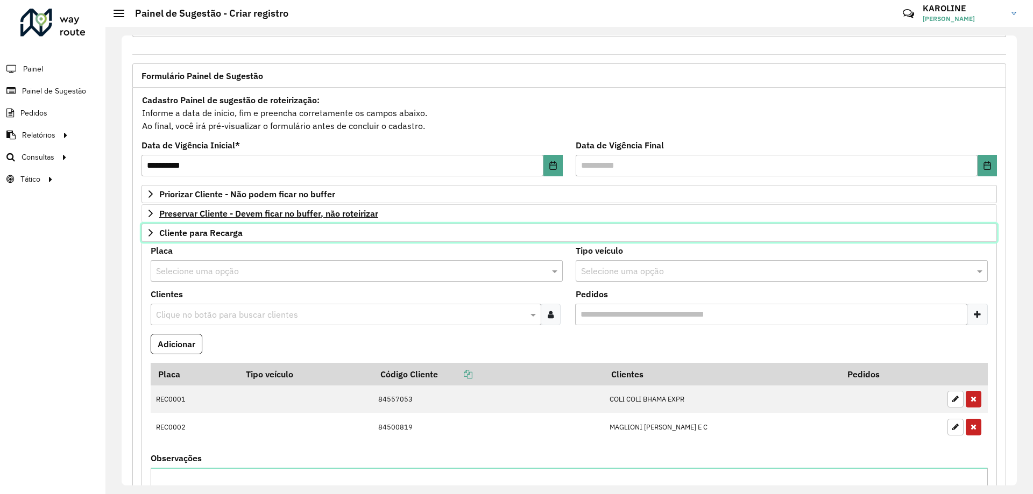
scroll to position [42, 0]
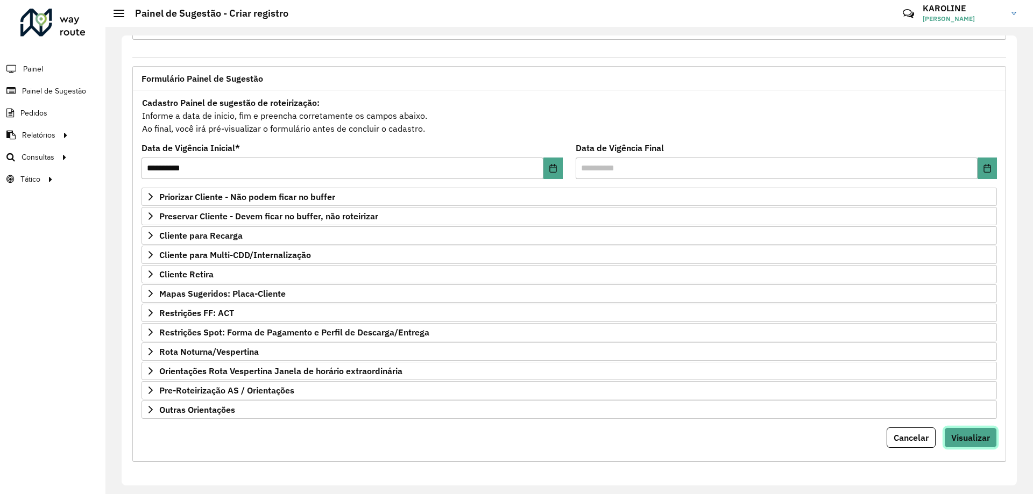
click at [986, 443] on button "Visualizar" at bounding box center [970, 438] width 53 height 20
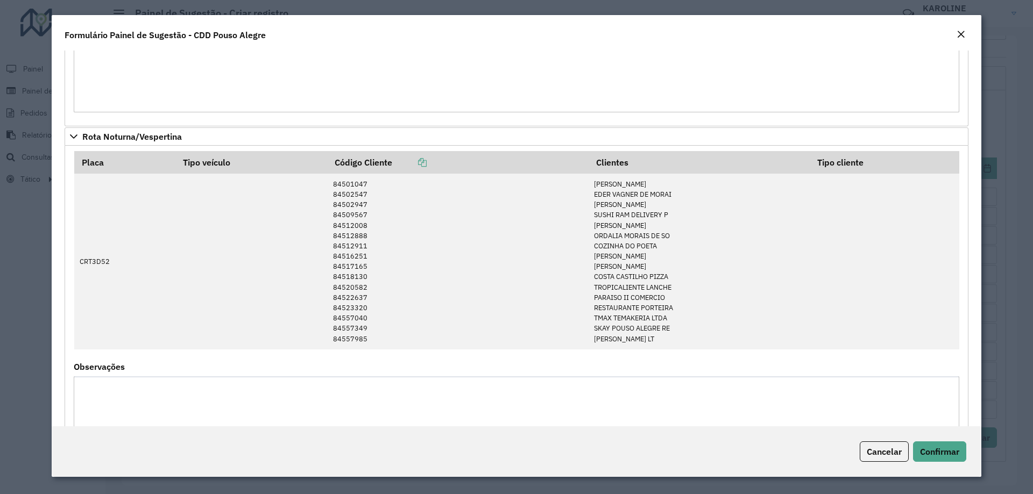
scroll to position [816, 0]
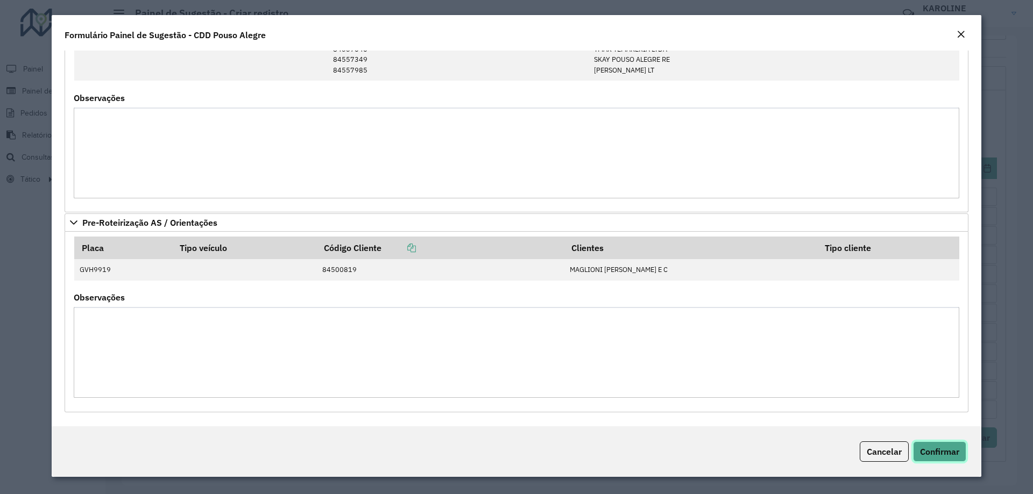
click at [929, 447] on span "Confirmar" at bounding box center [939, 451] width 39 height 11
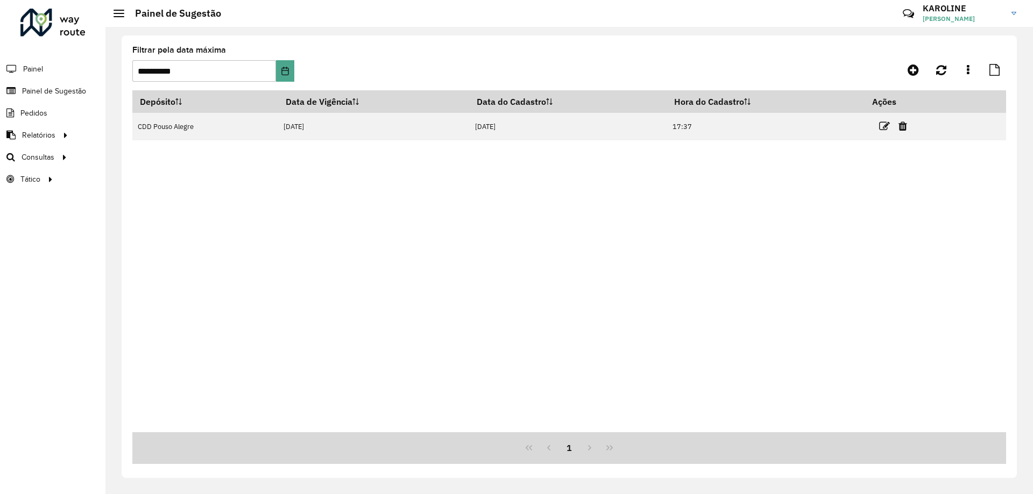
click at [535, 238] on div "Depósito Data de Vigência Data do Cadastro Hora do Cadastro Ações CDD Pouso Ale…" at bounding box center [568, 261] width 873 height 342
